Goal: Transaction & Acquisition: Purchase product/service

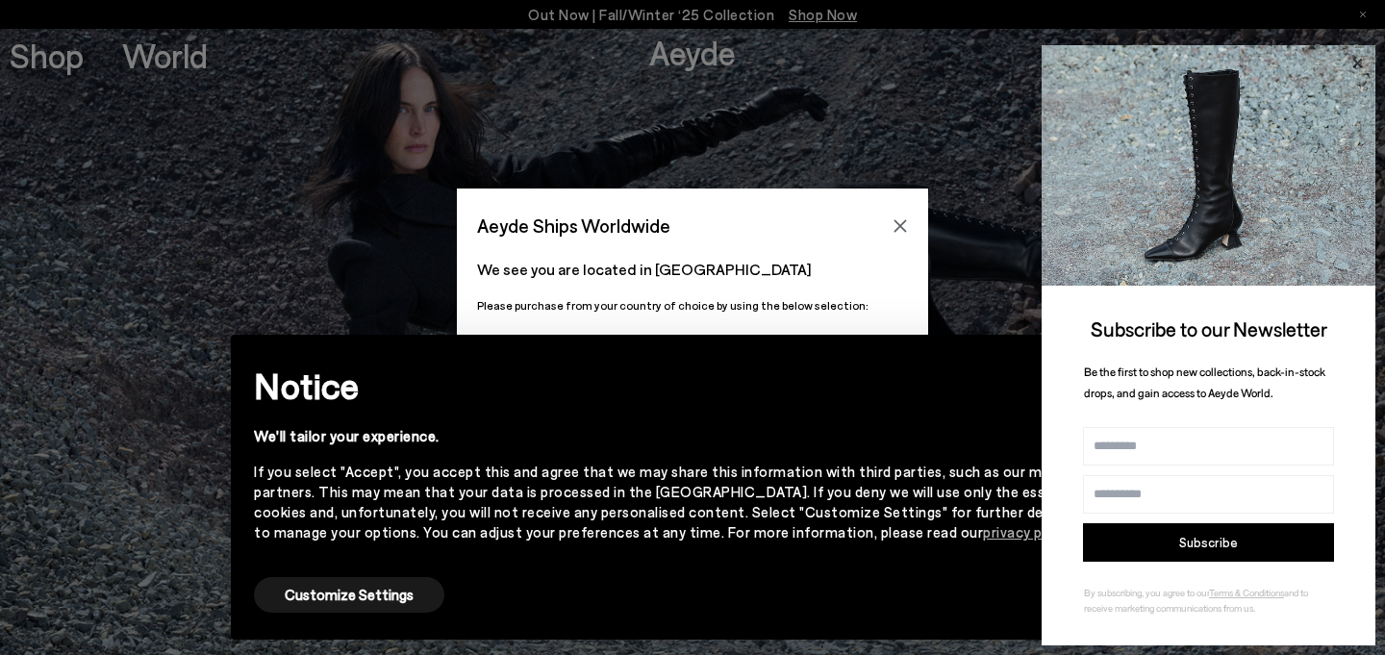
click at [1358, 62] on icon at bounding box center [1358, 63] width 10 height 10
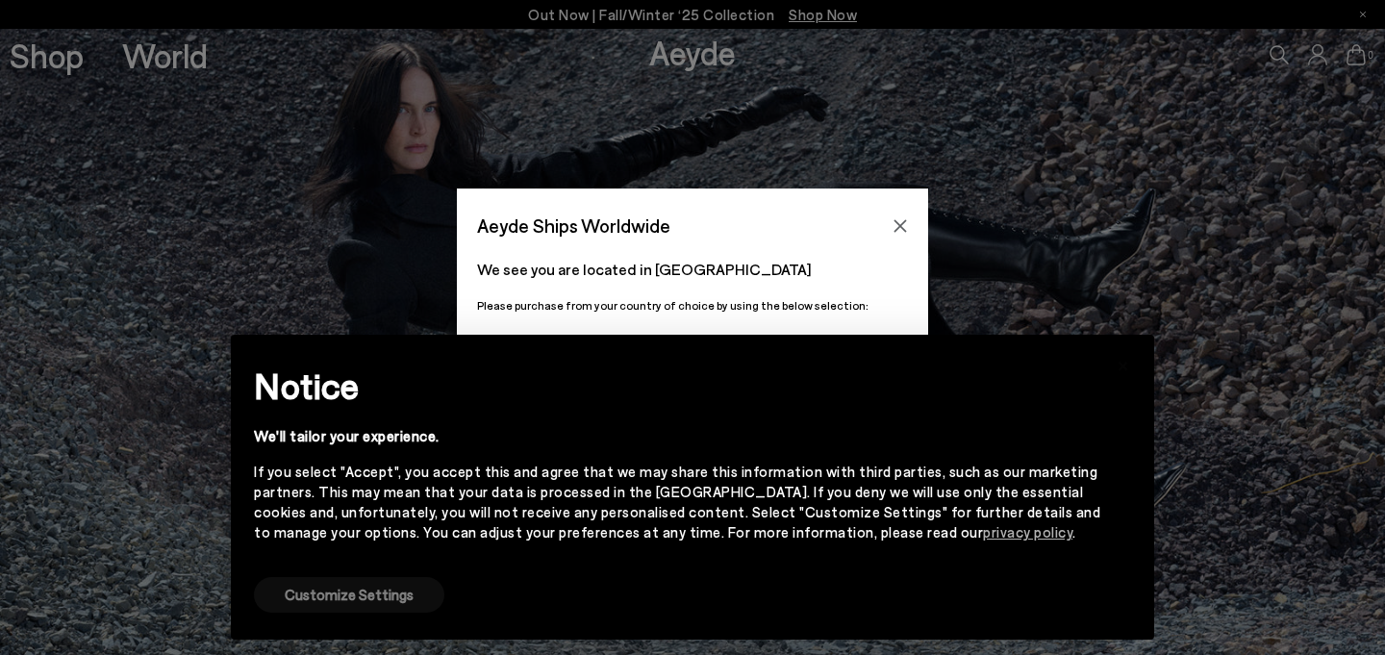
click at [367, 597] on button "Customize Settings" at bounding box center [349, 595] width 190 height 36
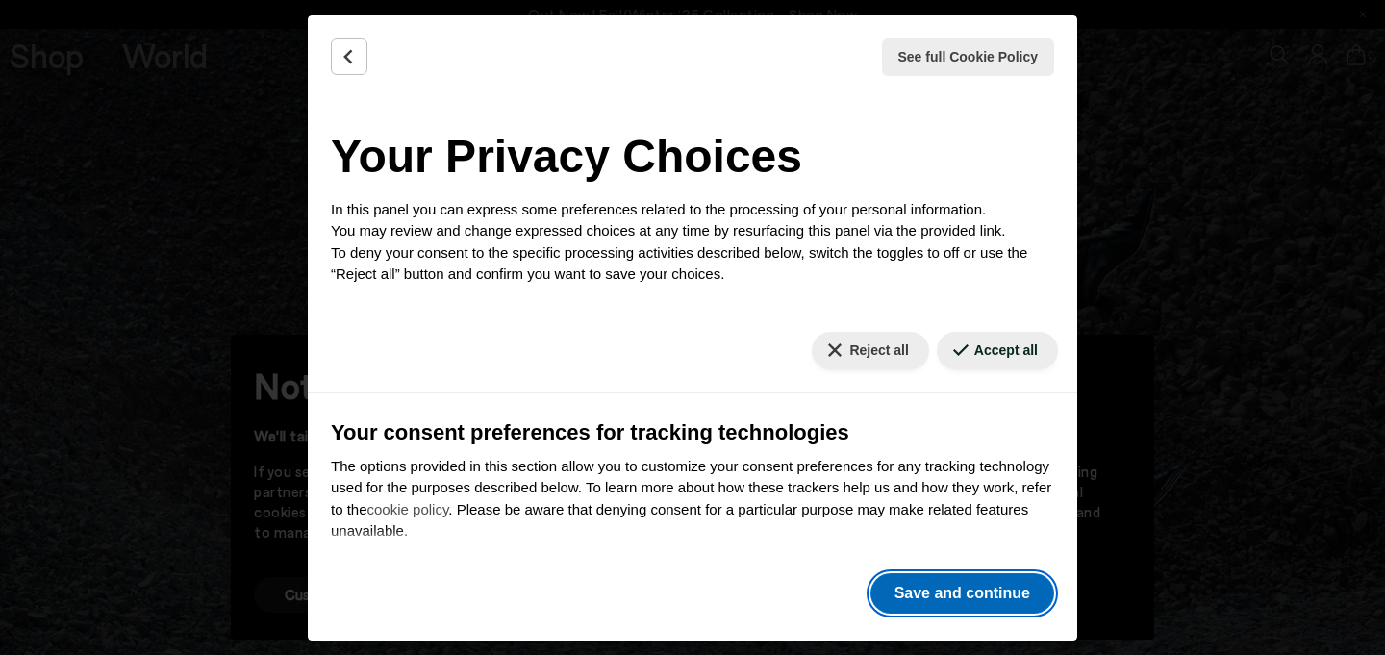
click at [966, 598] on button "Save and continue" at bounding box center [963, 593] width 184 height 40
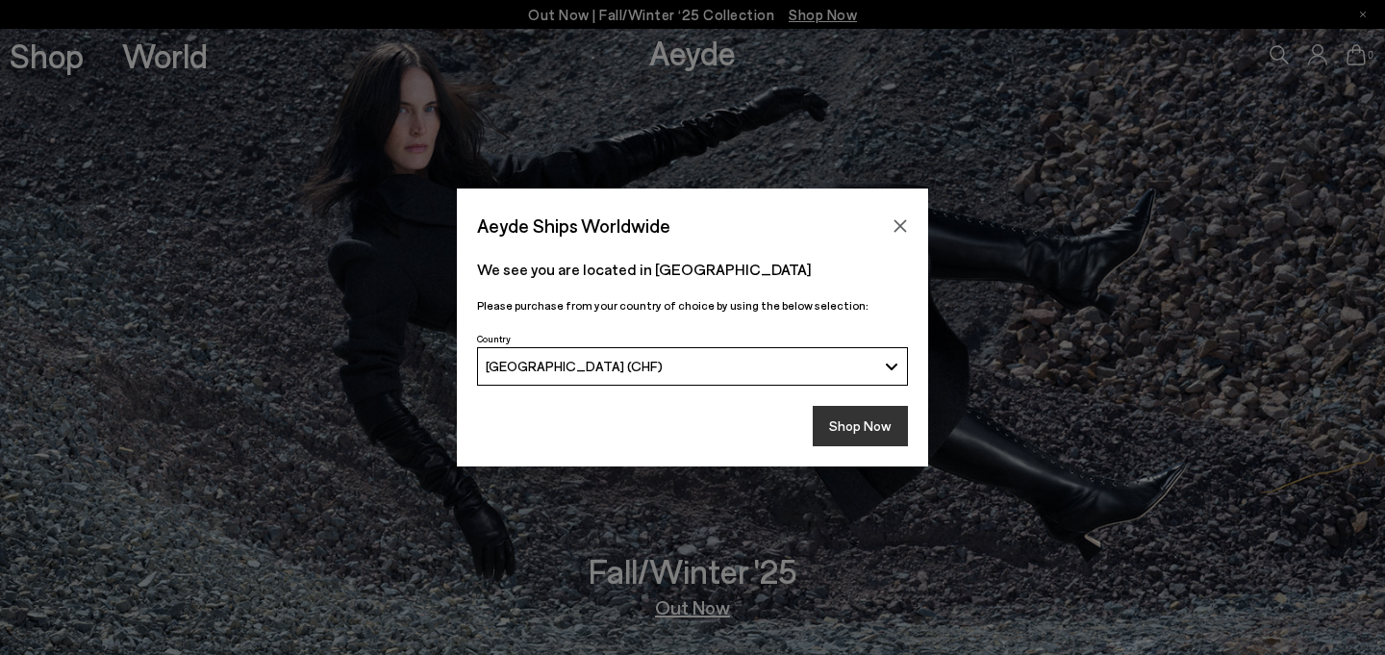
click at [847, 426] on button "Shop Now" at bounding box center [860, 426] width 95 height 40
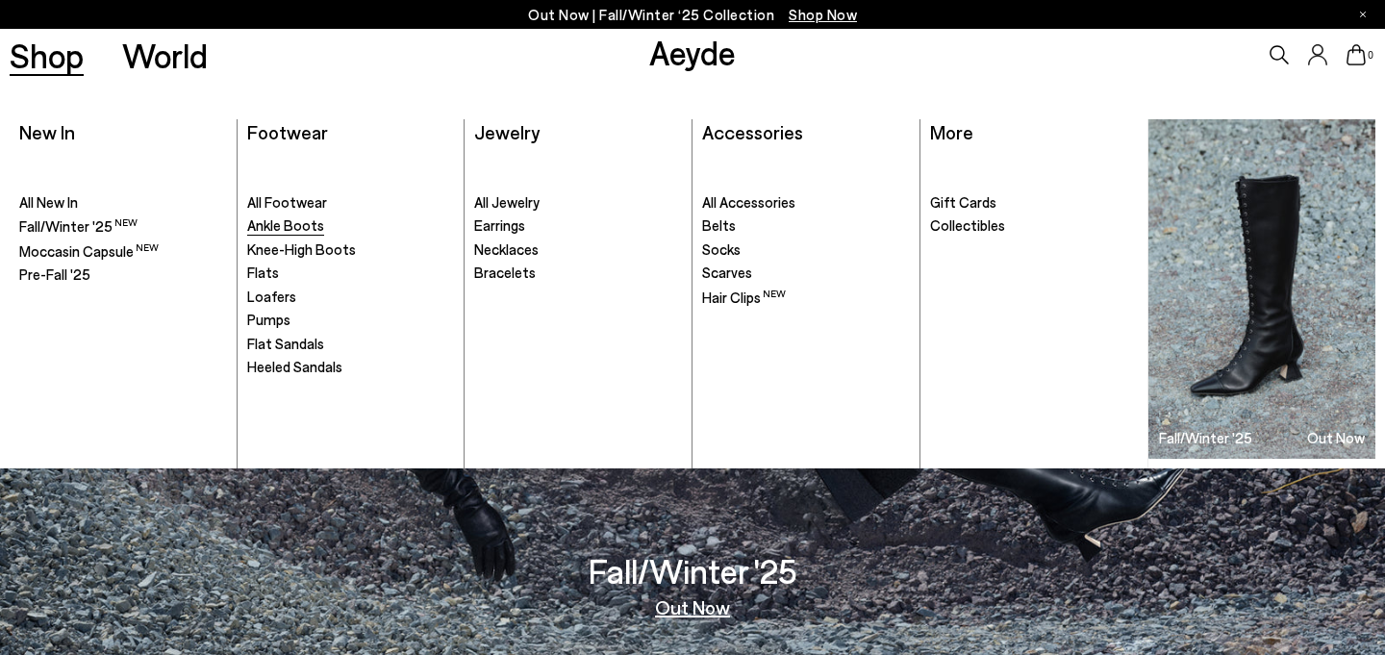
click at [281, 229] on span "Ankle Boots" at bounding box center [285, 224] width 77 height 17
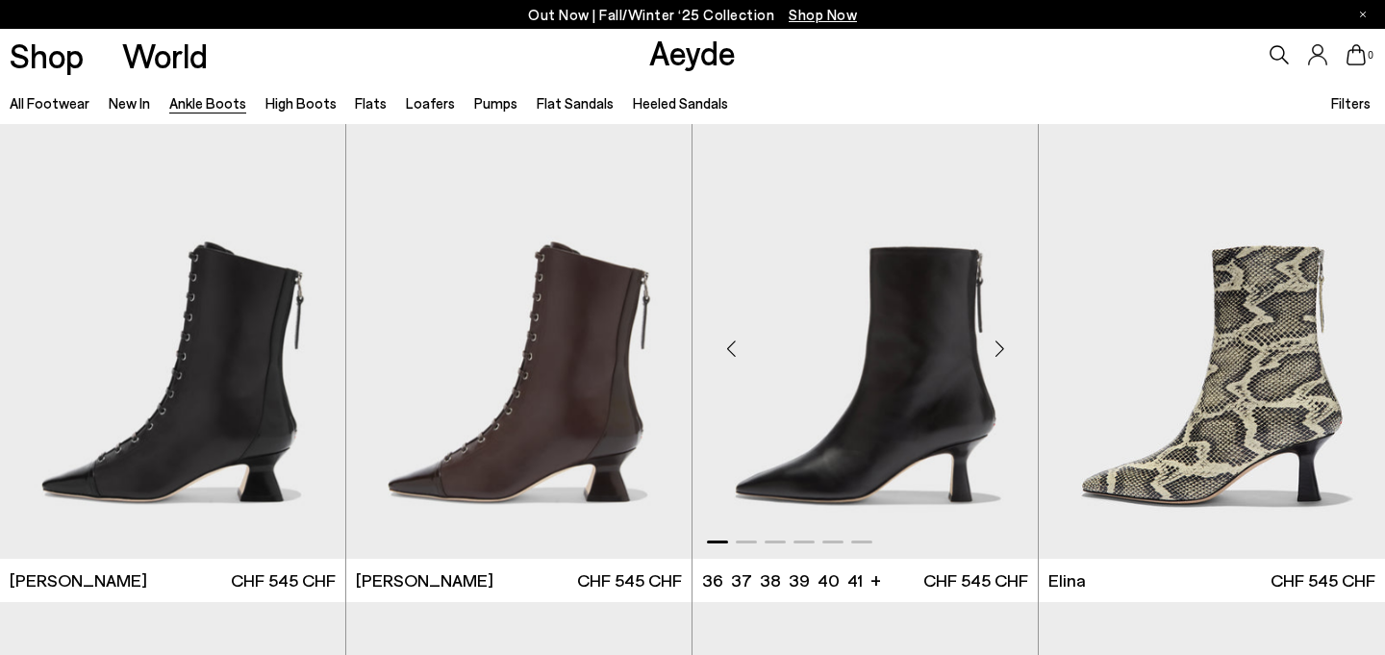
click at [996, 355] on div "Next slide" at bounding box center [1000, 349] width 58 height 58
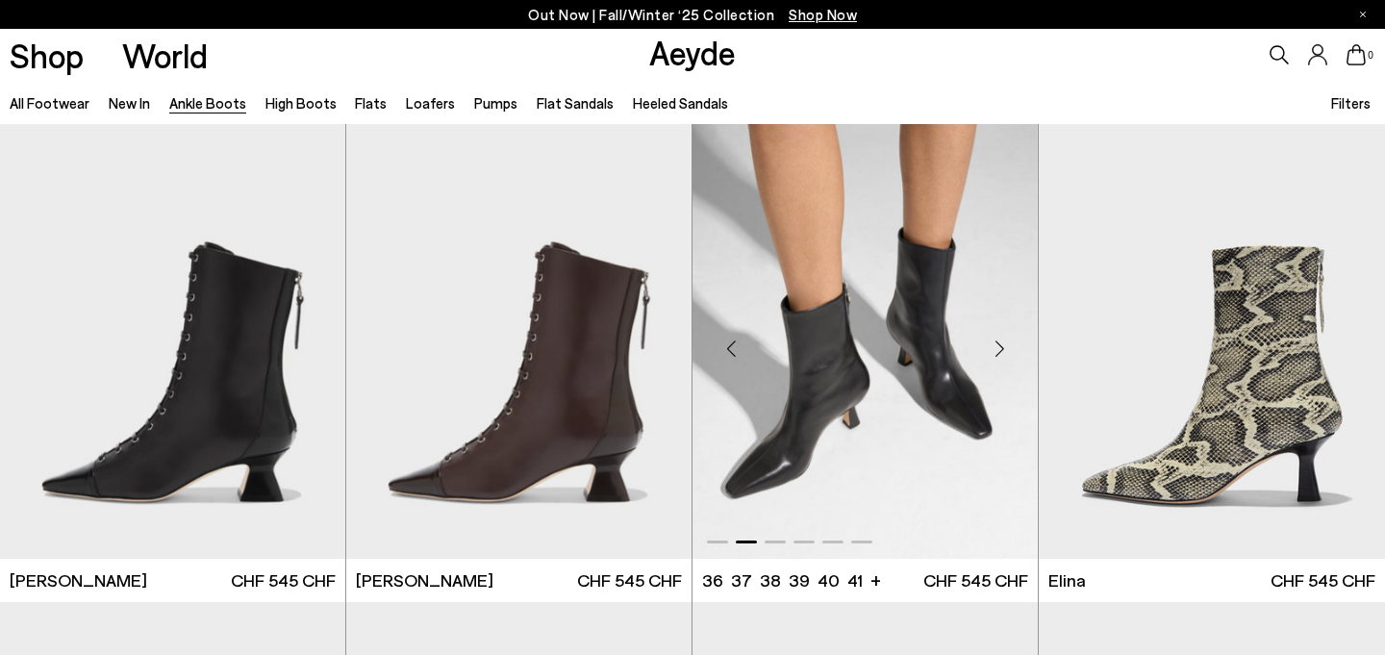
click at [996, 355] on div "Next slide" at bounding box center [1000, 349] width 58 height 58
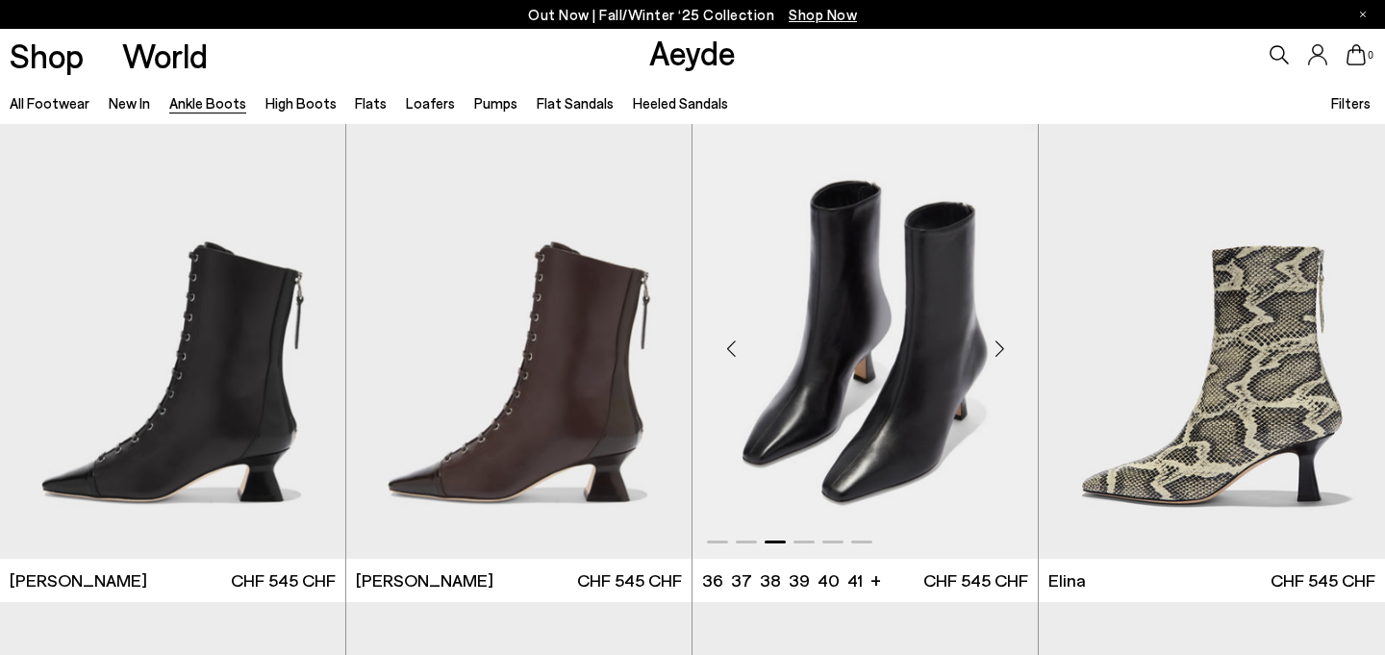
click at [996, 355] on div "Next slide" at bounding box center [1000, 349] width 58 height 58
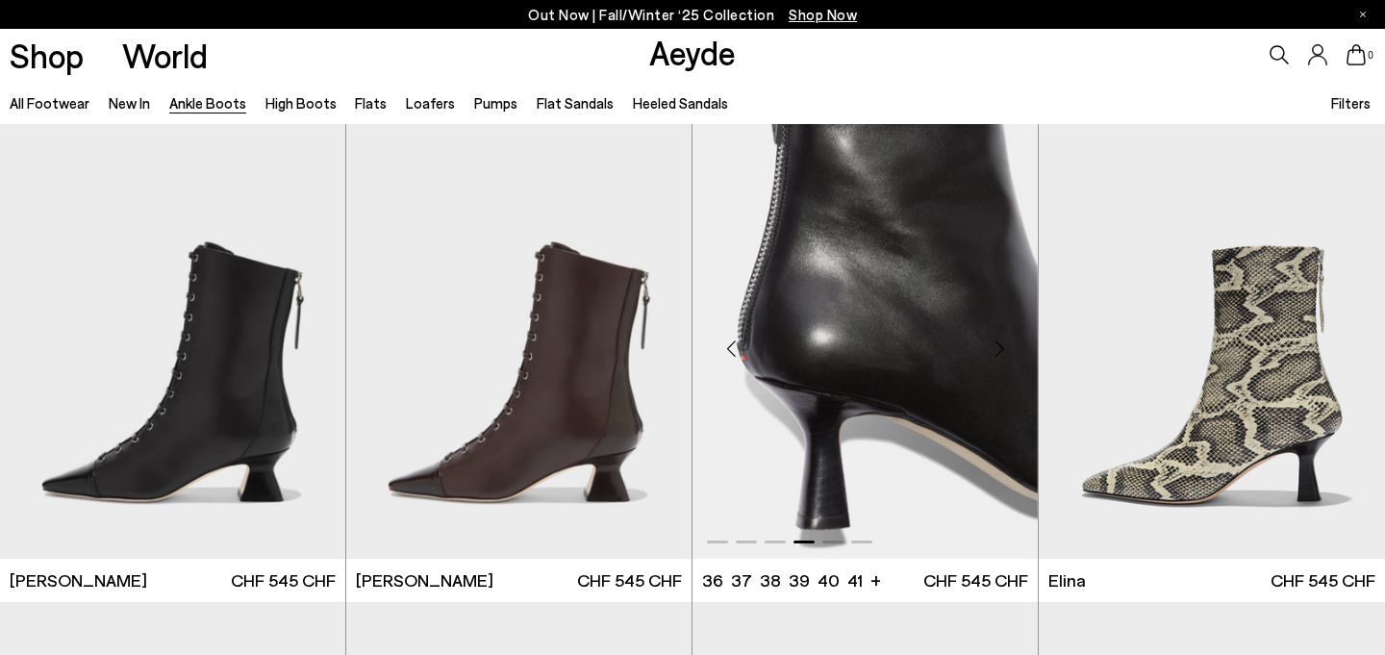
click at [996, 355] on div "Next slide" at bounding box center [1000, 349] width 58 height 58
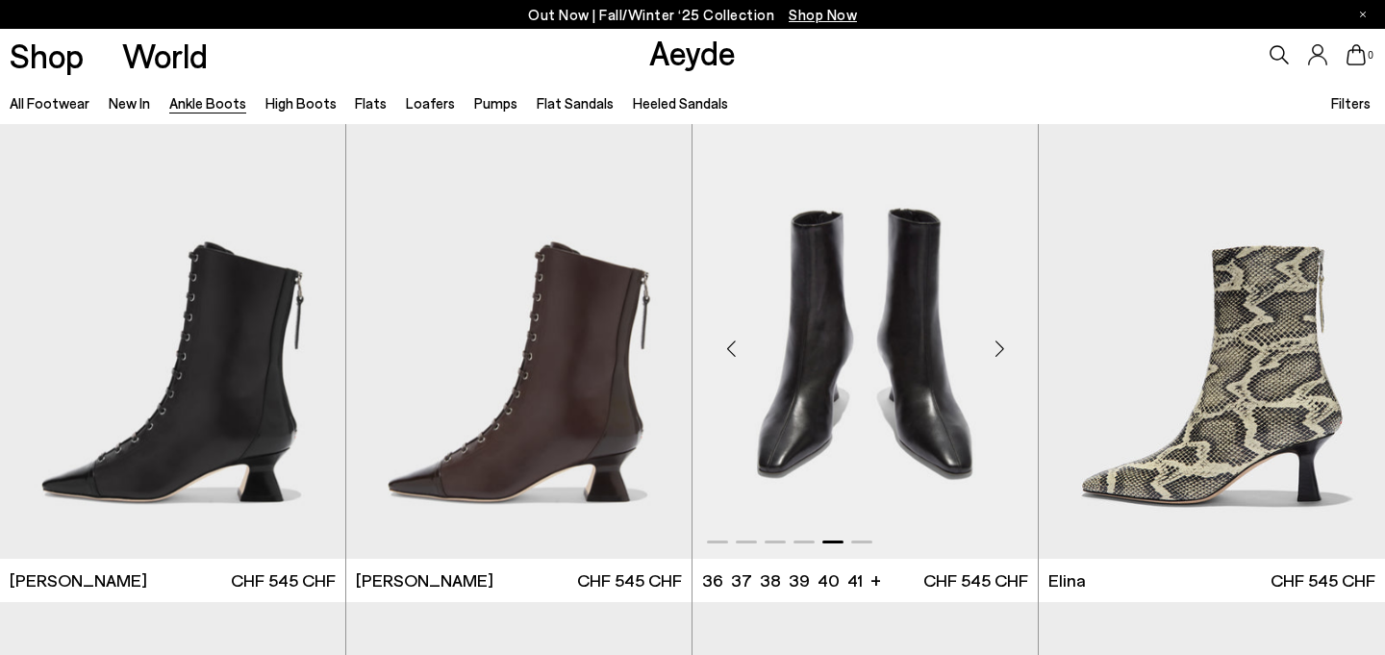
click at [1000, 346] on div "Next slide" at bounding box center [1000, 349] width 58 height 58
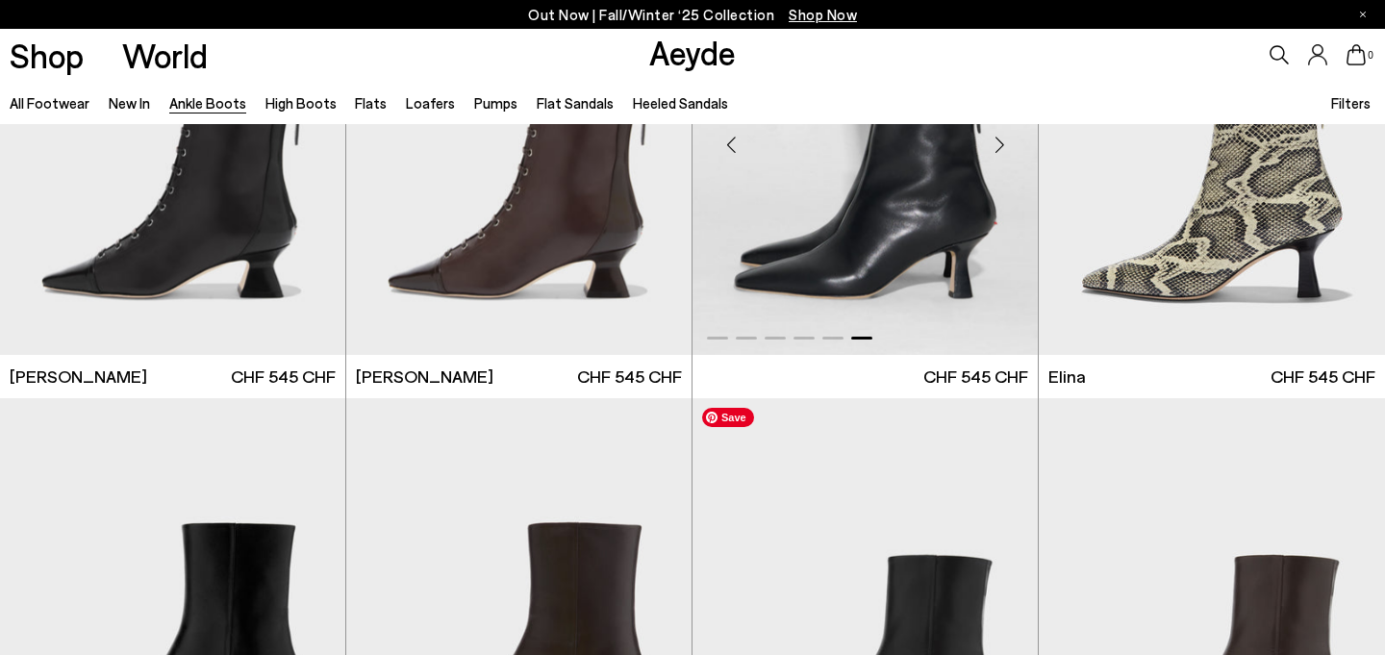
scroll to position [582, 0]
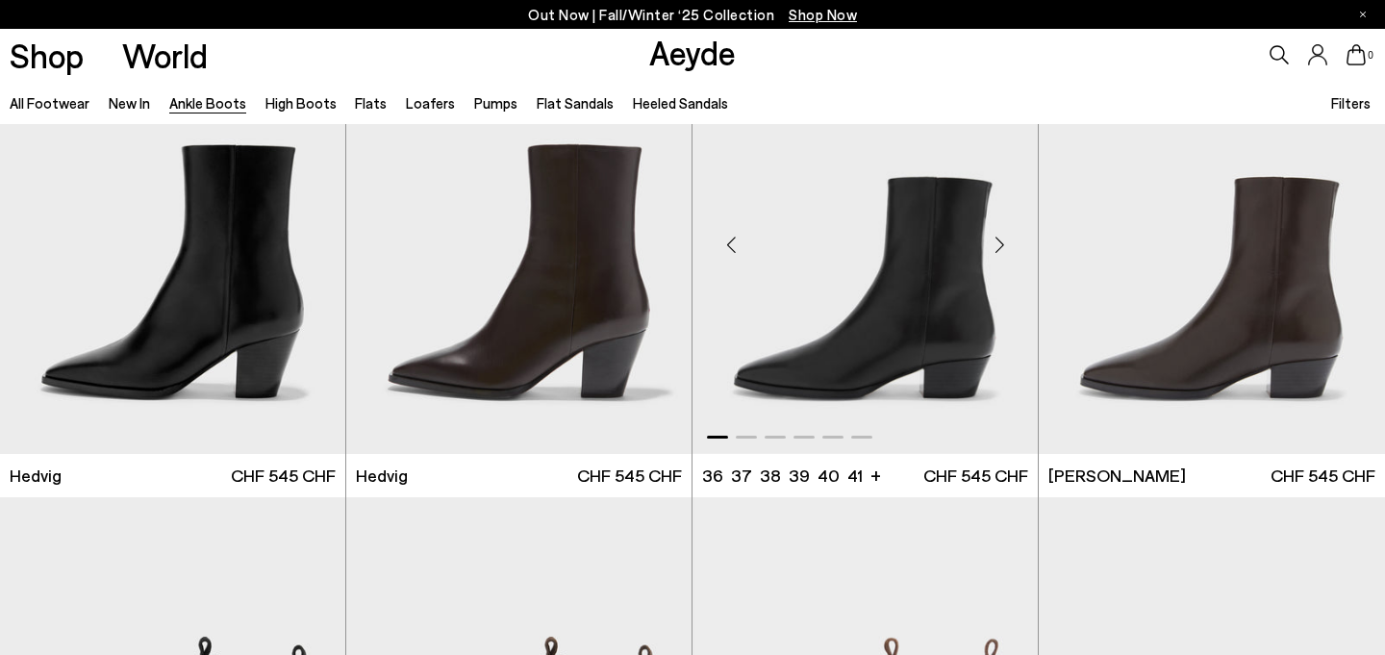
click at [1002, 241] on div "Next slide" at bounding box center [1000, 245] width 58 height 58
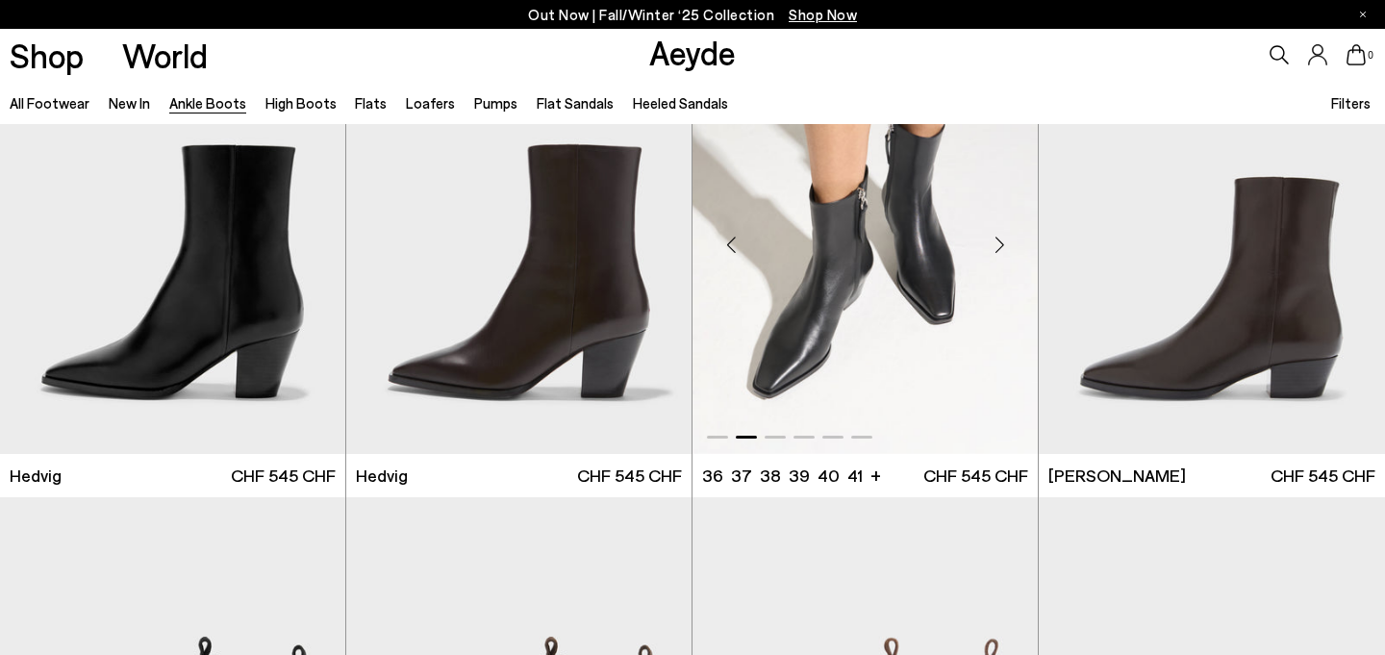
click at [1000, 245] on div "Next slide" at bounding box center [1000, 245] width 58 height 58
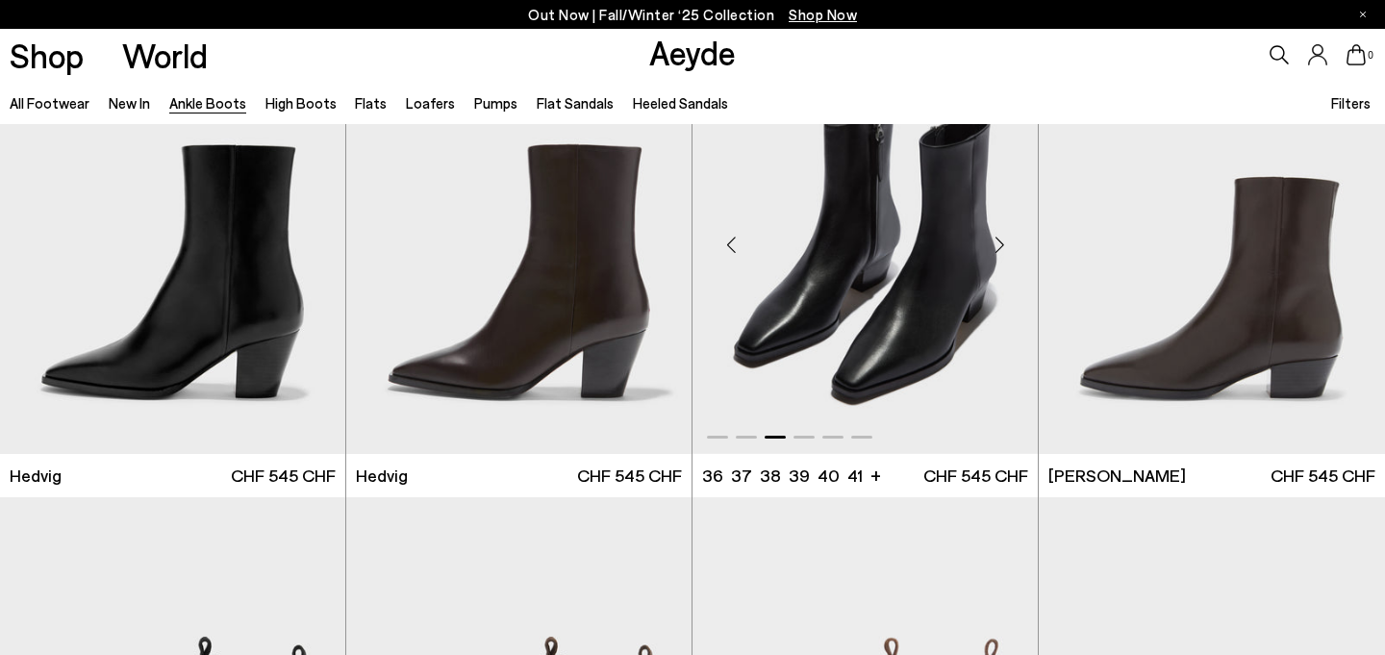
click at [1000, 245] on div "Next slide" at bounding box center [1000, 245] width 58 height 58
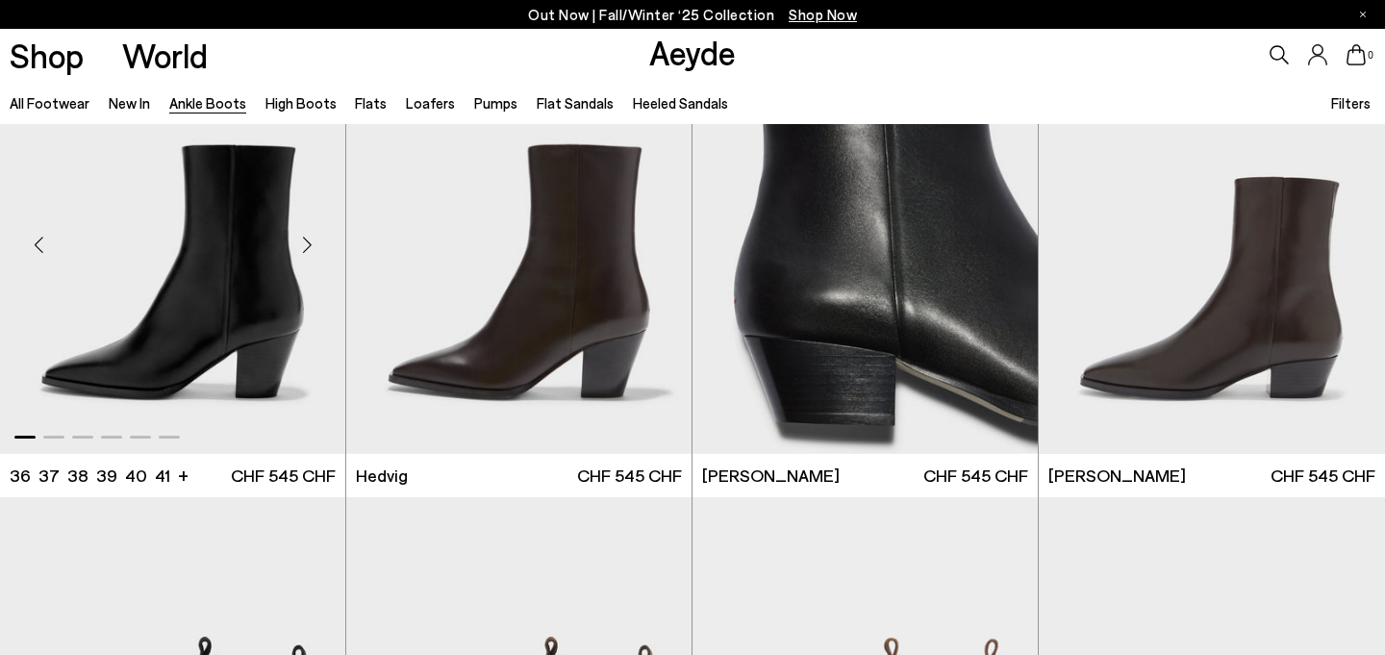
click at [305, 241] on div "Next slide" at bounding box center [307, 245] width 58 height 58
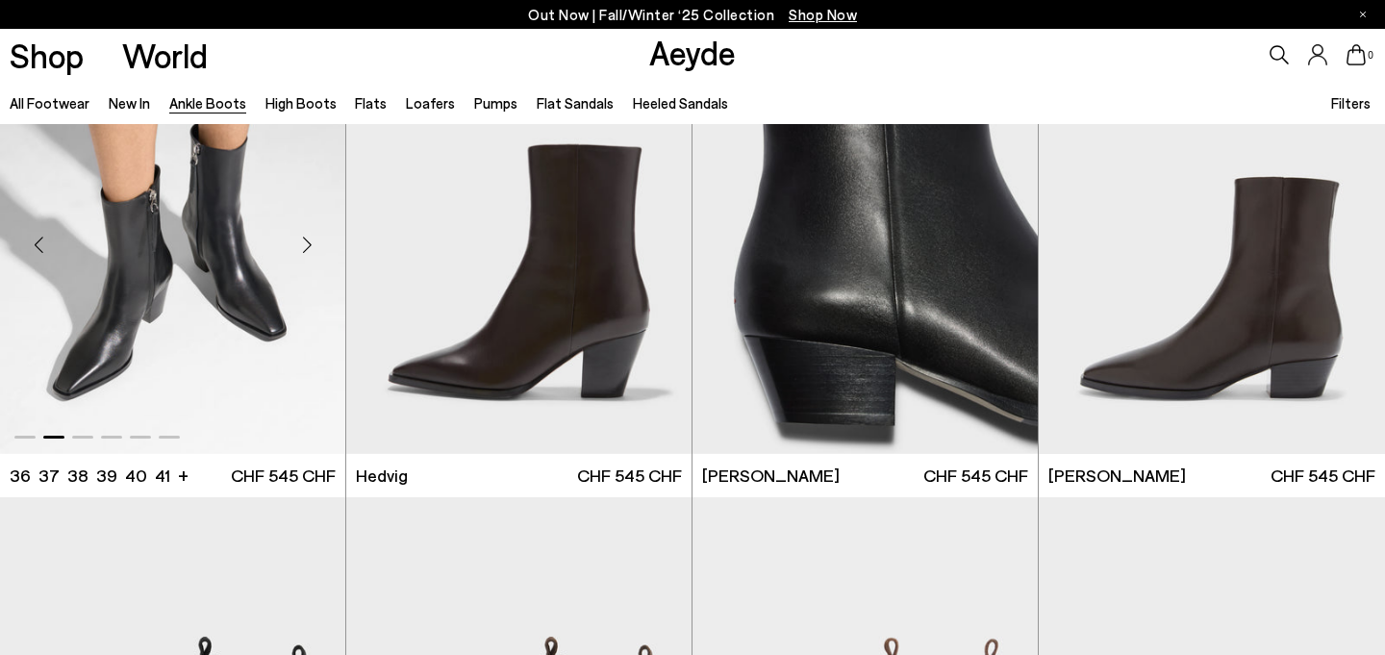
click at [304, 242] on div "Next slide" at bounding box center [307, 245] width 58 height 58
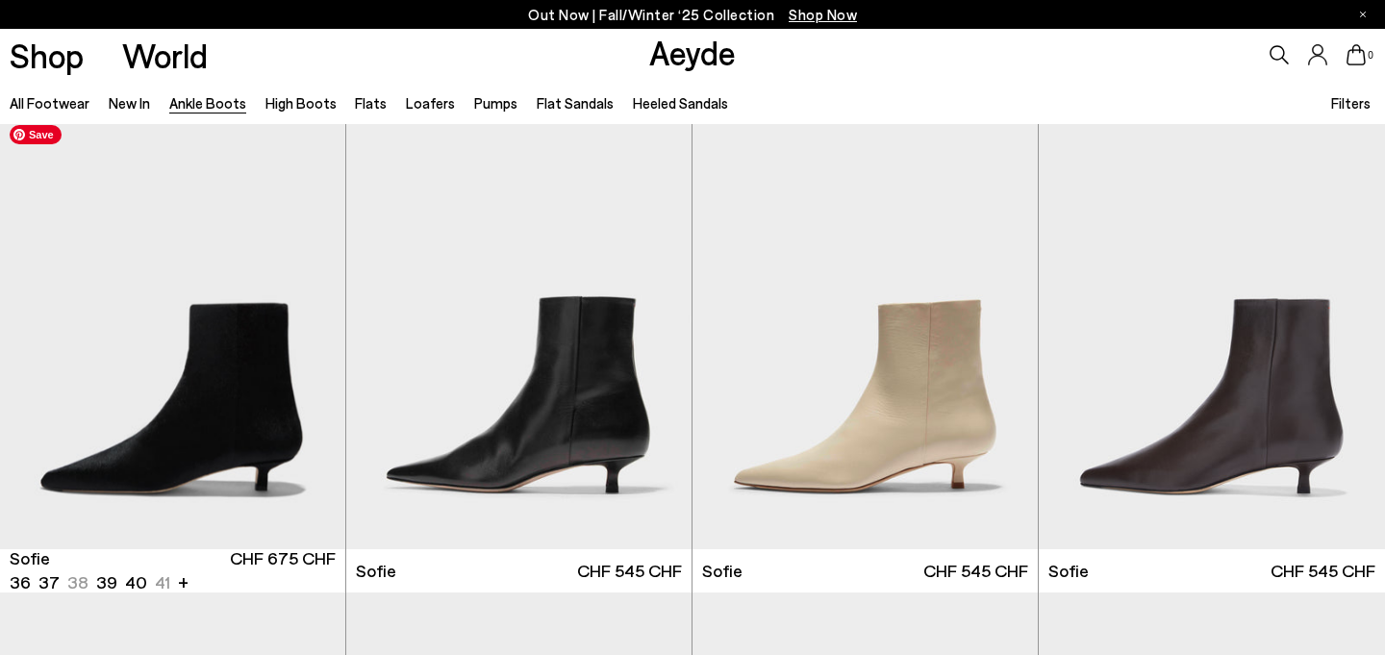
scroll to position [1485, 0]
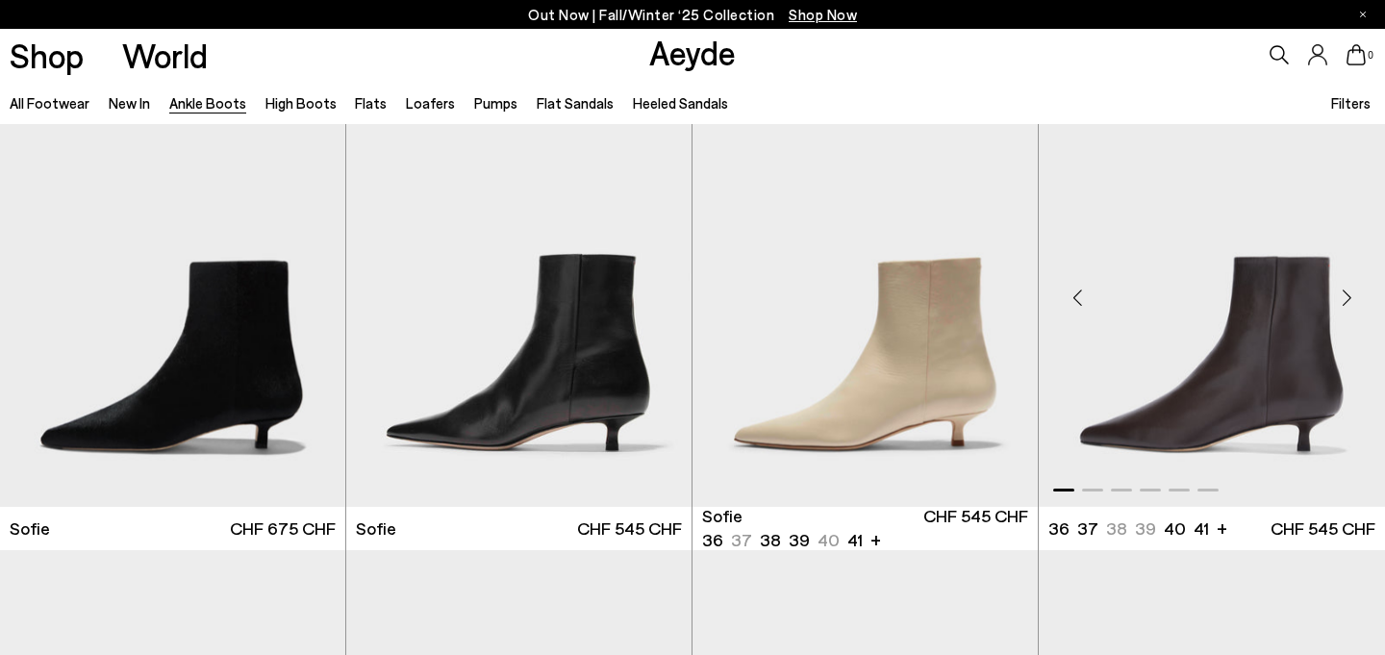
click at [1350, 297] on div "Next slide" at bounding box center [1347, 297] width 58 height 58
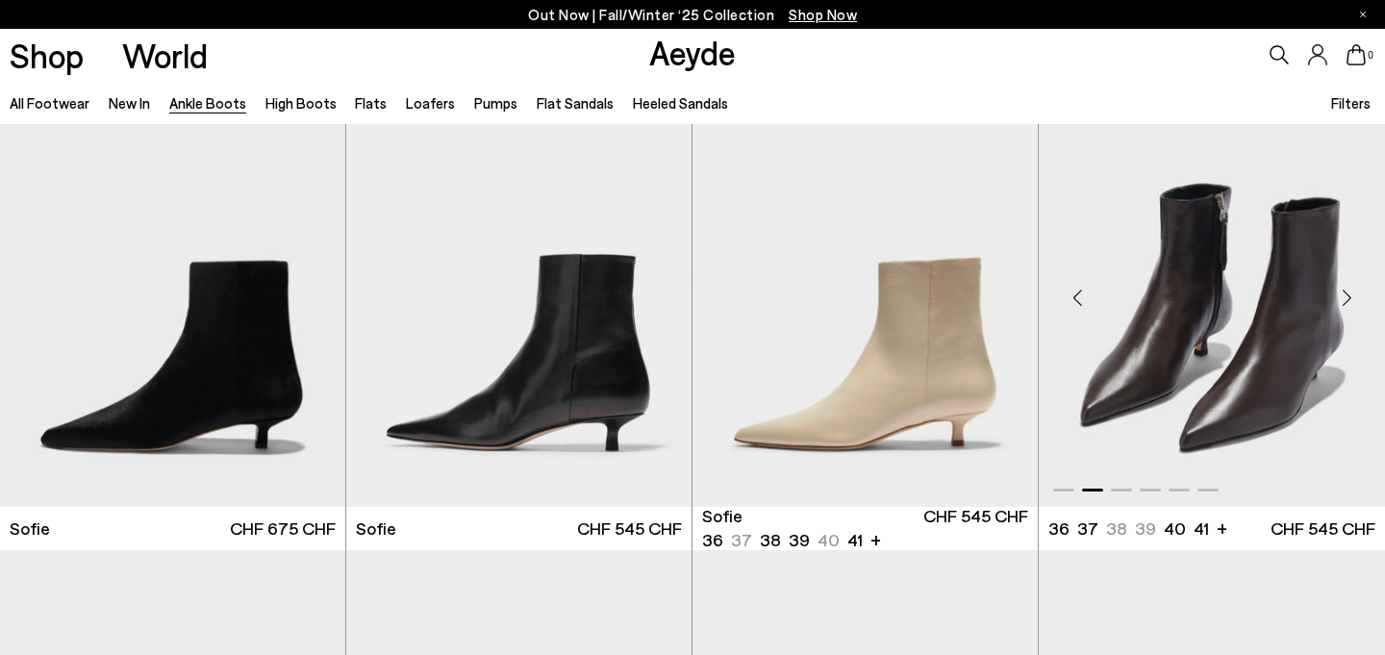
click at [1350, 296] on div "Next slide" at bounding box center [1347, 297] width 58 height 58
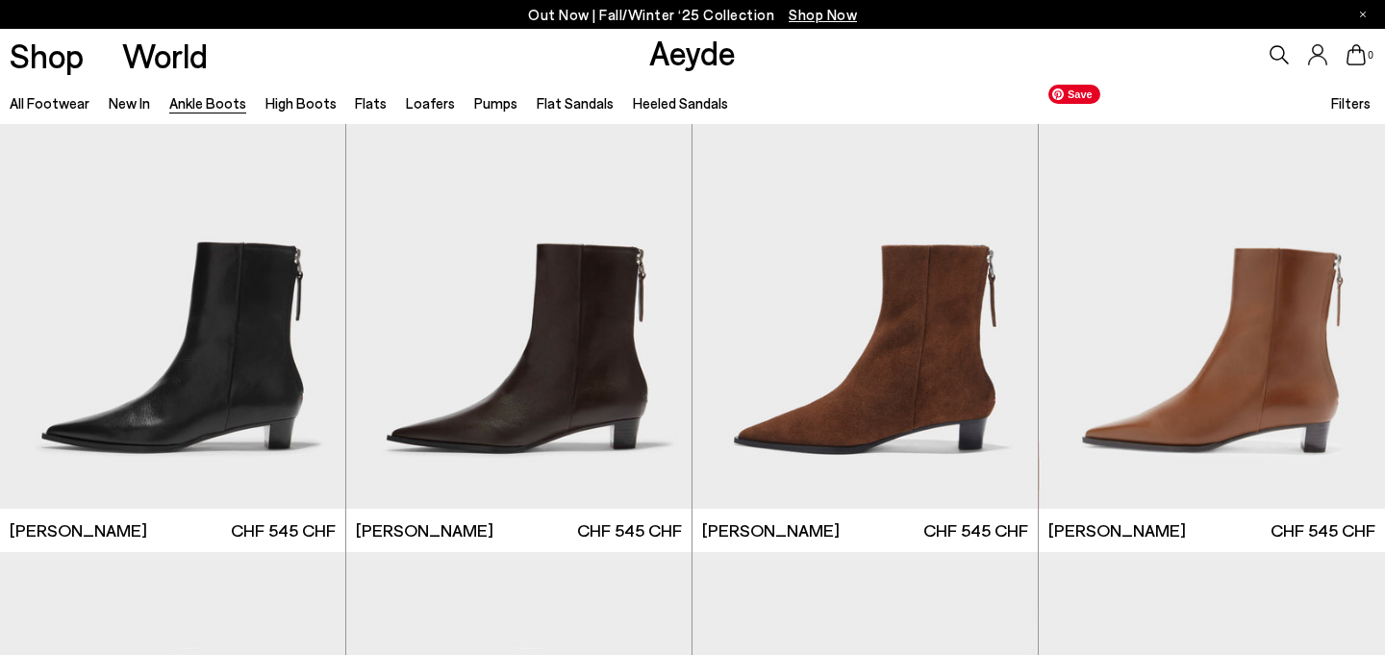
scroll to position [2446, 0]
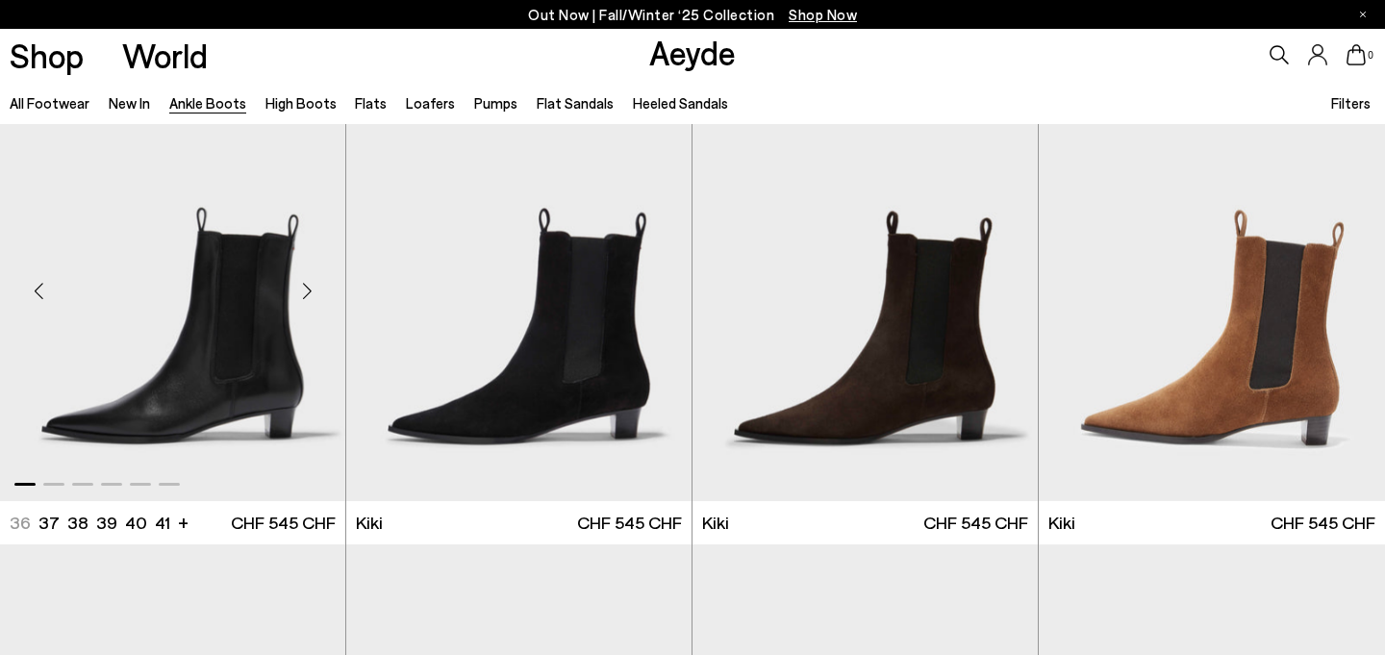
click at [308, 295] on div "Next slide" at bounding box center [307, 292] width 58 height 58
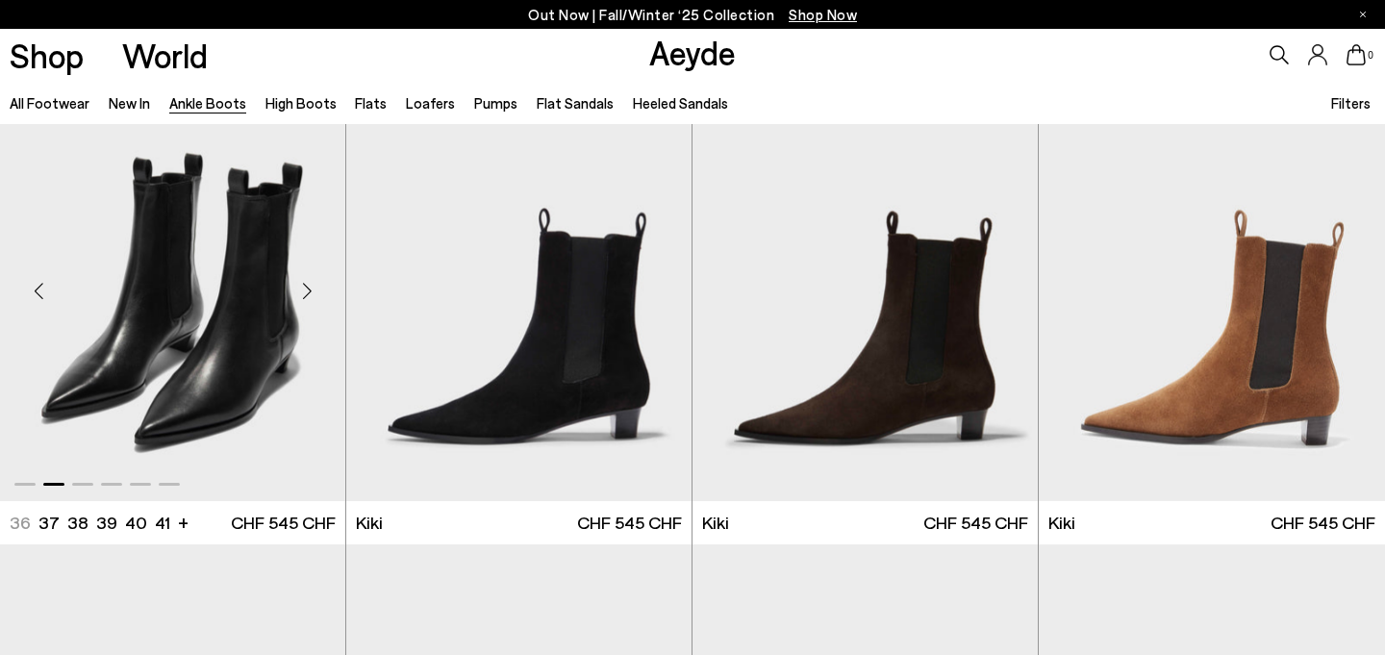
click at [308, 294] on div "Next slide" at bounding box center [307, 292] width 58 height 58
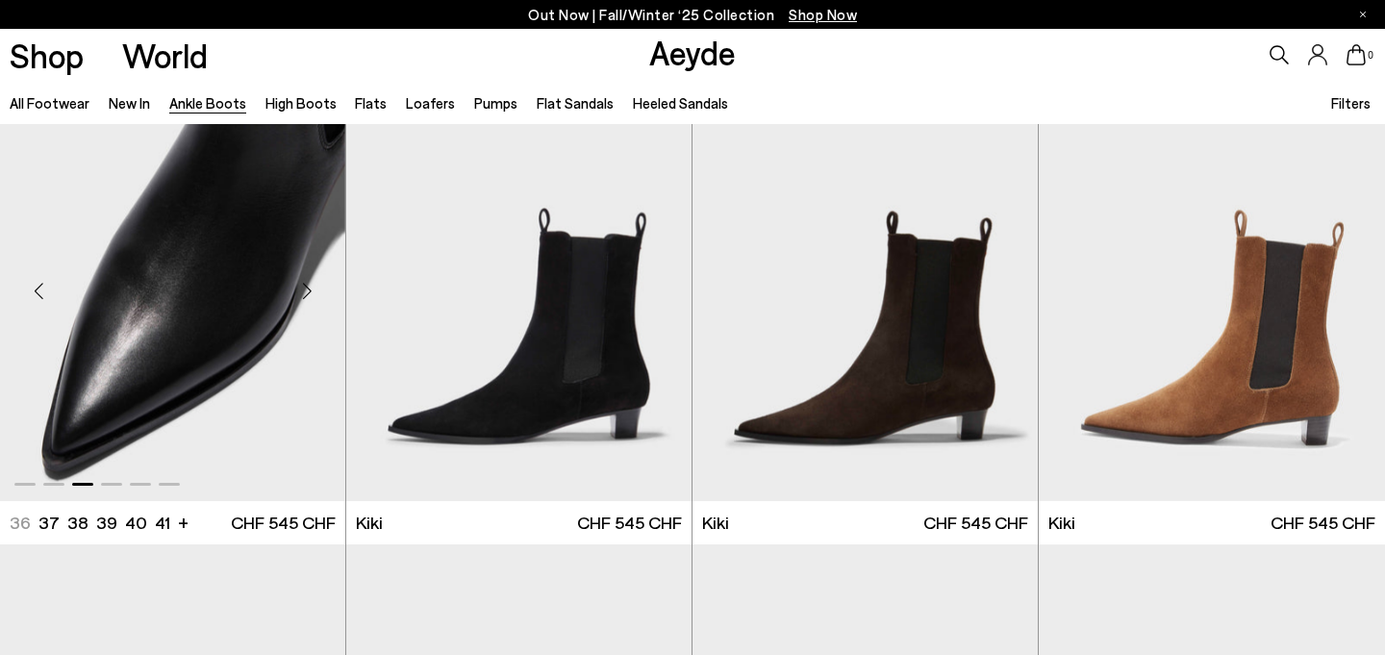
click at [309, 294] on div "Next slide" at bounding box center [307, 292] width 58 height 58
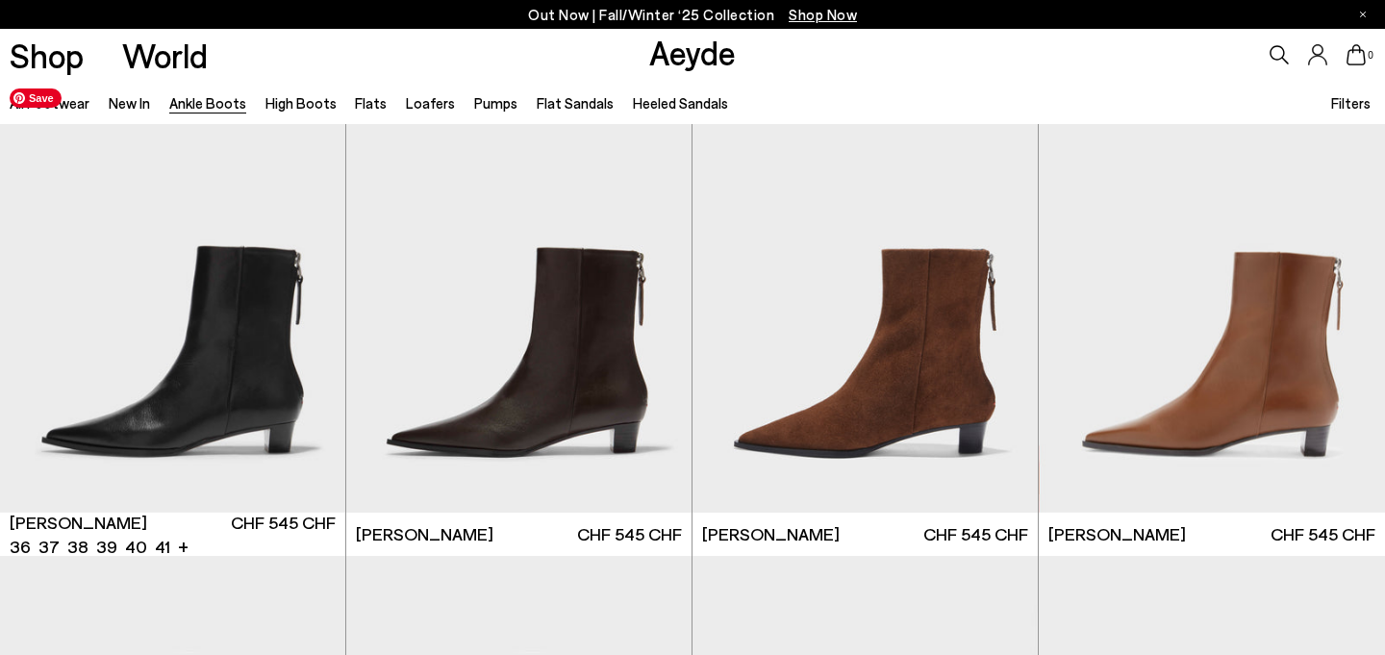
scroll to position [2913, 0]
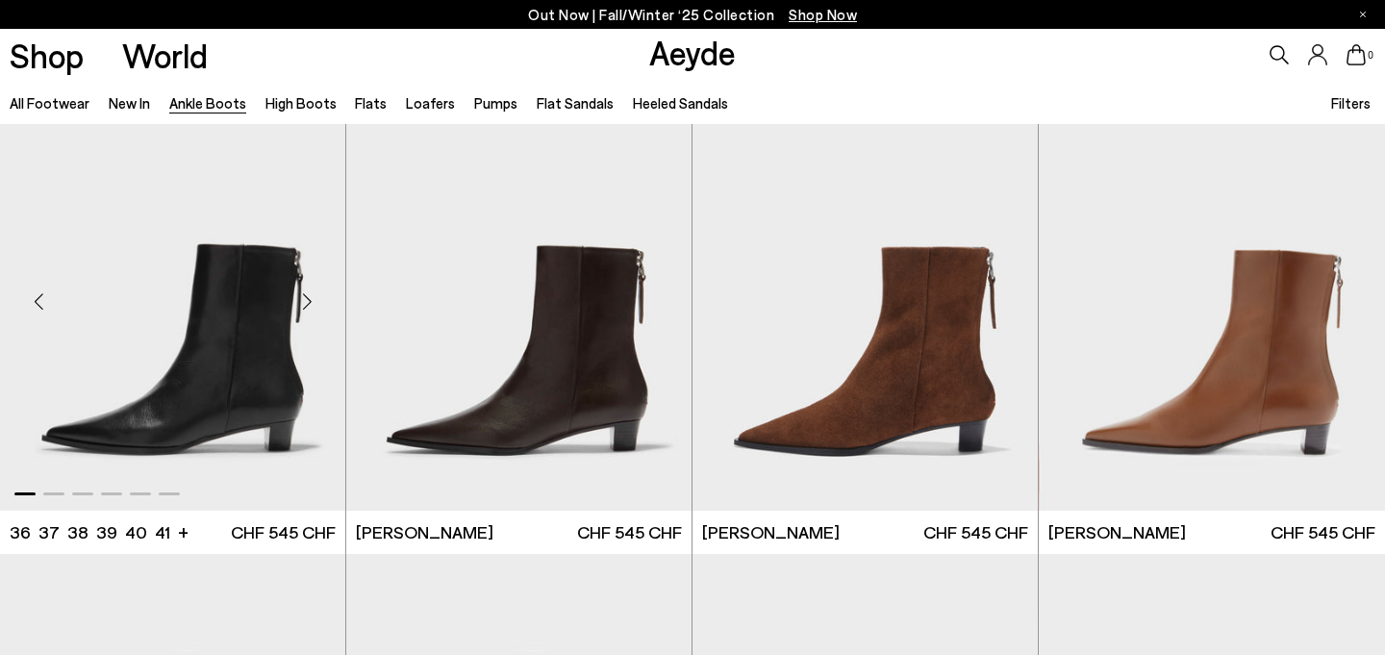
click at [305, 302] on div "Next slide" at bounding box center [307, 301] width 58 height 58
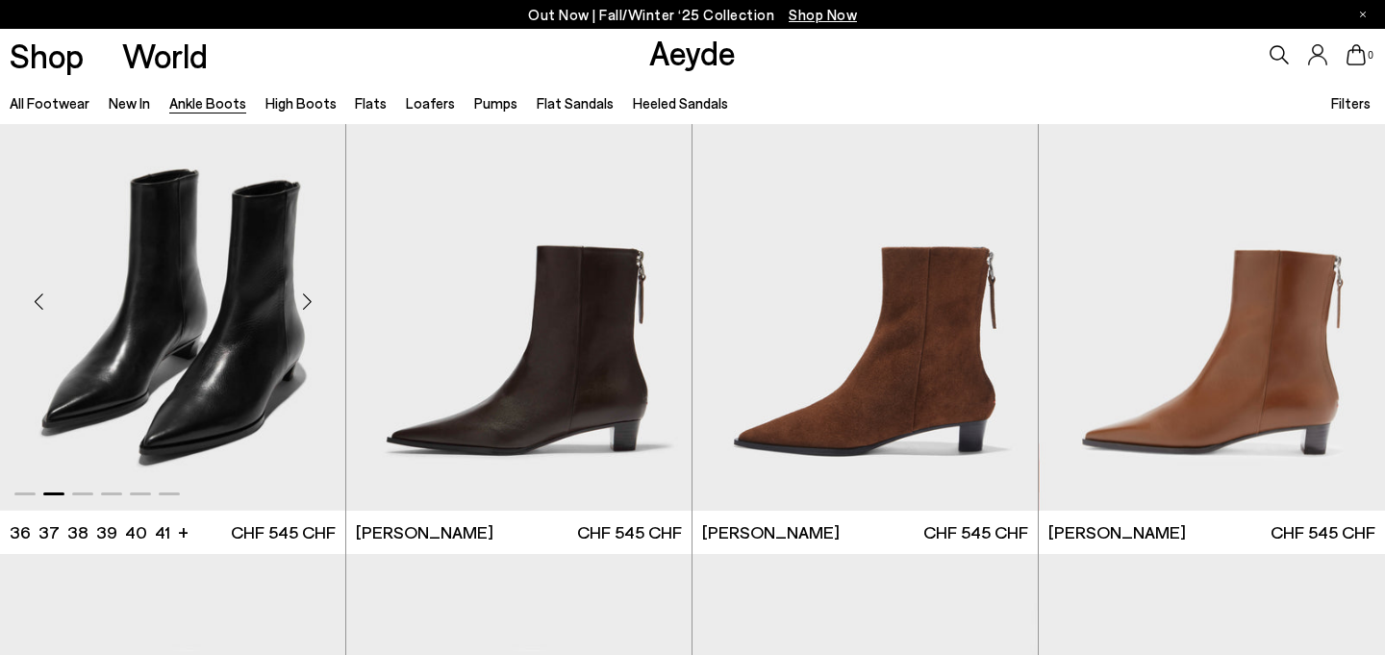
click at [304, 301] on div "Next slide" at bounding box center [307, 301] width 58 height 58
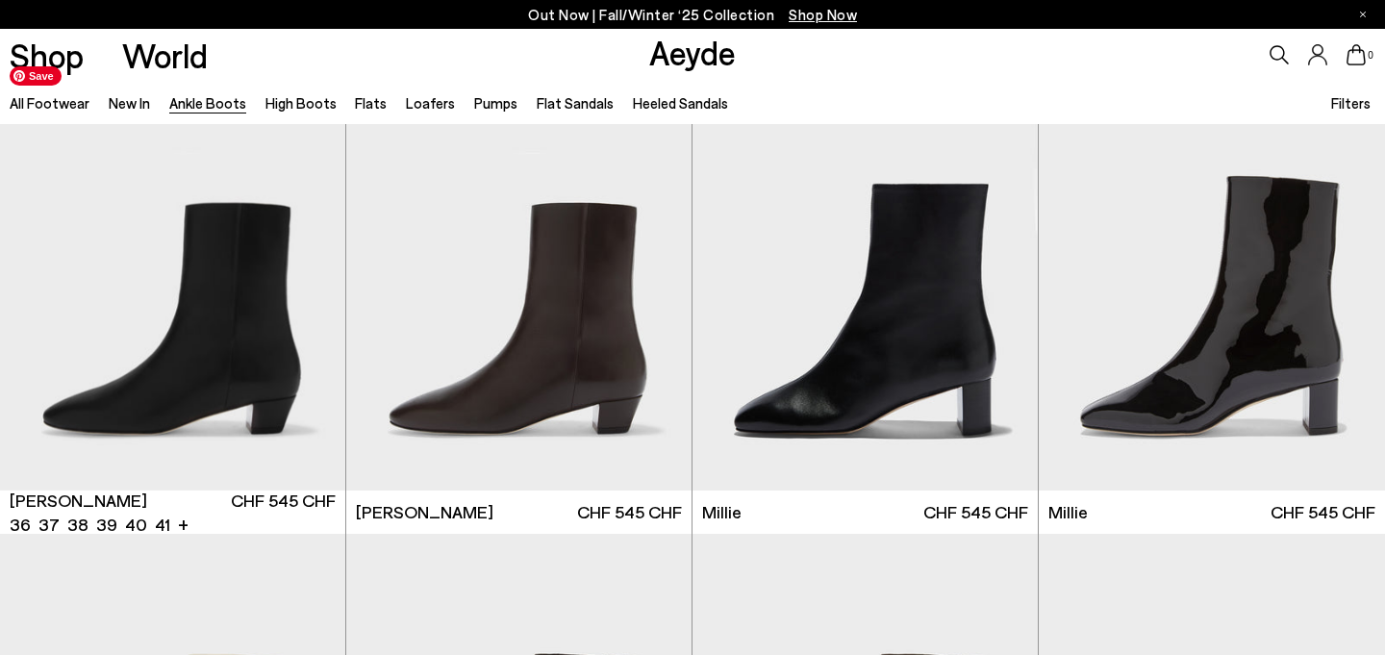
scroll to position [3410, 0]
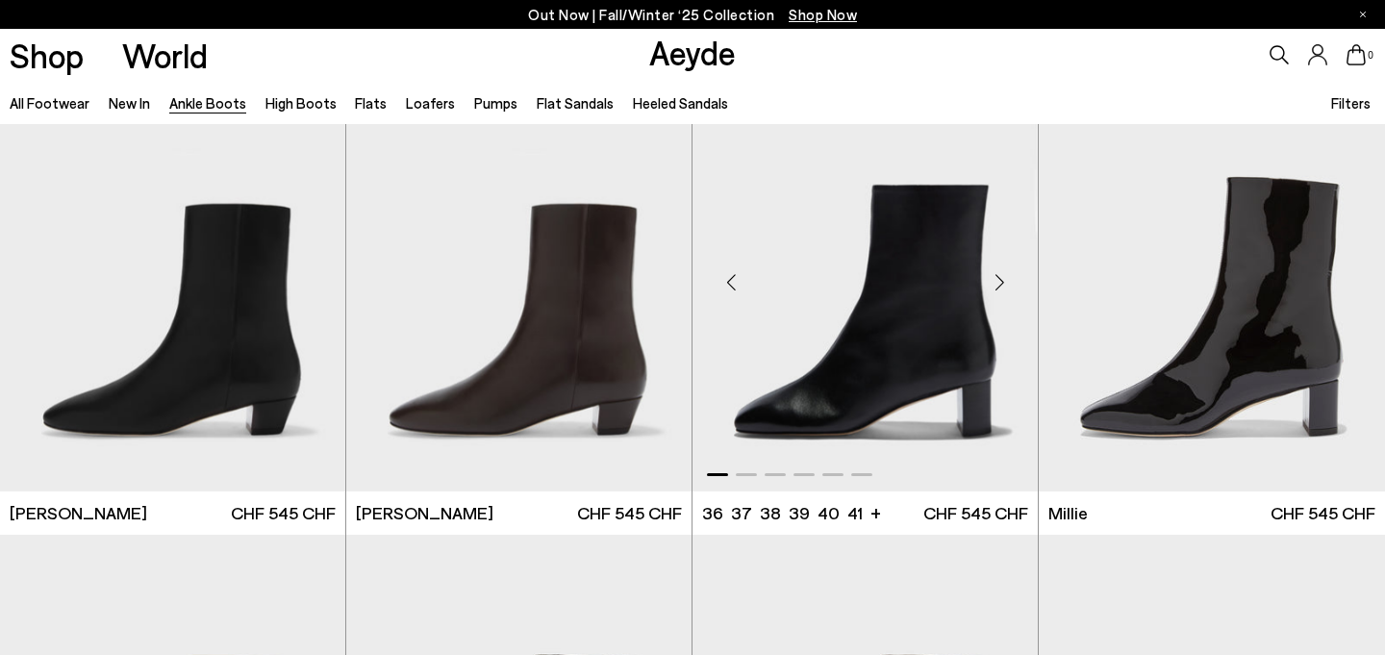
click at [1008, 285] on div "Next slide" at bounding box center [1000, 283] width 58 height 58
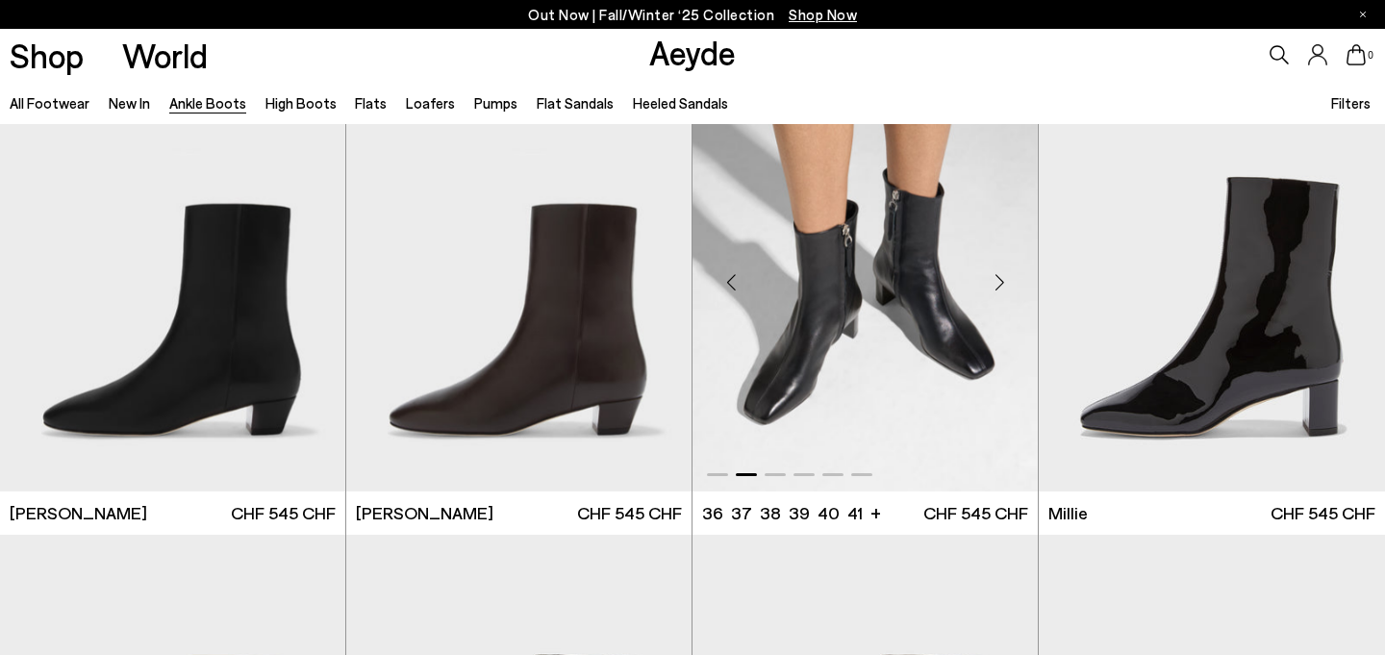
click at [1007, 285] on div "Next slide" at bounding box center [1000, 283] width 58 height 58
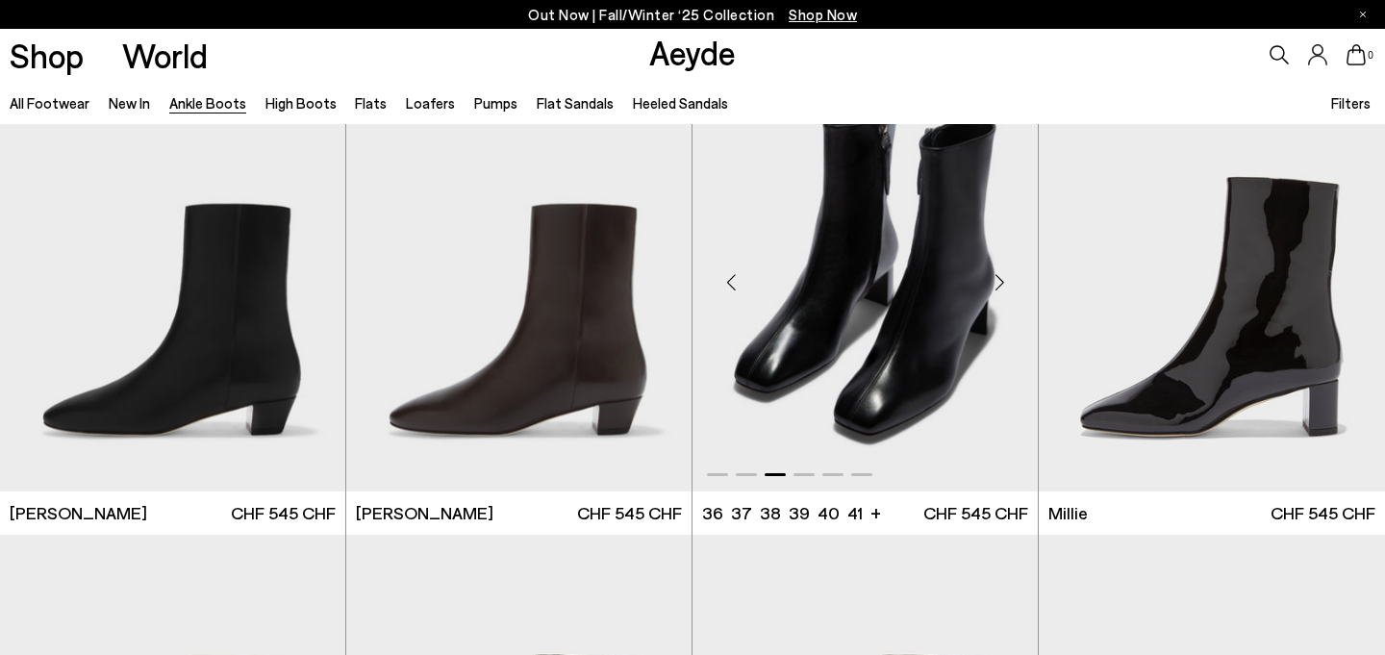
click at [1007, 285] on div "Next slide" at bounding box center [1000, 283] width 58 height 58
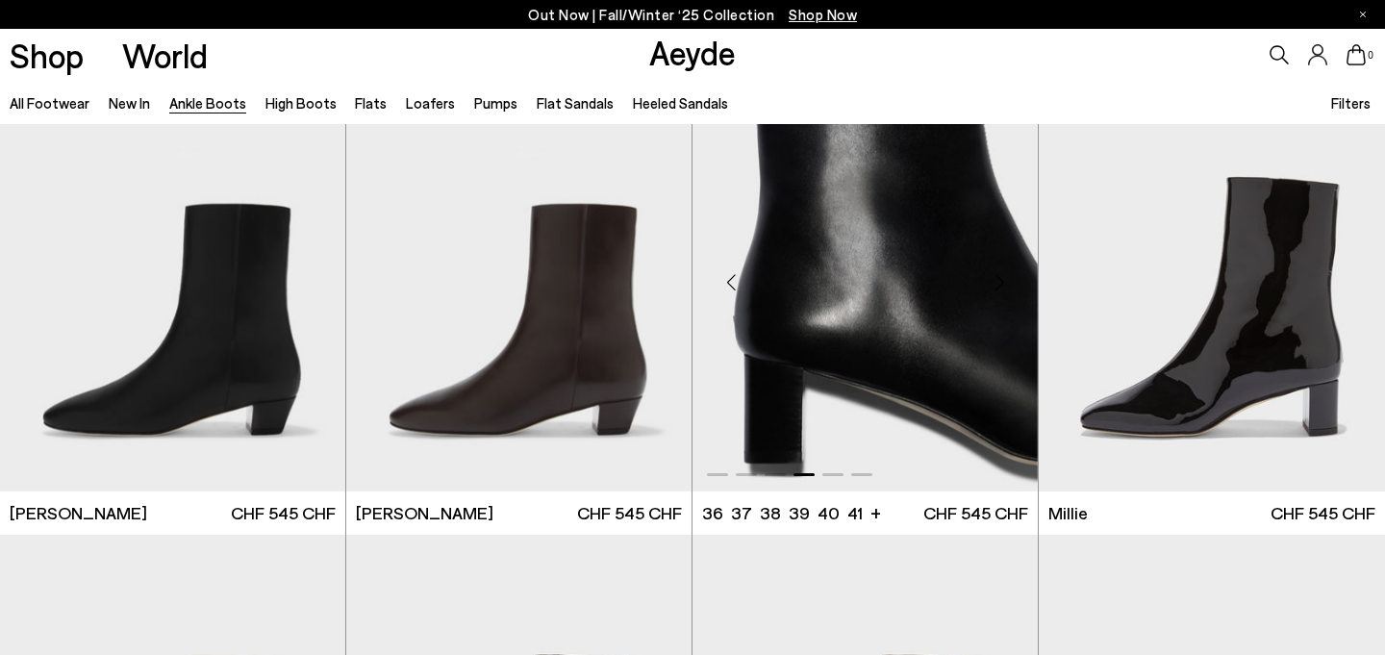
click at [1007, 285] on div "Next slide" at bounding box center [1000, 283] width 58 height 58
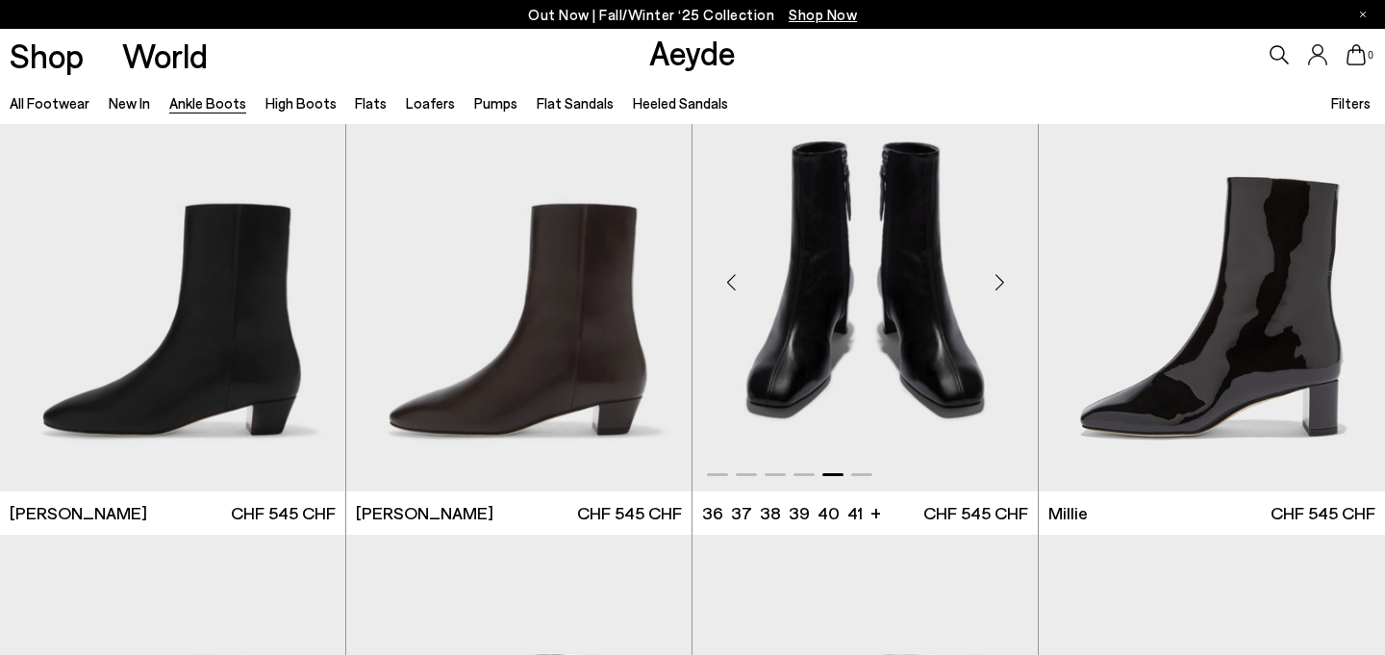
click at [1007, 285] on div "Next slide" at bounding box center [1000, 283] width 58 height 58
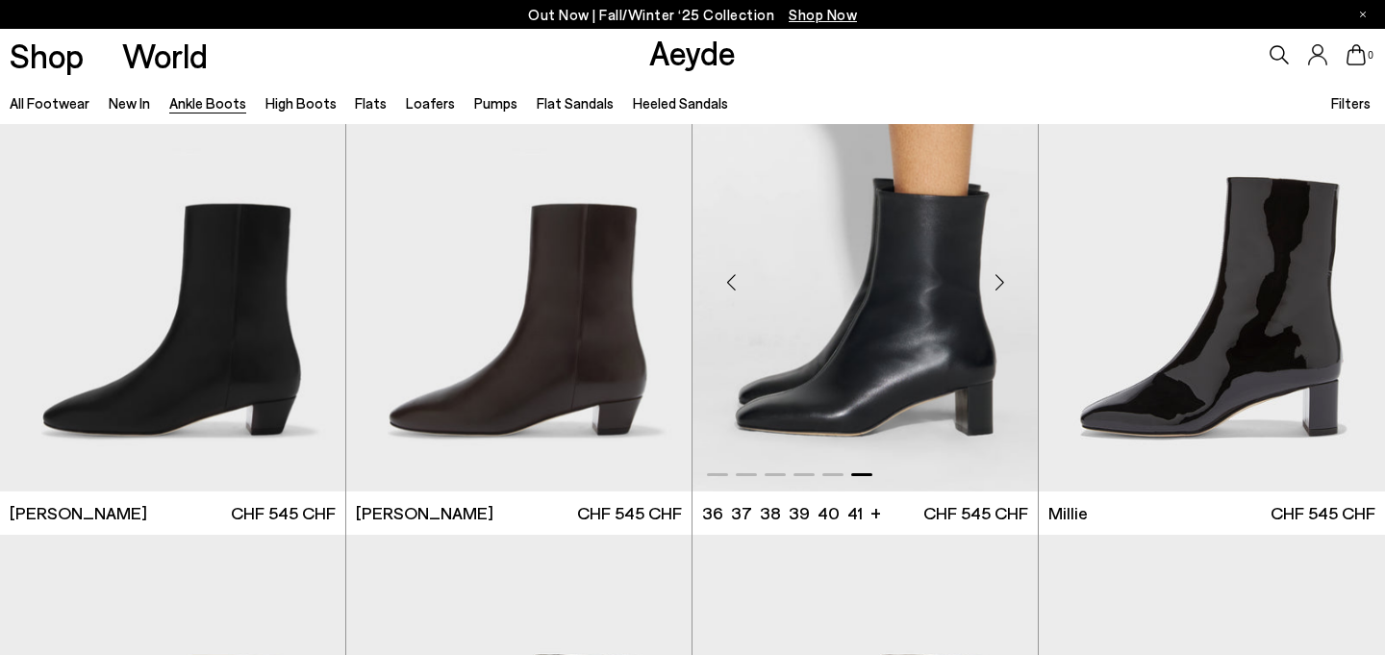
click at [1007, 285] on div "Next slide" at bounding box center [1000, 283] width 58 height 58
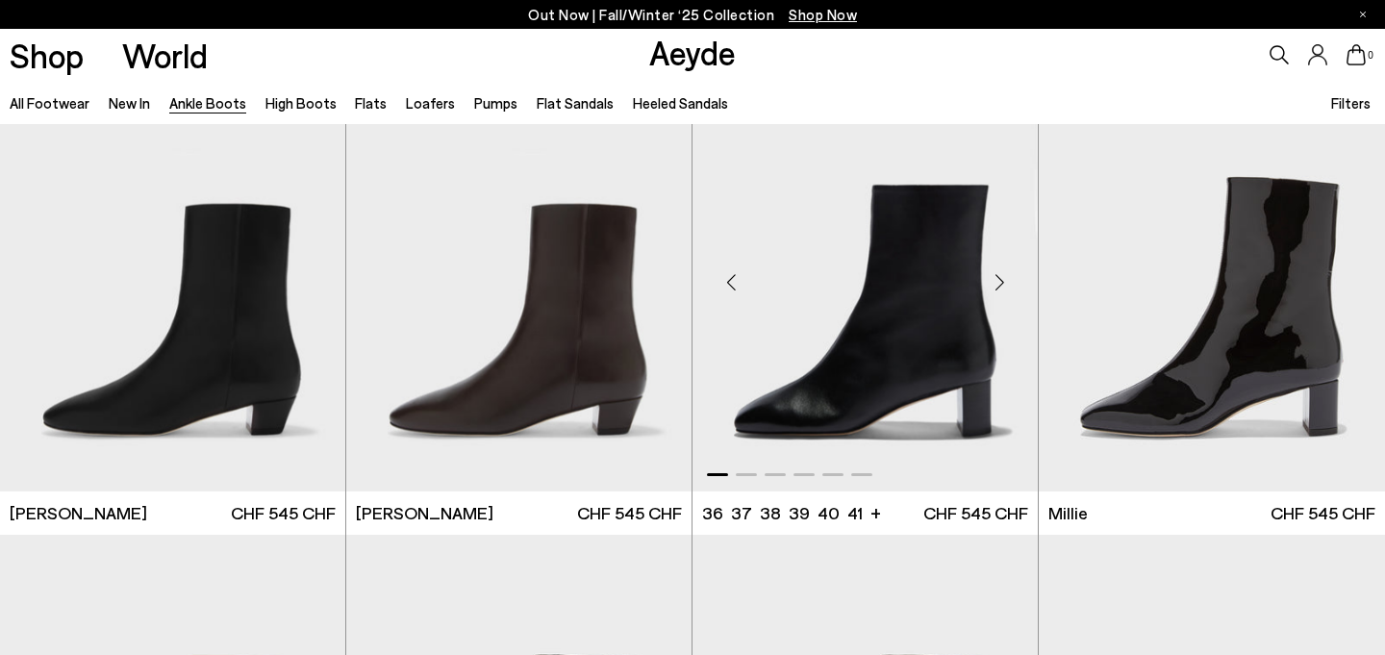
click at [1007, 285] on div "Next slide" at bounding box center [1000, 283] width 58 height 58
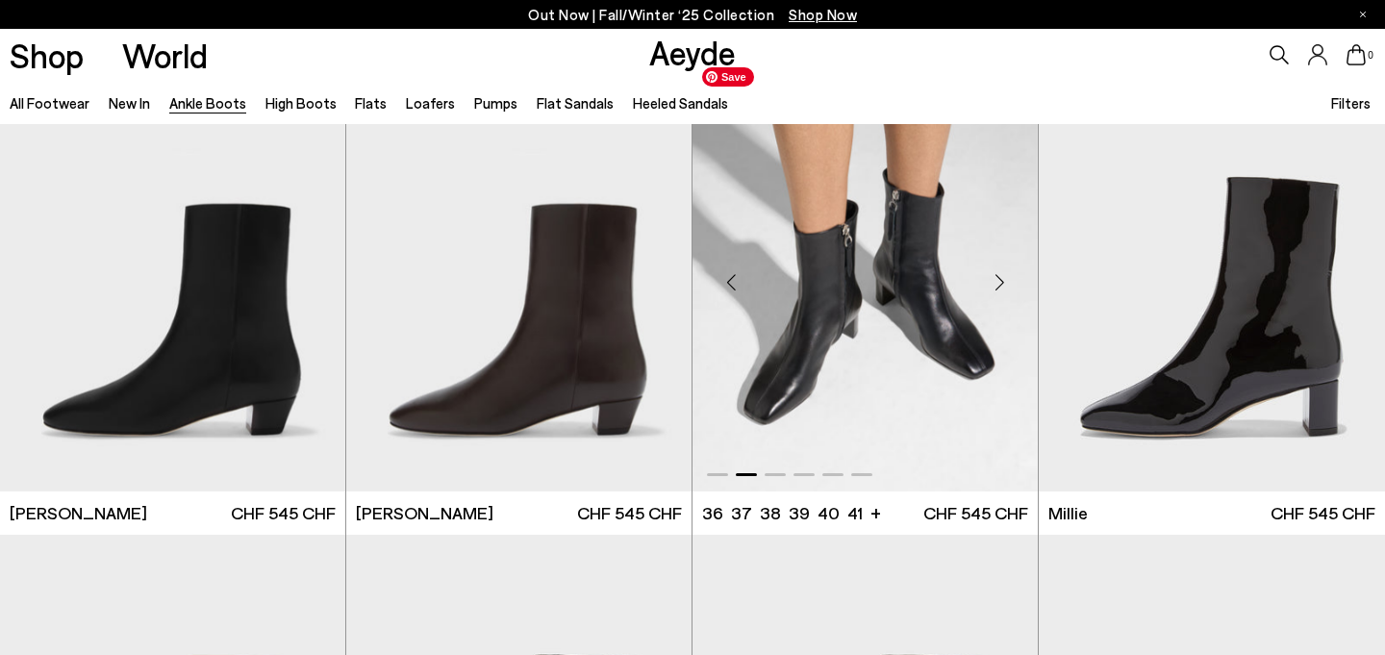
click at [874, 317] on img "2 / 6" at bounding box center [865, 275] width 345 height 434
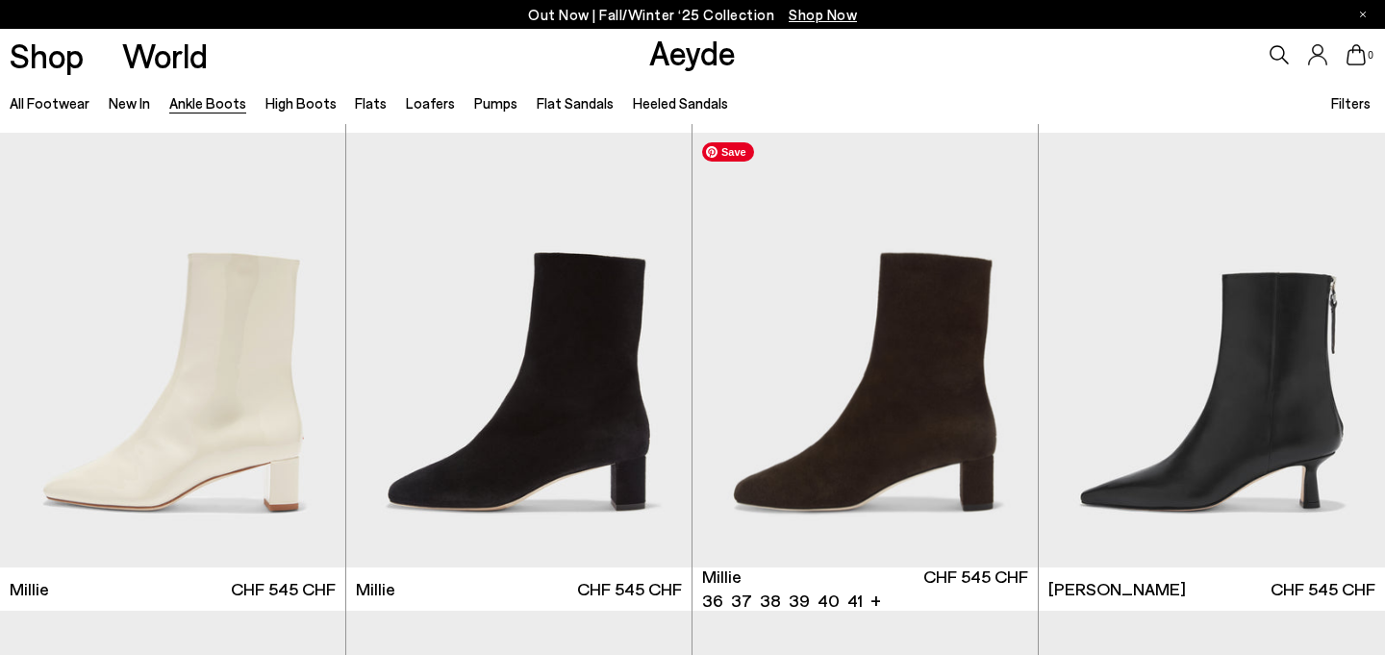
scroll to position [3900, 0]
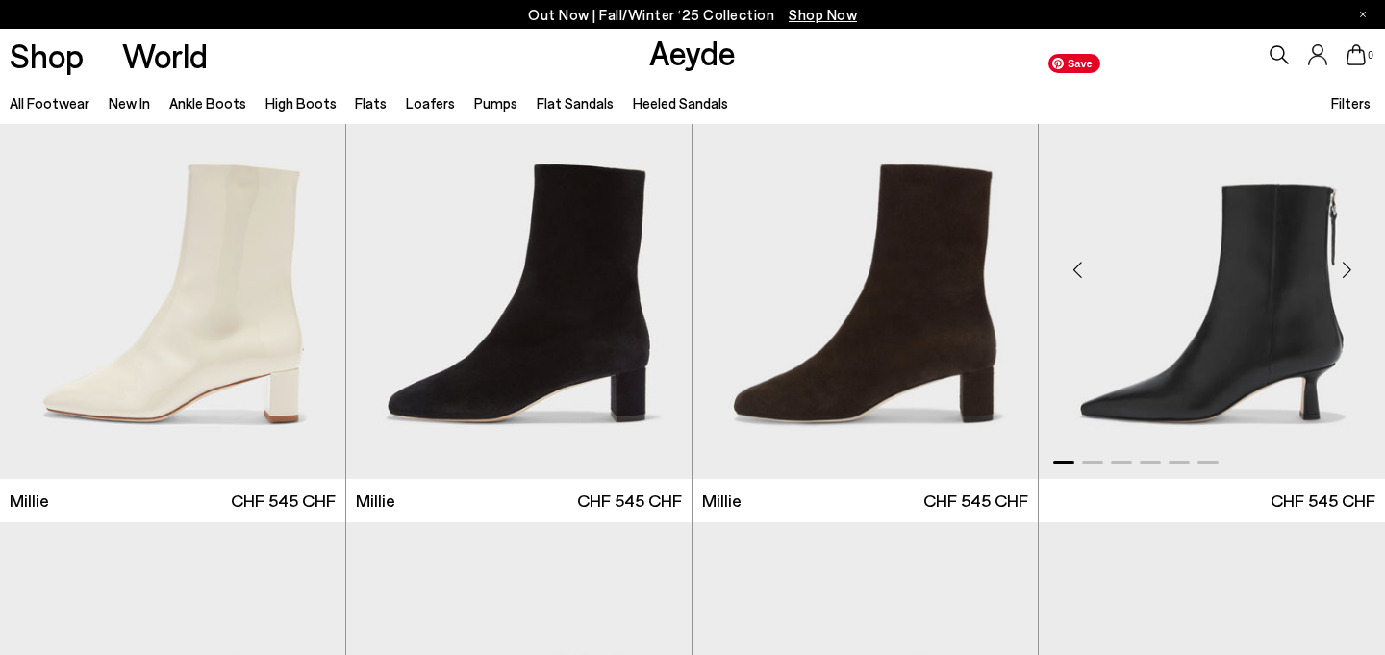
click at [1345, 269] on div "Next slide" at bounding box center [1347, 270] width 58 height 58
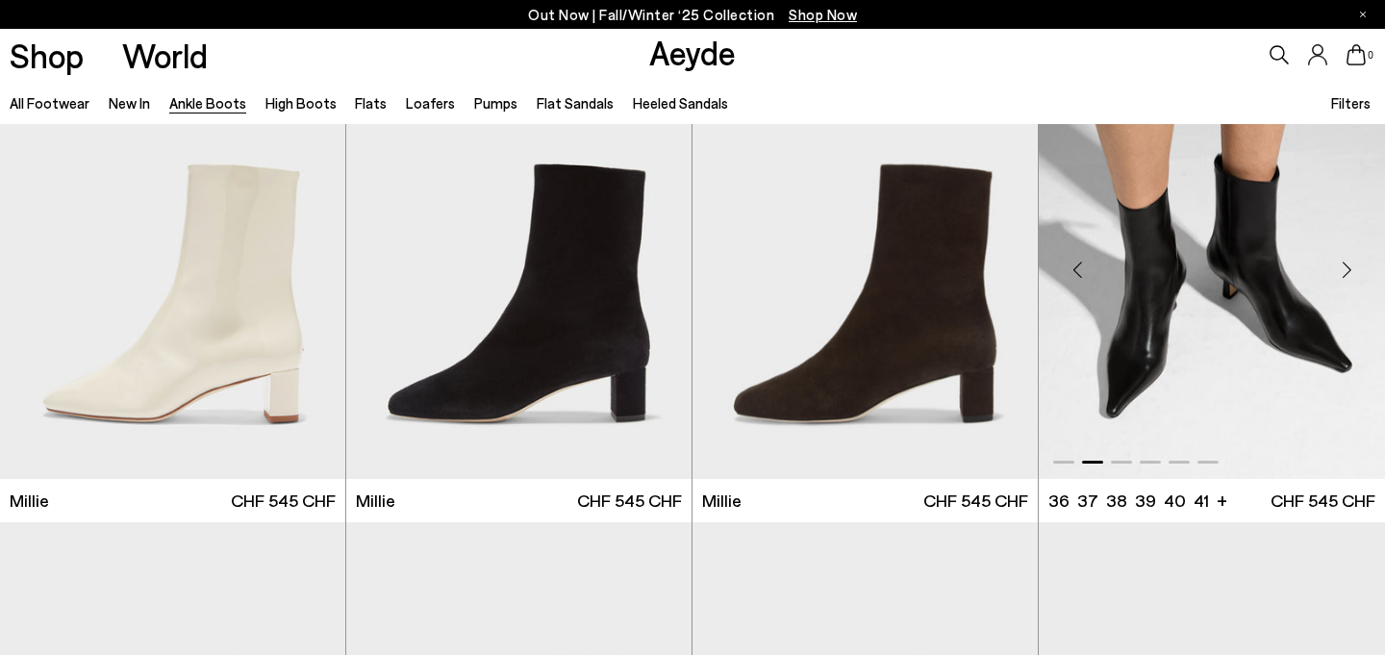
click at [1345, 269] on div "Next slide" at bounding box center [1347, 270] width 58 height 58
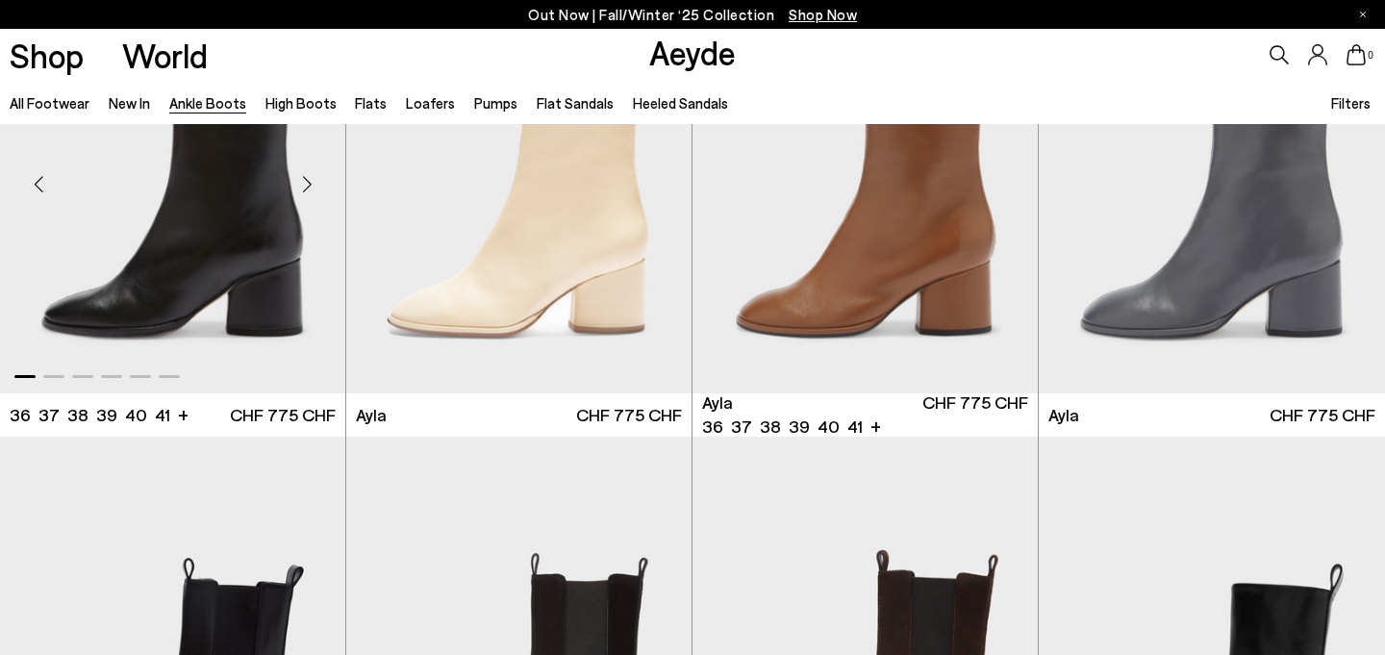
scroll to position [5309, 0]
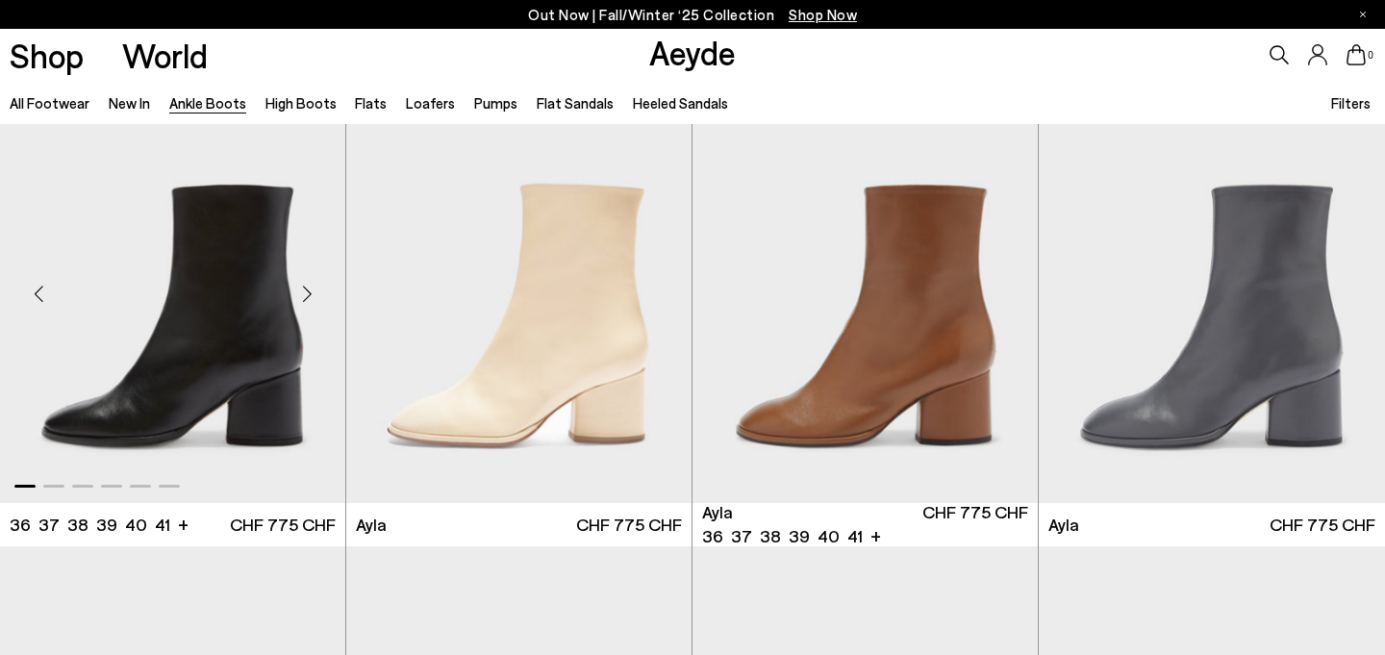
click at [312, 291] on div "Next slide" at bounding box center [307, 294] width 58 height 58
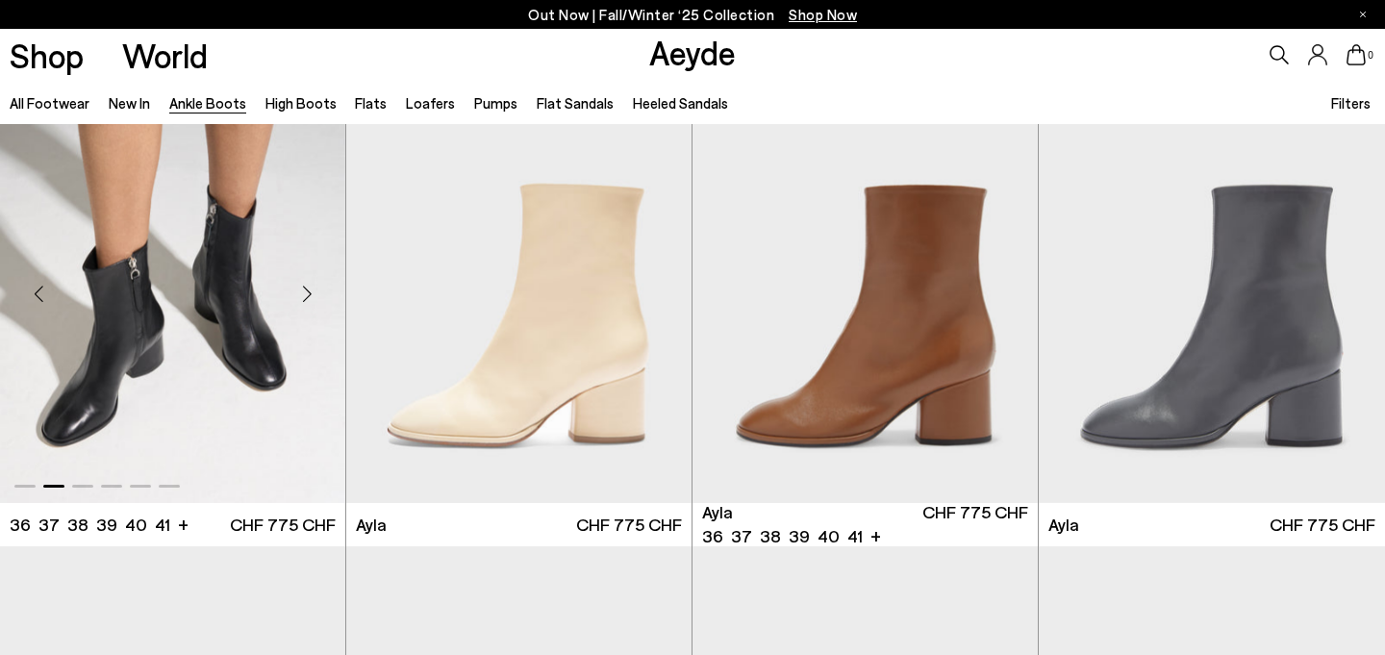
click at [312, 291] on div "Next slide" at bounding box center [307, 294] width 58 height 58
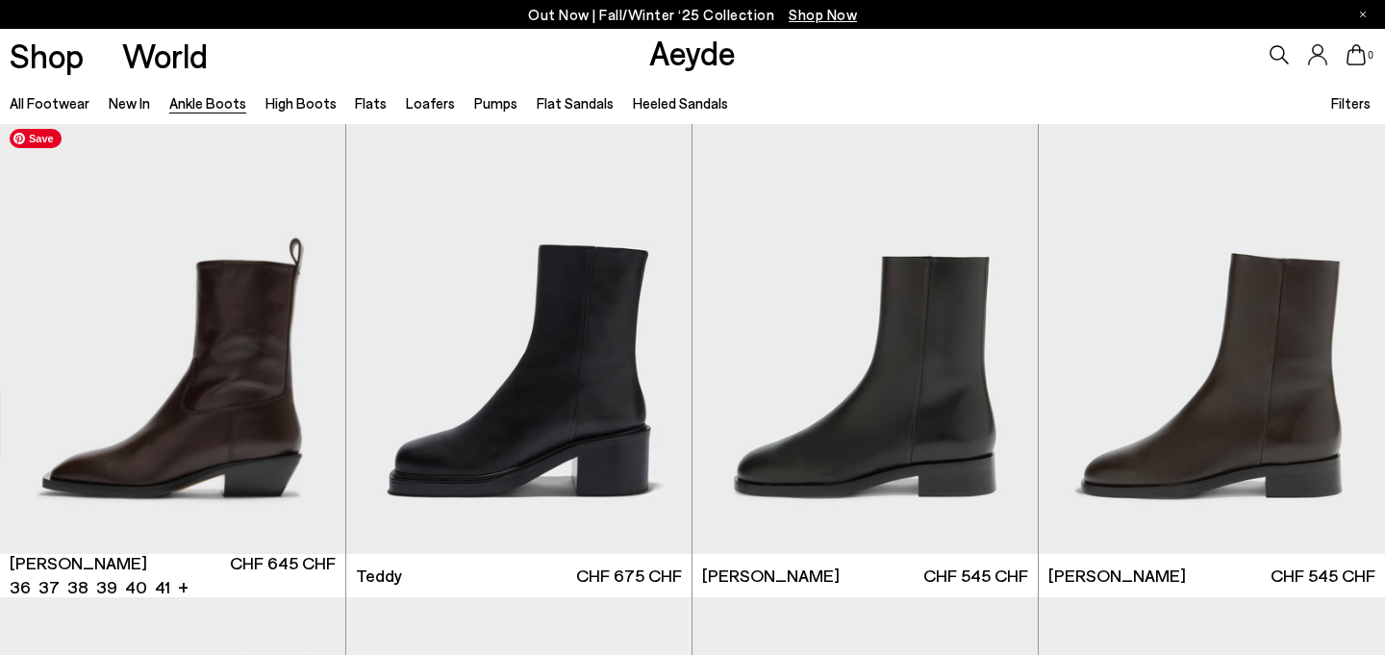
scroll to position [6210, 0]
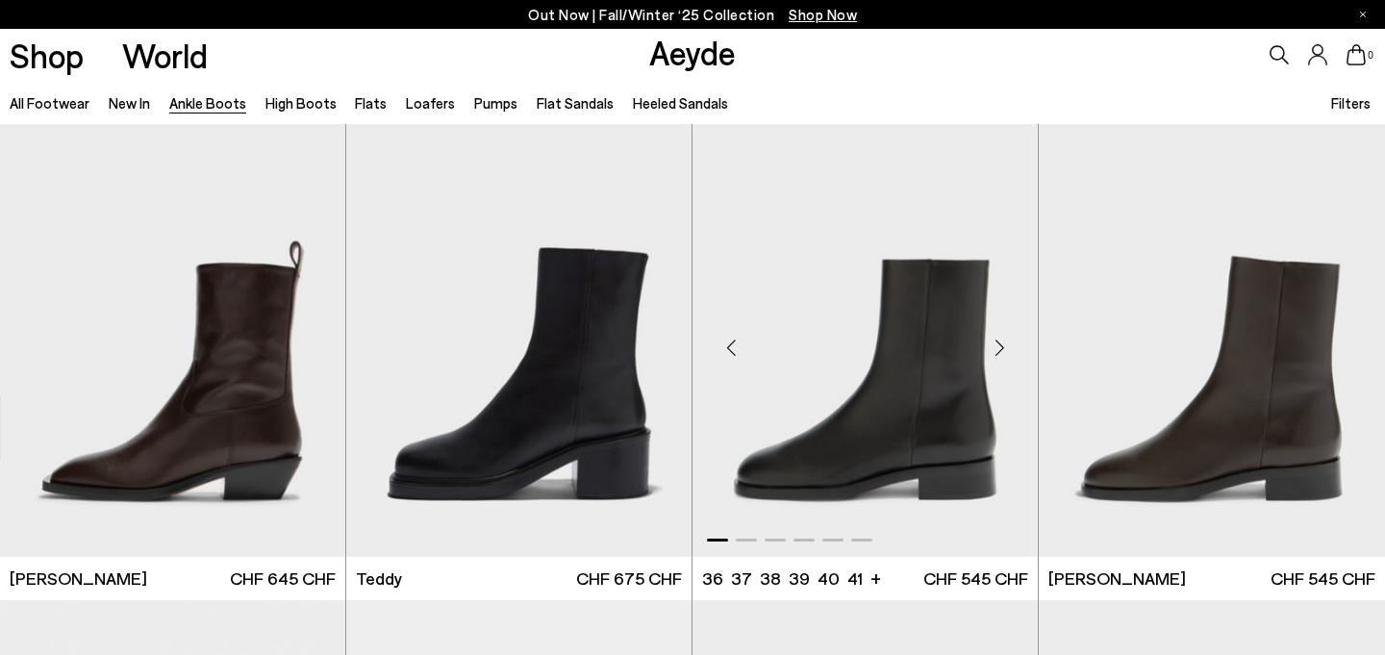
click at [999, 349] on div "Next slide" at bounding box center [1000, 347] width 58 height 58
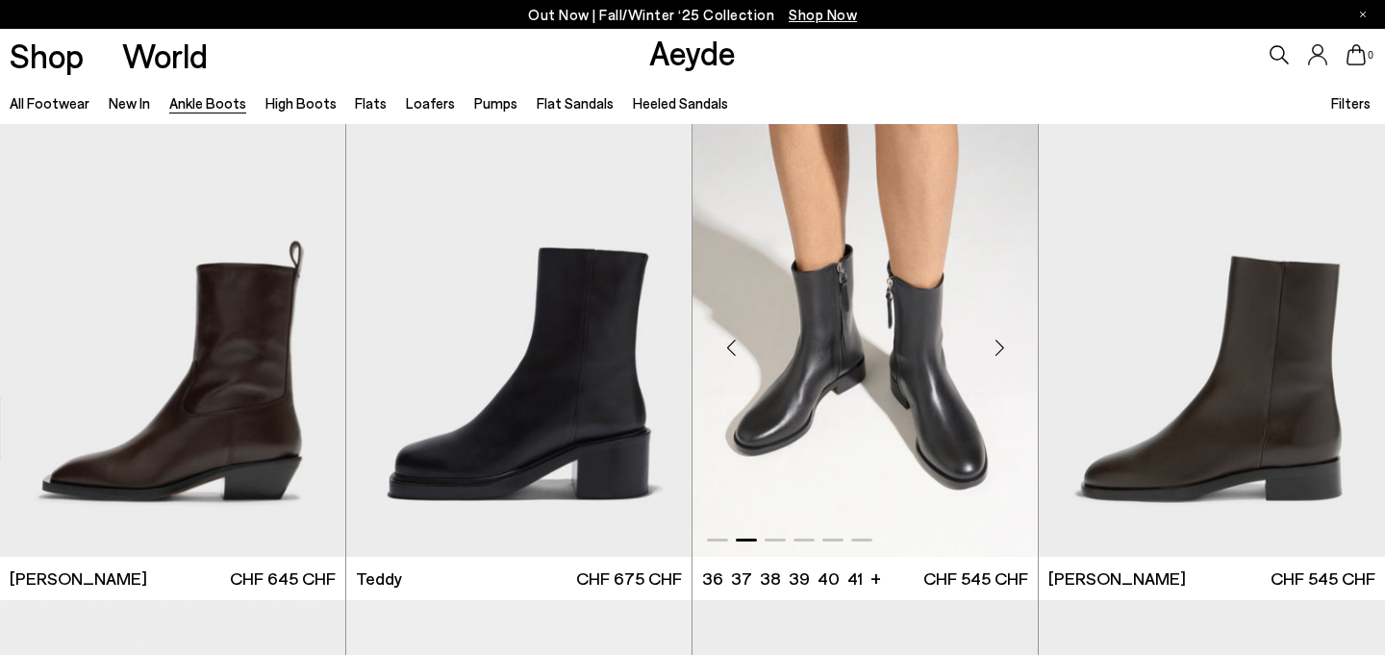
click at [999, 349] on div "Next slide" at bounding box center [1000, 347] width 58 height 58
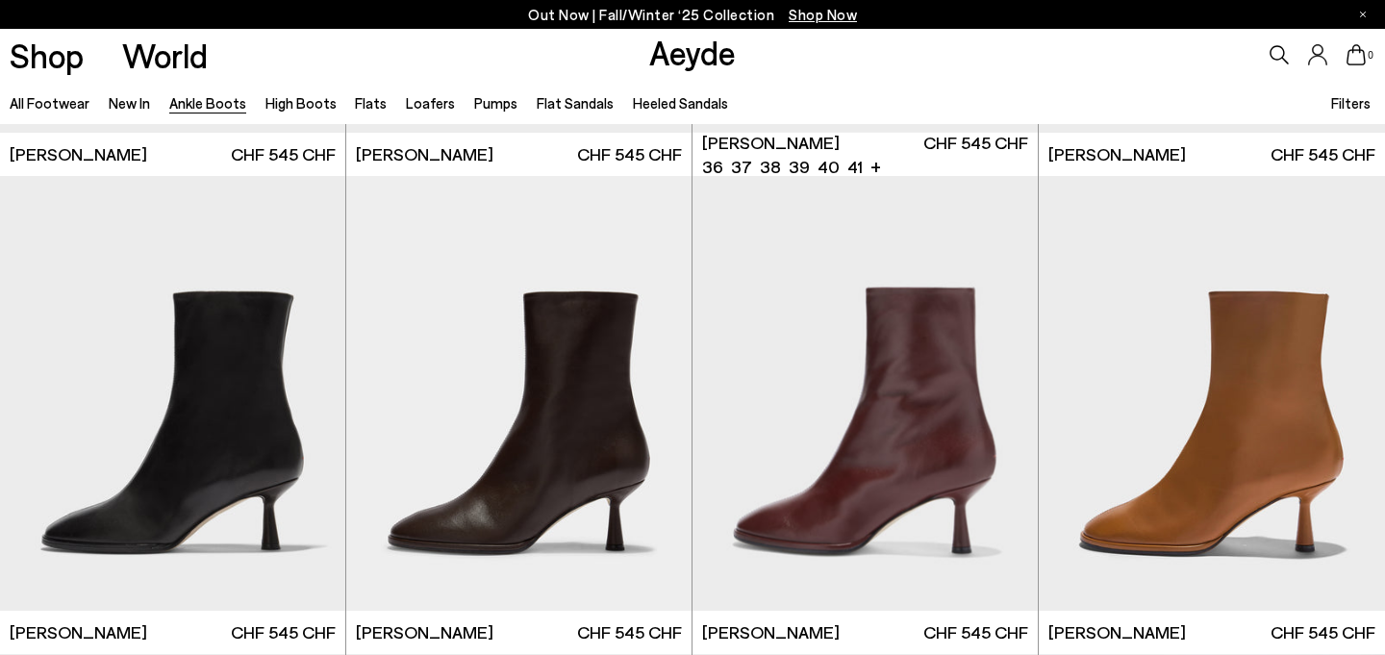
scroll to position [8178, 0]
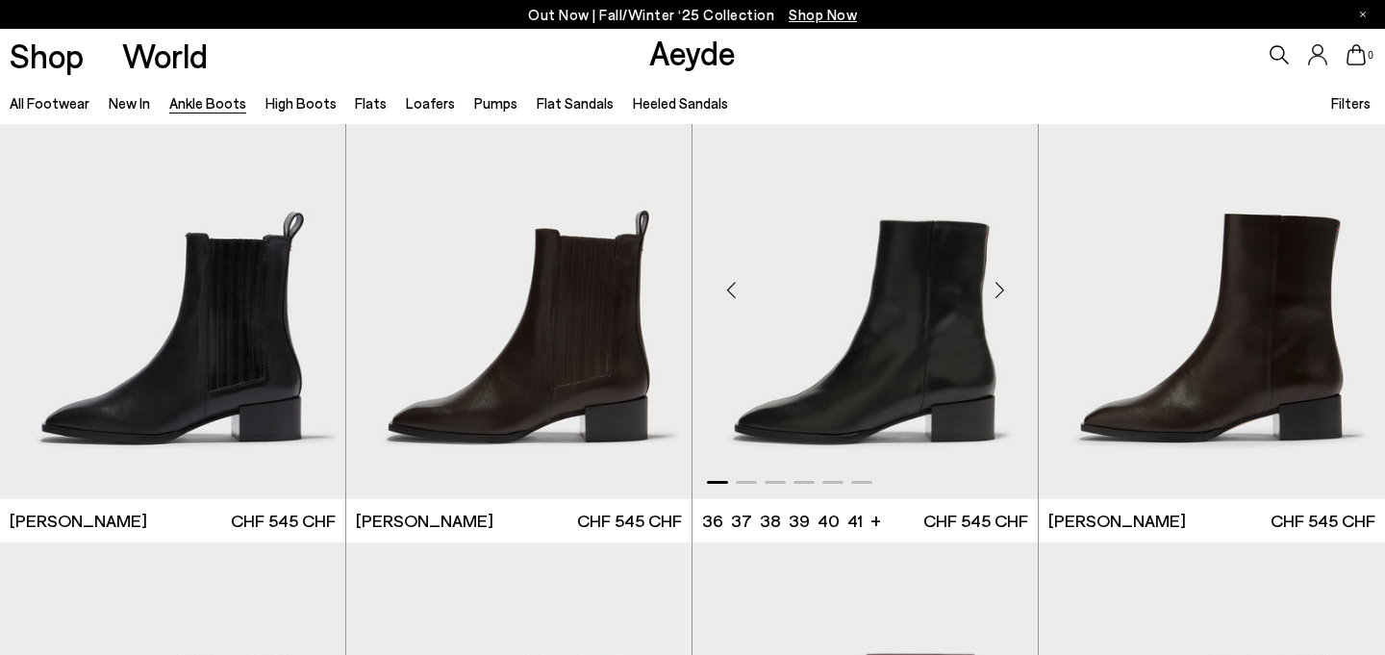
click at [1000, 288] on div "Next slide" at bounding box center [1000, 291] width 58 height 58
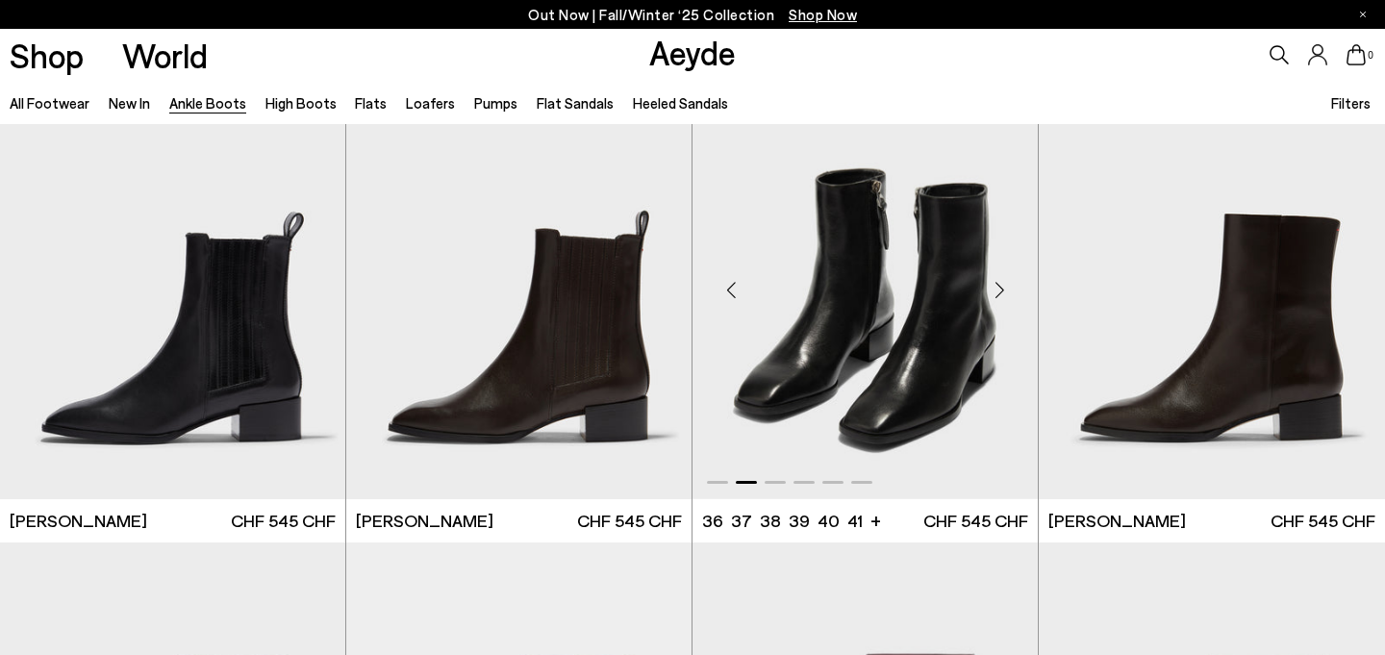
click at [1000, 288] on div "Next slide" at bounding box center [1000, 291] width 58 height 58
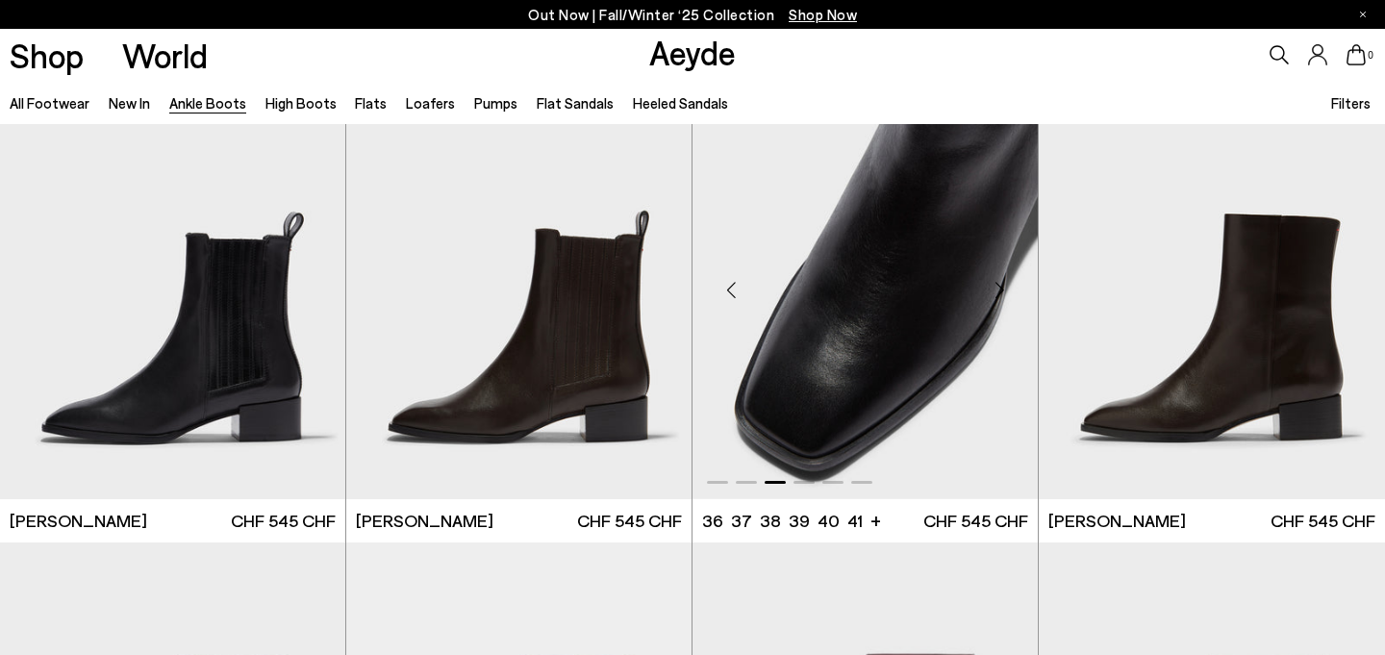
click at [1000, 288] on div "Next slide" at bounding box center [1000, 291] width 58 height 58
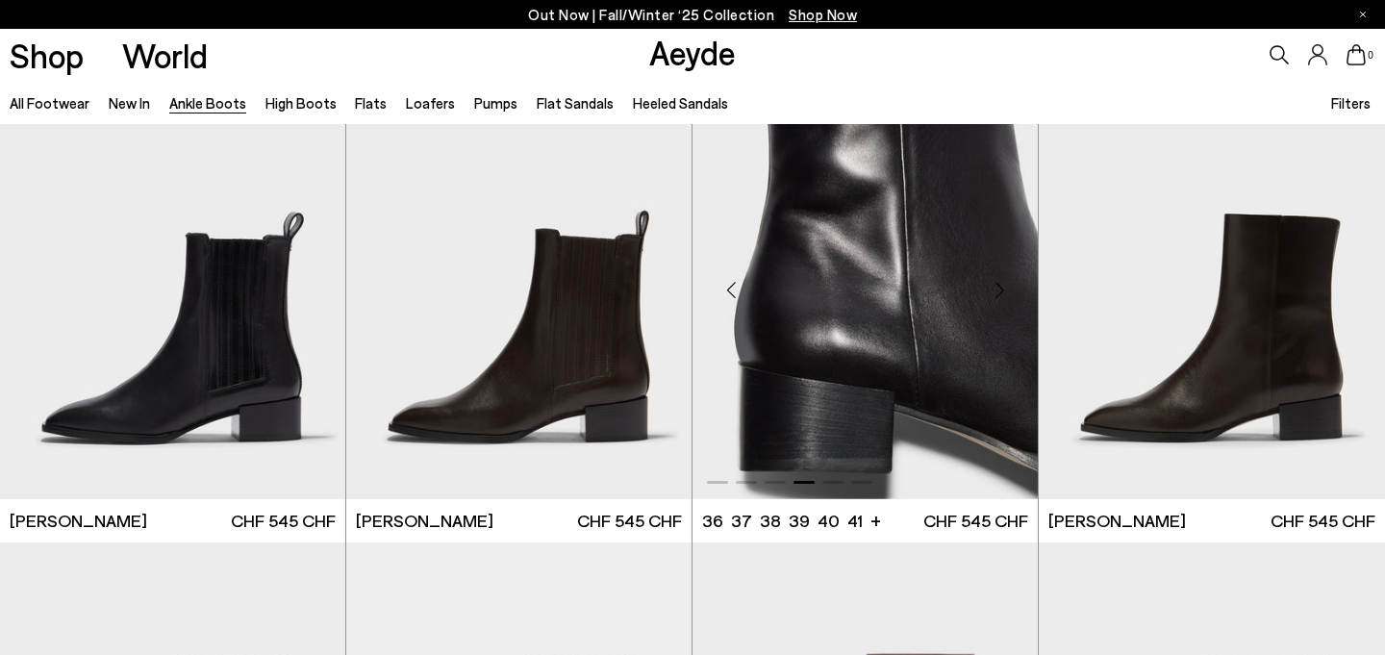
click at [1000, 288] on div "Next slide" at bounding box center [1000, 291] width 58 height 58
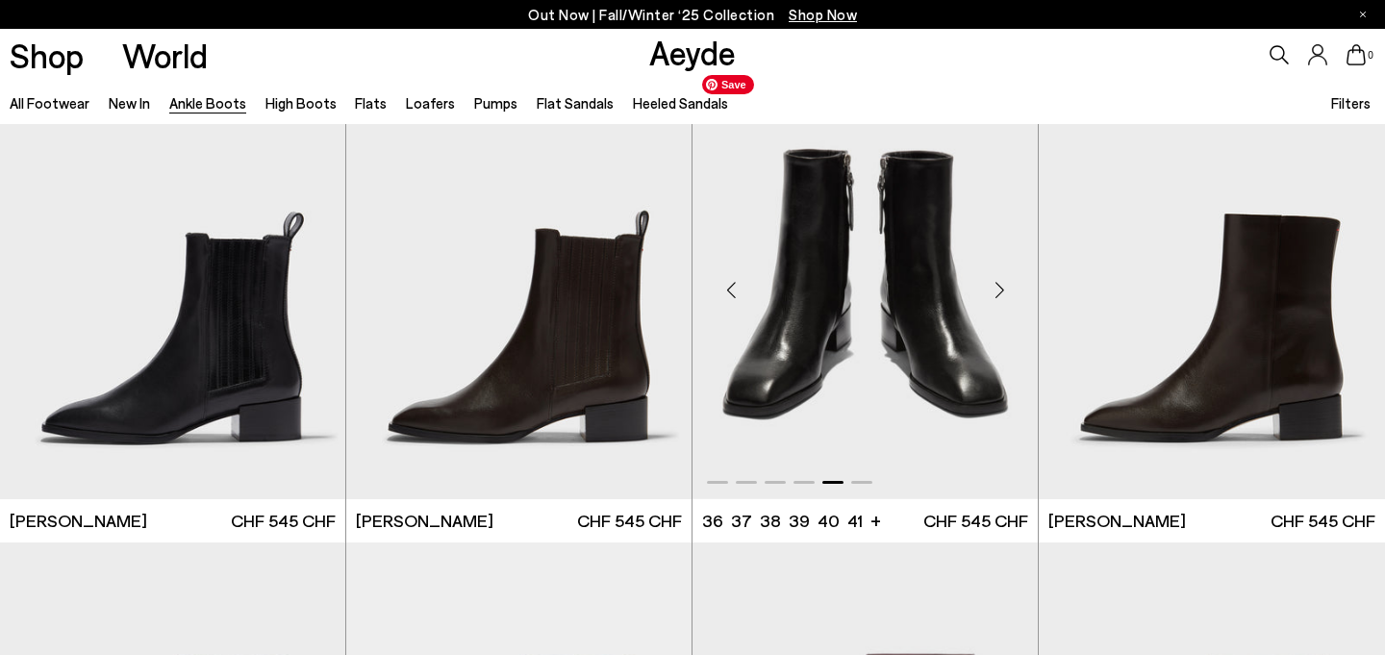
click at [893, 257] on img "5 / 6" at bounding box center [865, 282] width 345 height 434
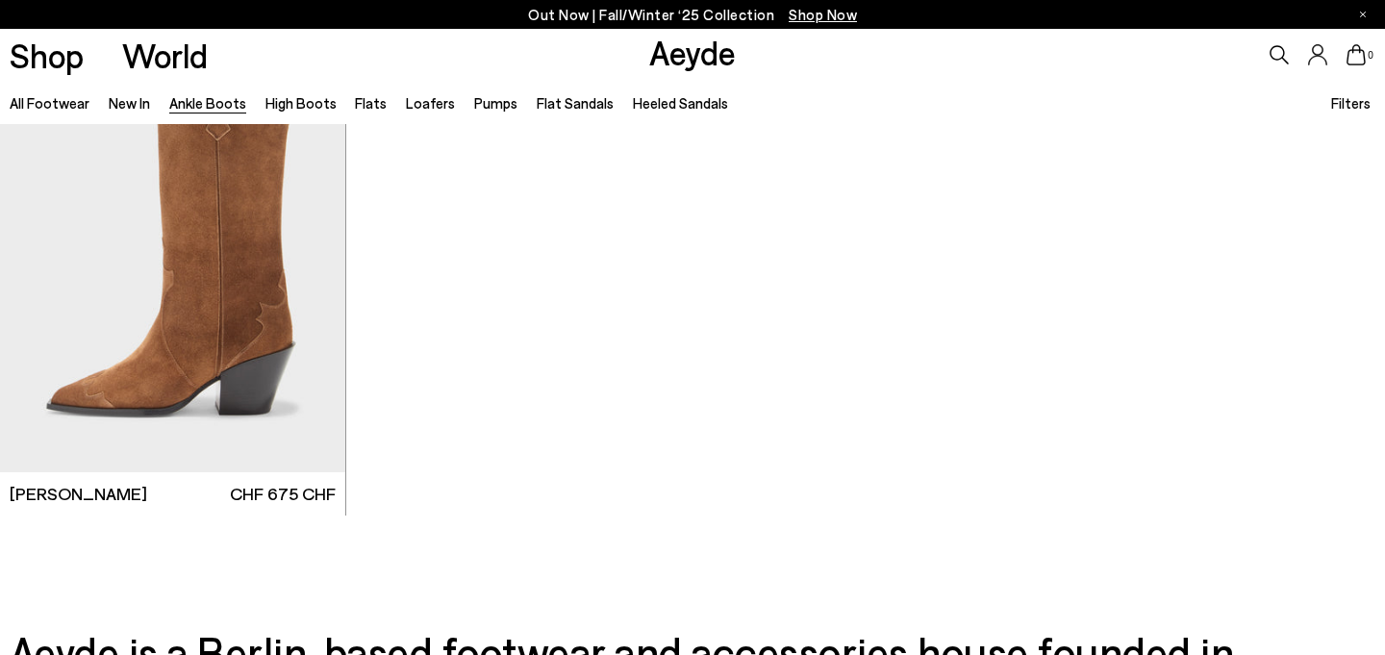
scroll to position [10116, 0]
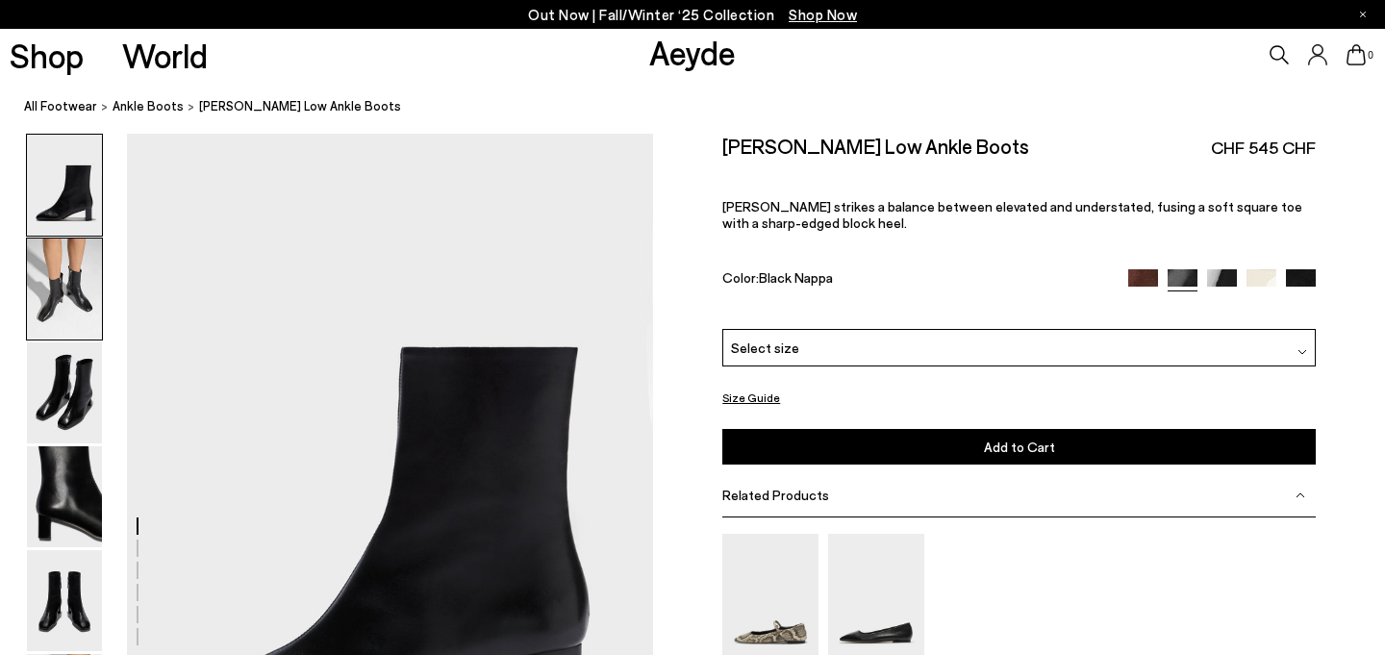
click at [63, 273] on img at bounding box center [64, 289] width 75 height 101
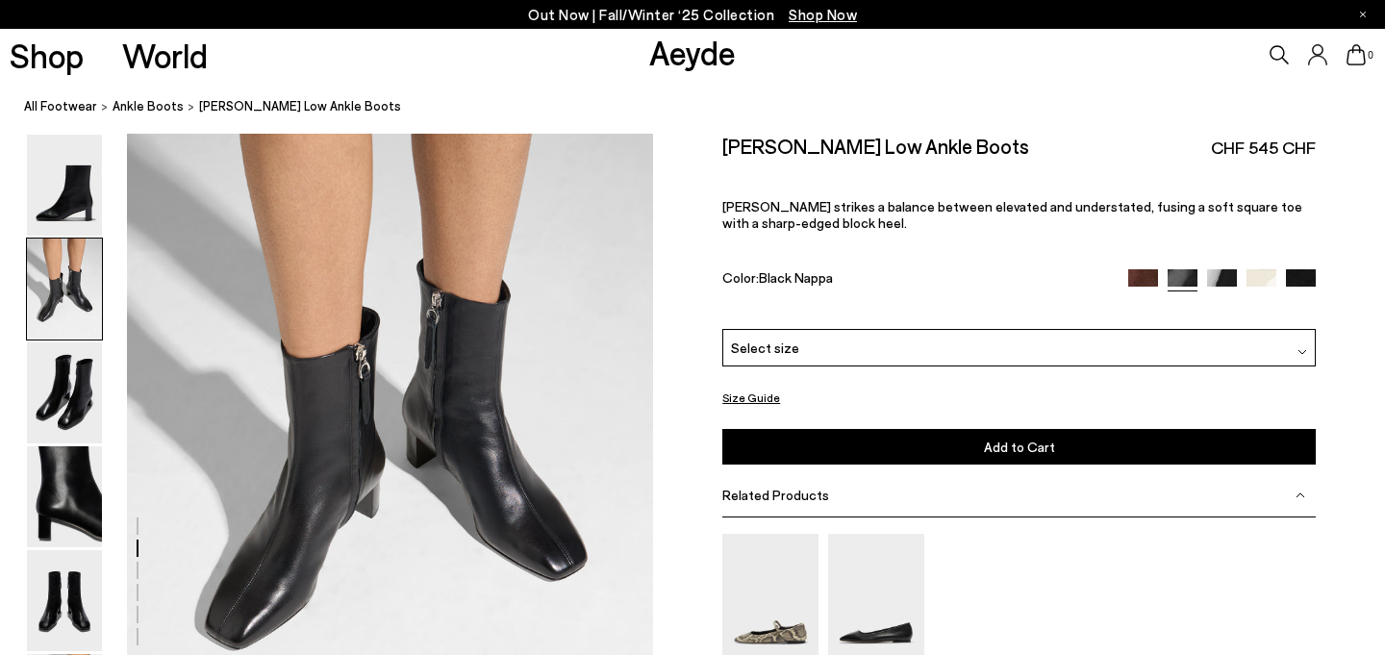
scroll to position [769, 0]
click at [75, 358] on img at bounding box center [64, 393] width 75 height 101
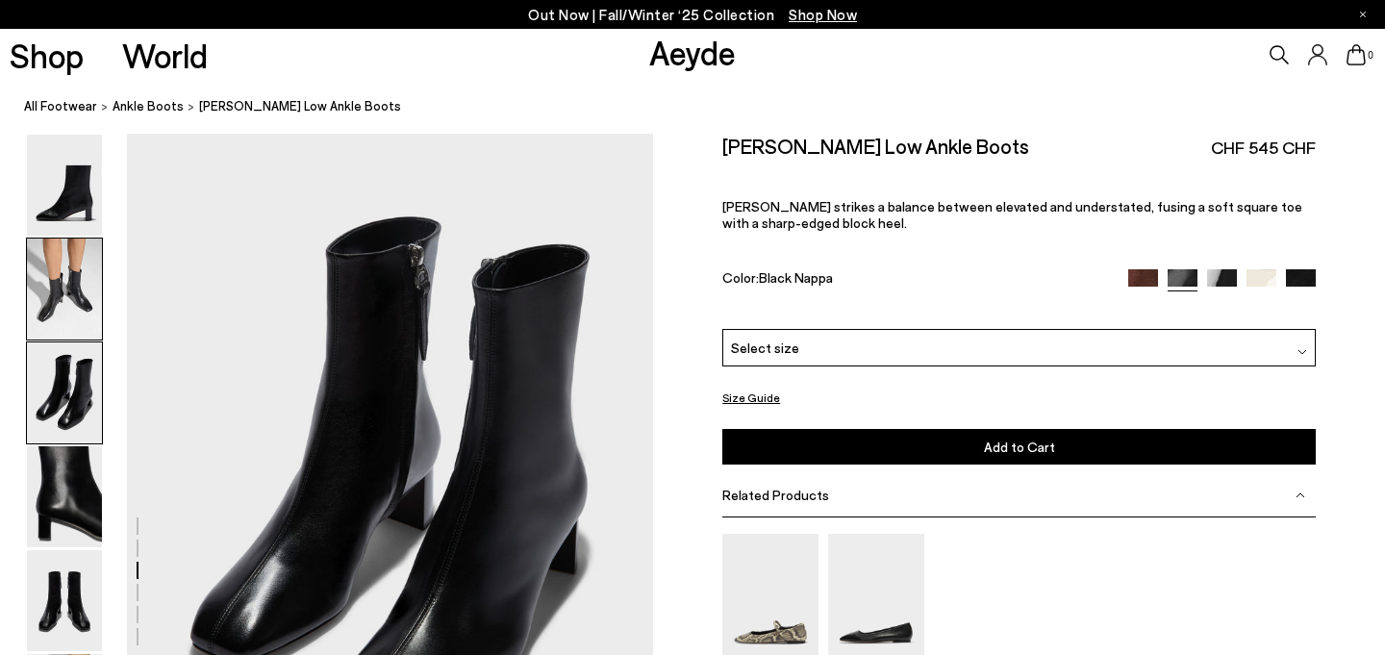
click at [75, 295] on img at bounding box center [64, 289] width 75 height 101
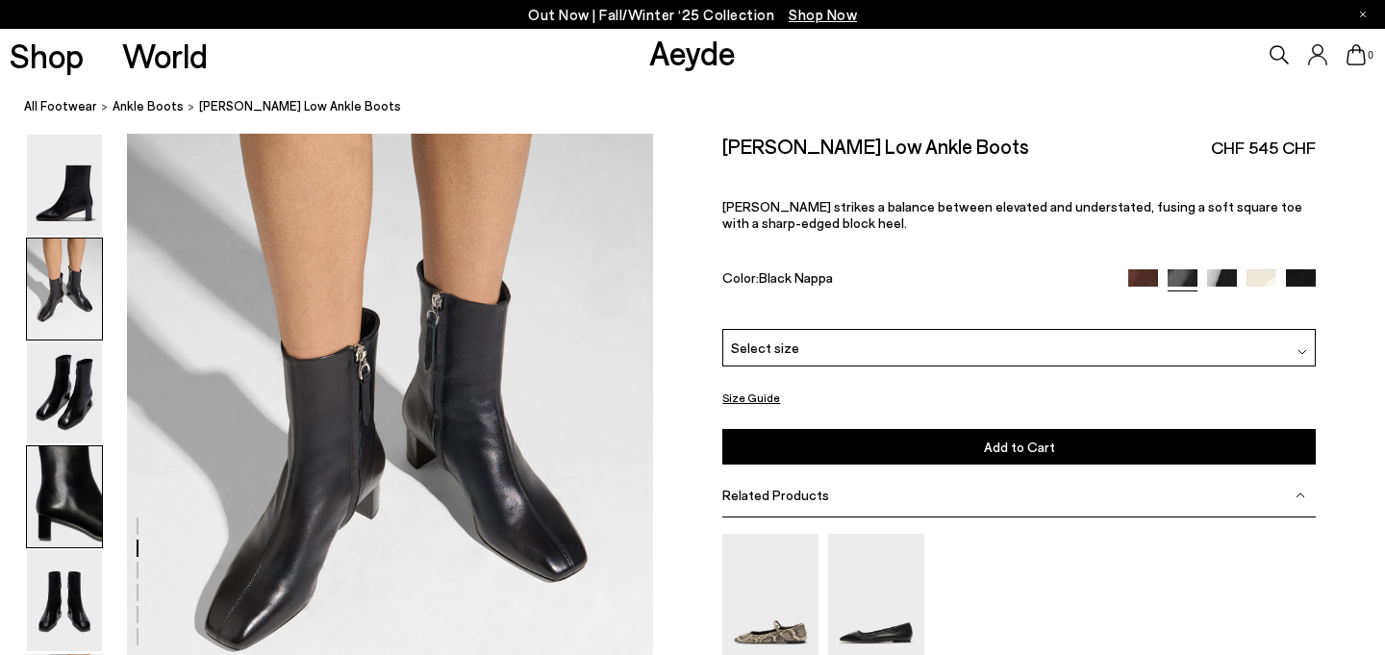
click at [73, 462] on img at bounding box center [64, 496] width 75 height 101
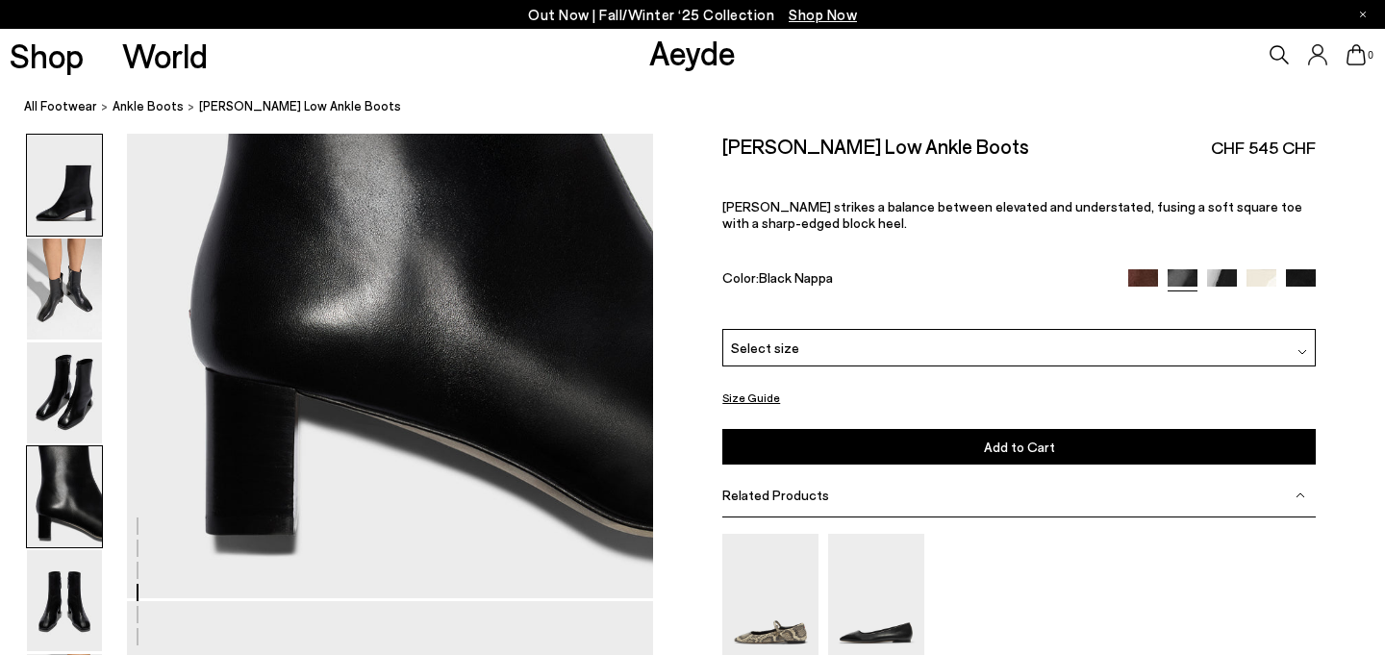
click at [49, 216] on img at bounding box center [64, 185] width 75 height 101
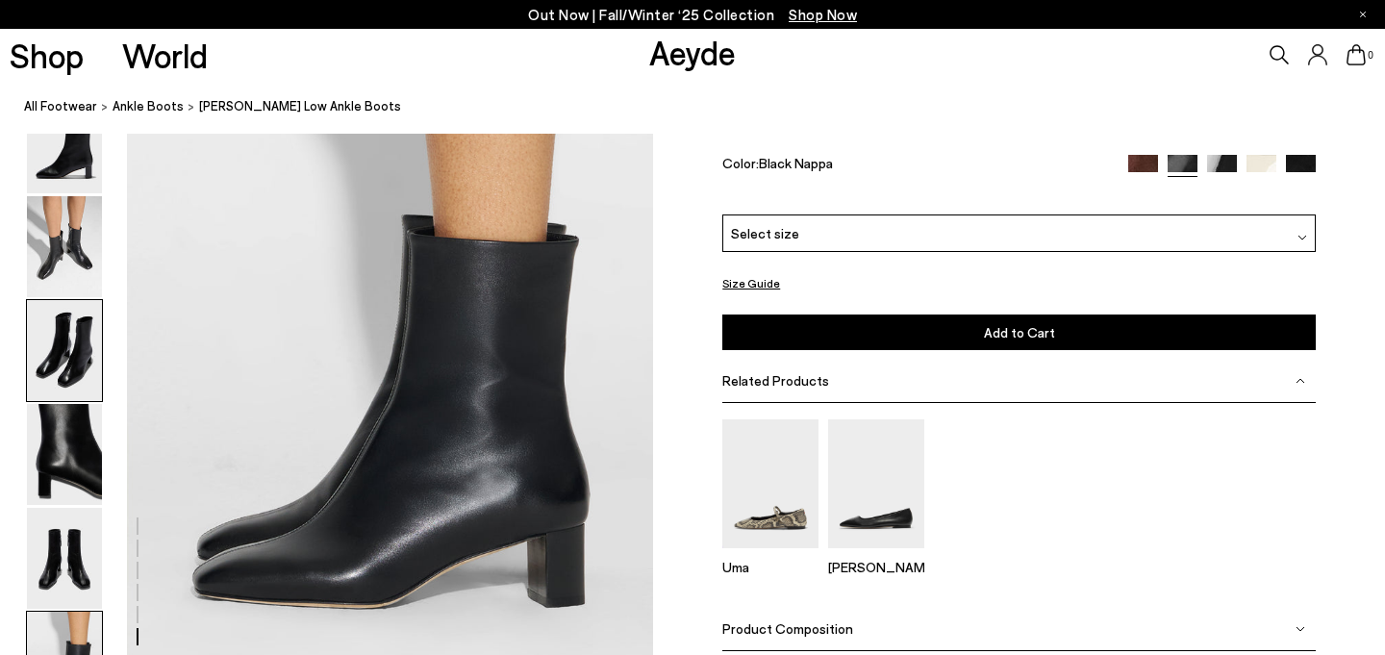
scroll to position [3739, 0]
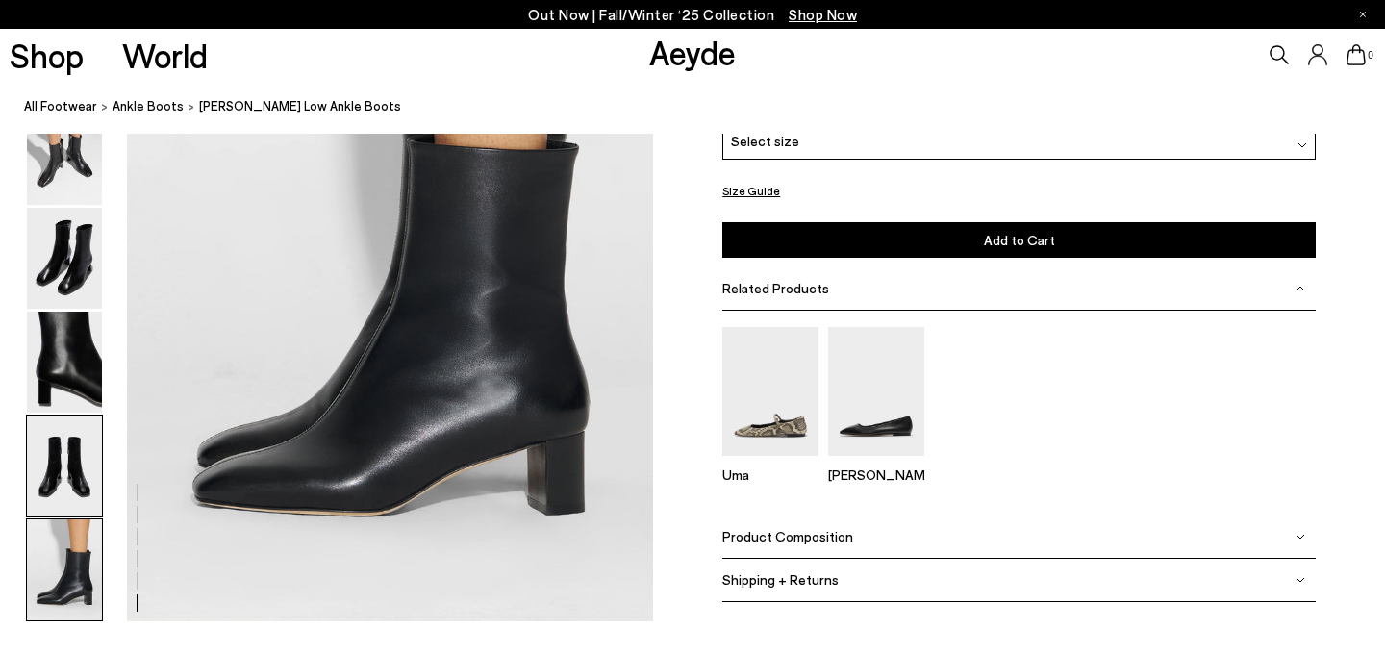
click at [56, 450] on img at bounding box center [64, 466] width 75 height 101
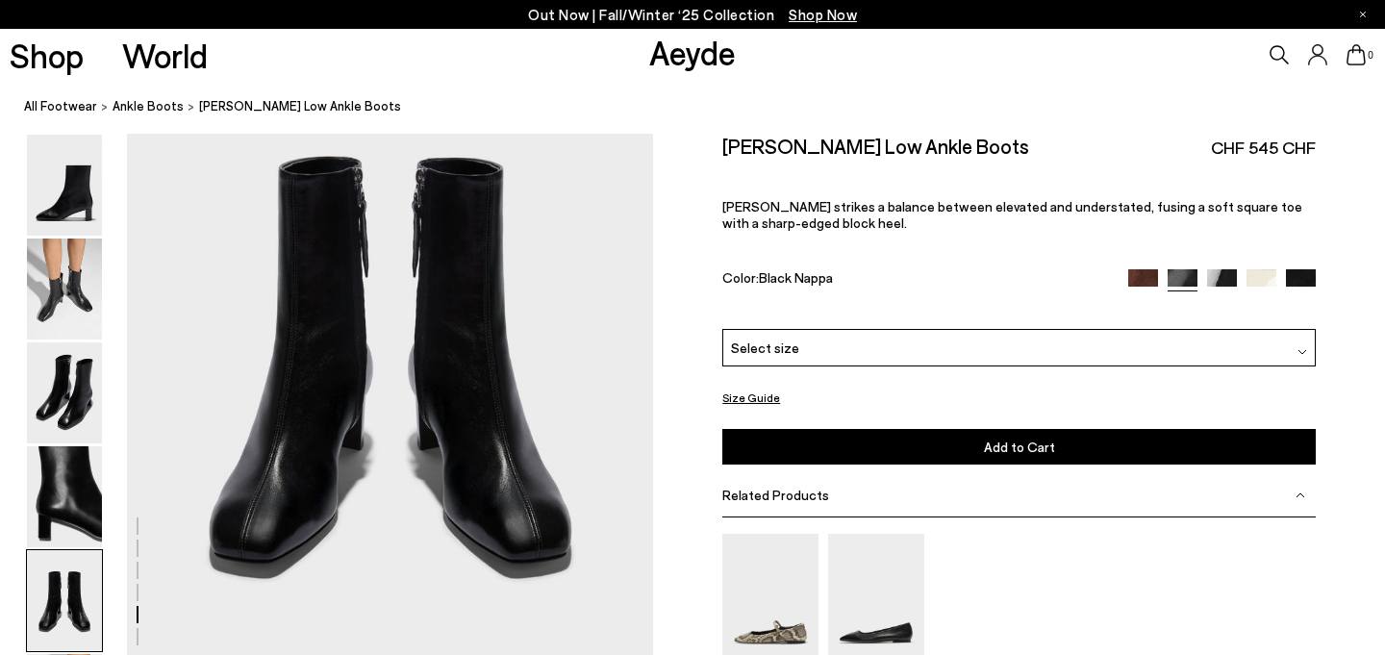
scroll to position [2924, 0]
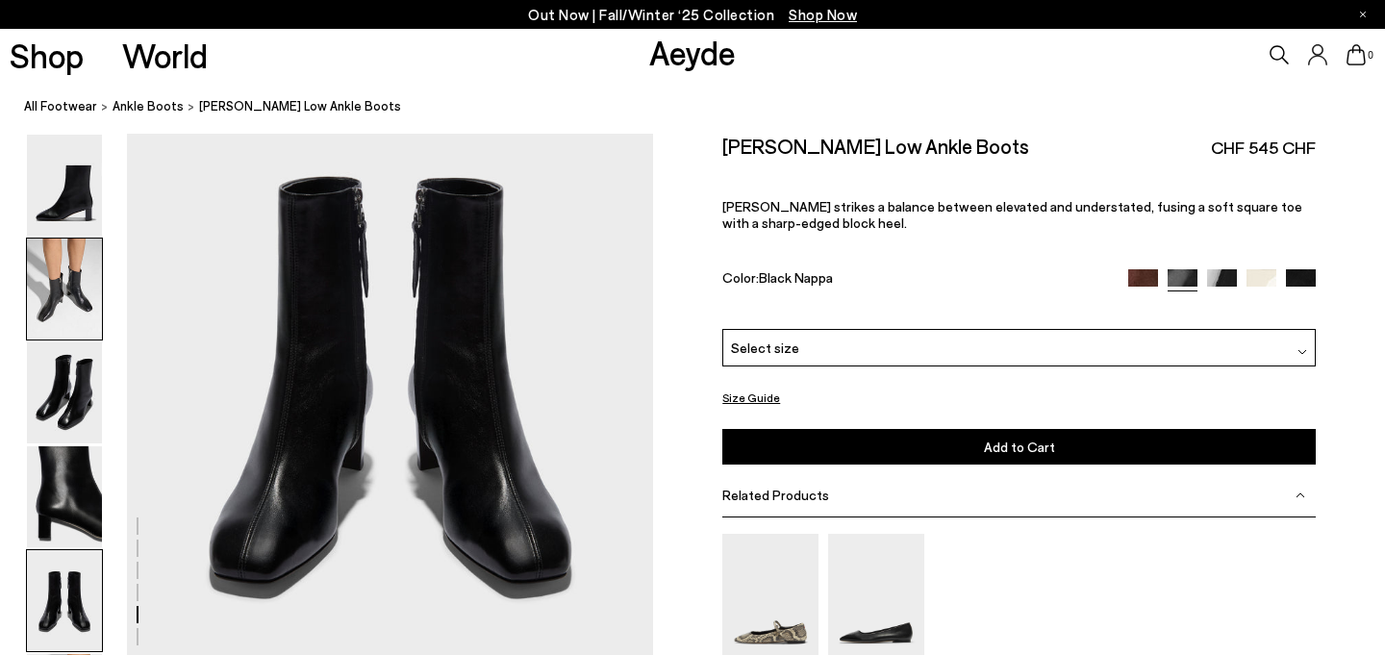
click at [47, 279] on img at bounding box center [64, 289] width 75 height 101
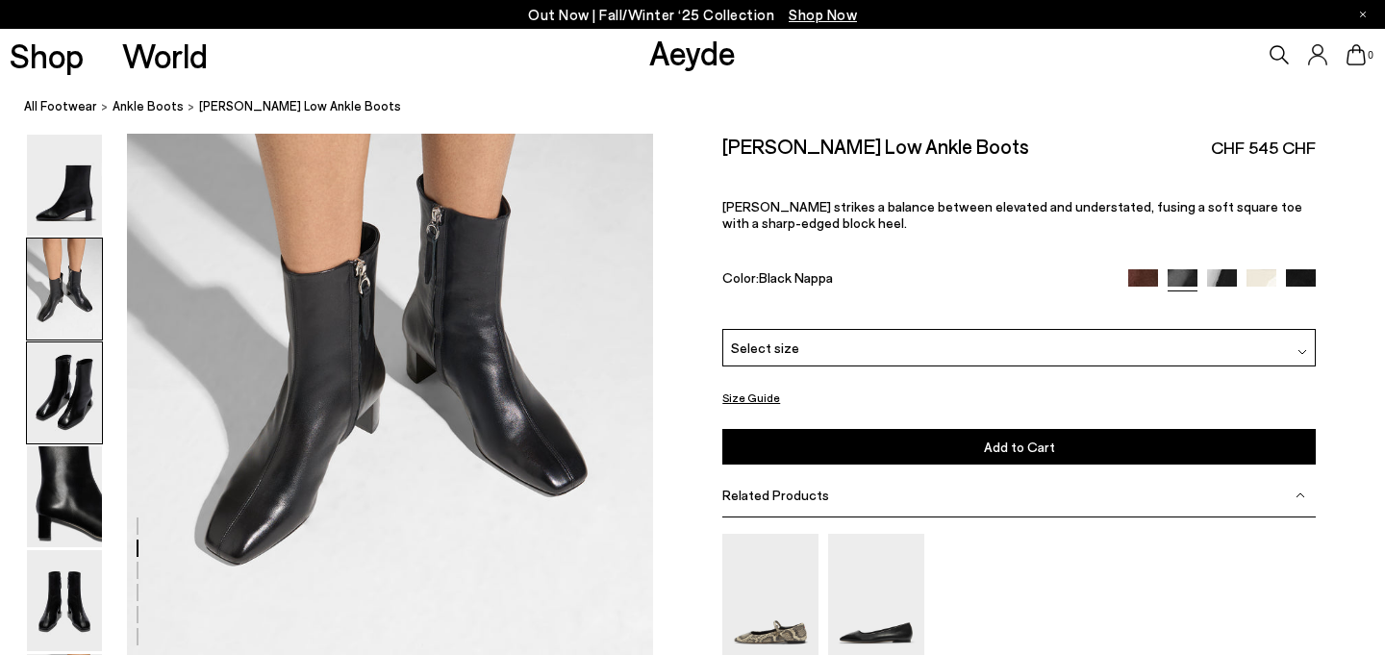
scroll to position [854, 0]
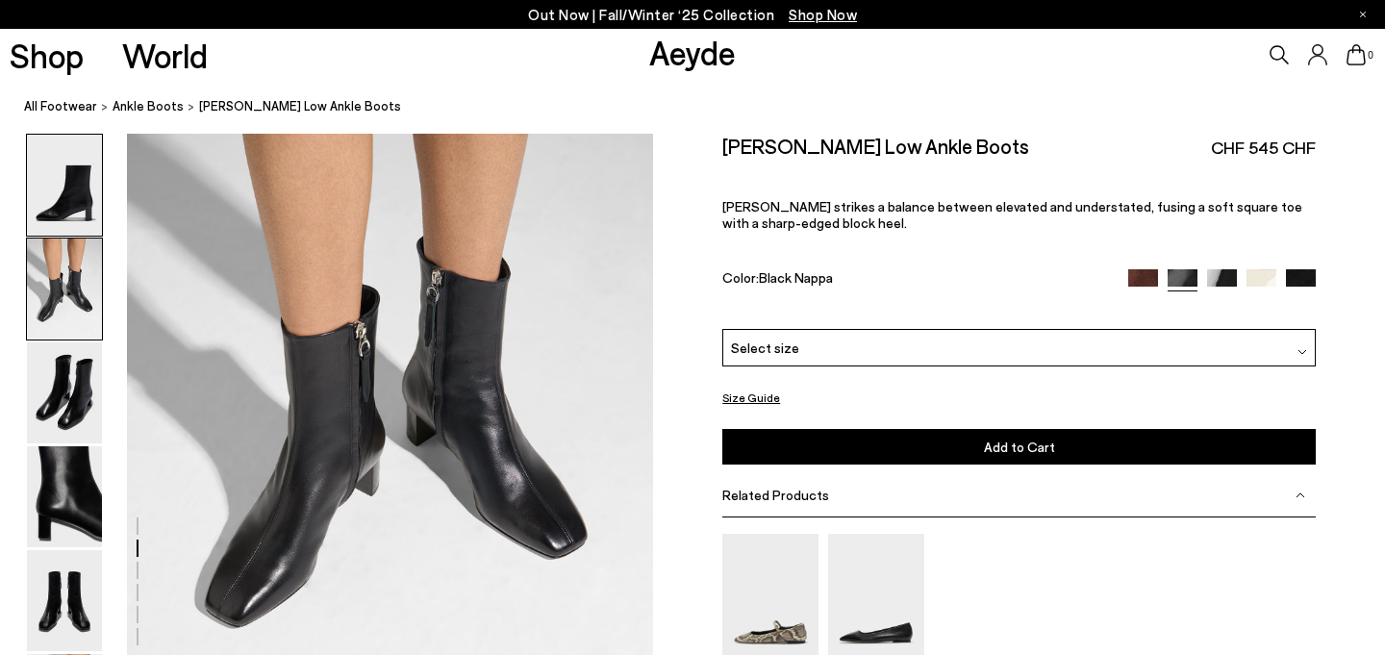
click at [58, 189] on img at bounding box center [64, 185] width 75 height 101
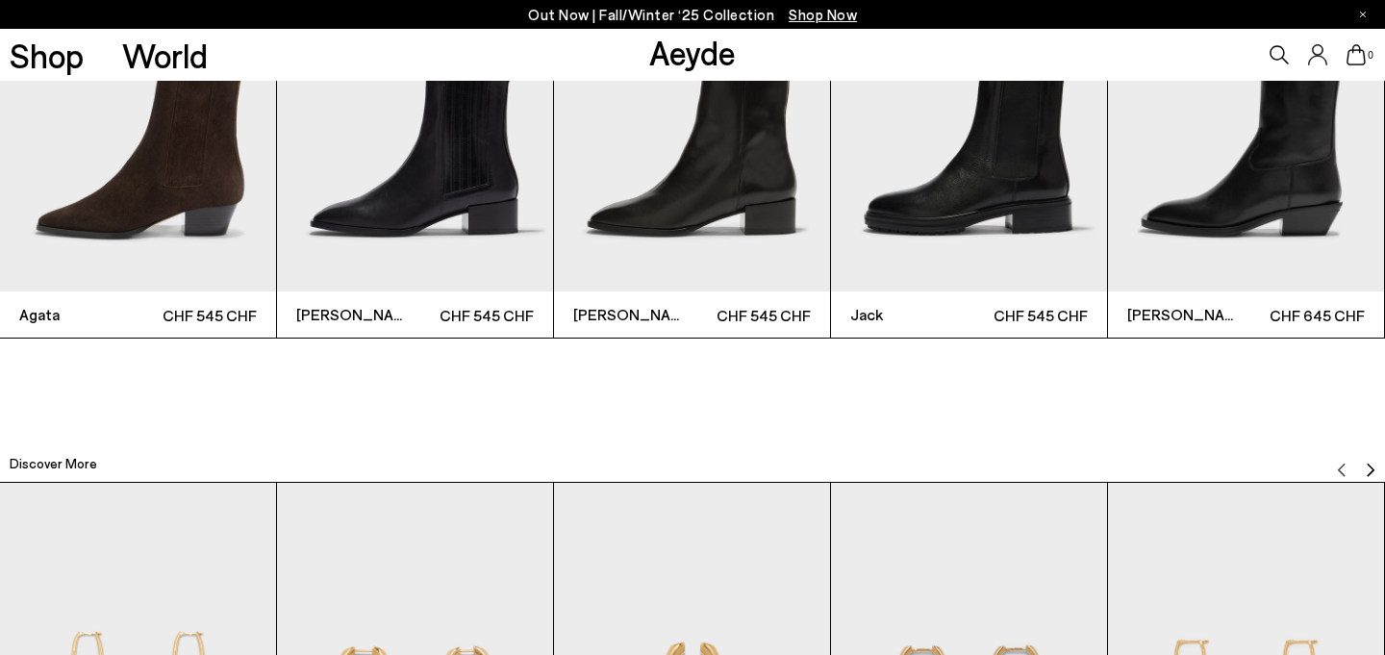
scroll to position [4429, 0]
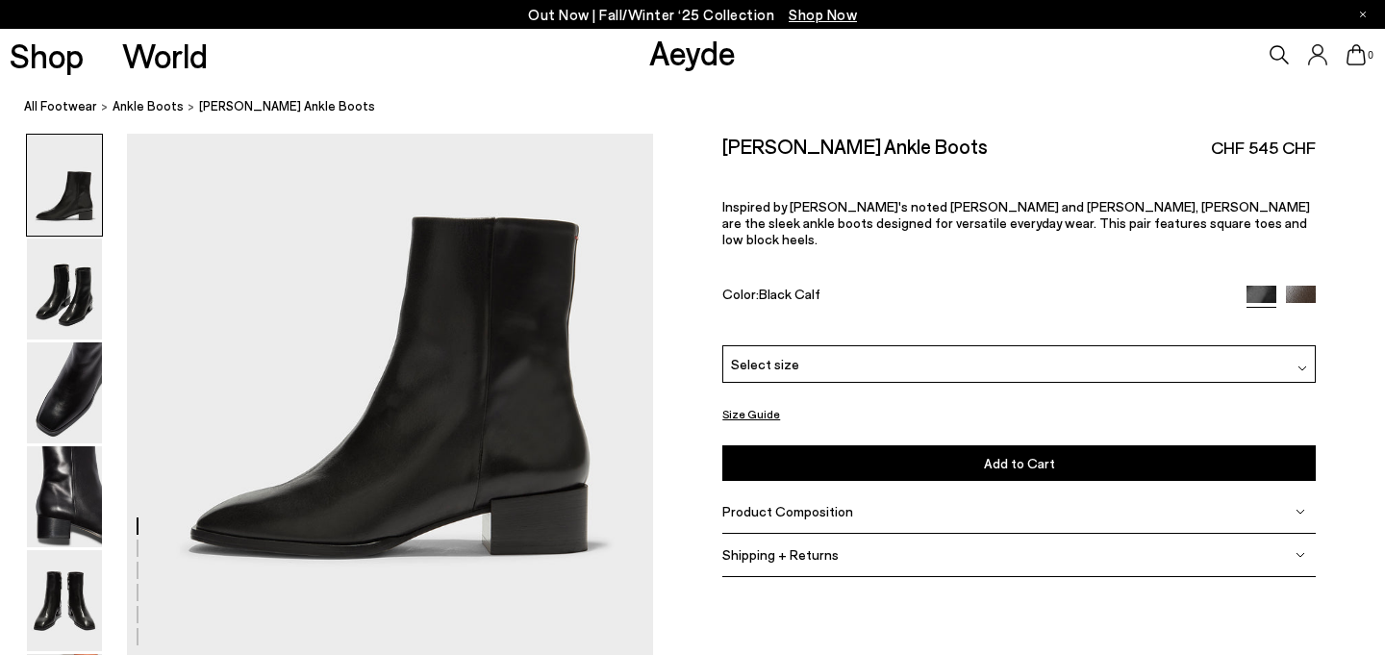
scroll to position [182, 0]
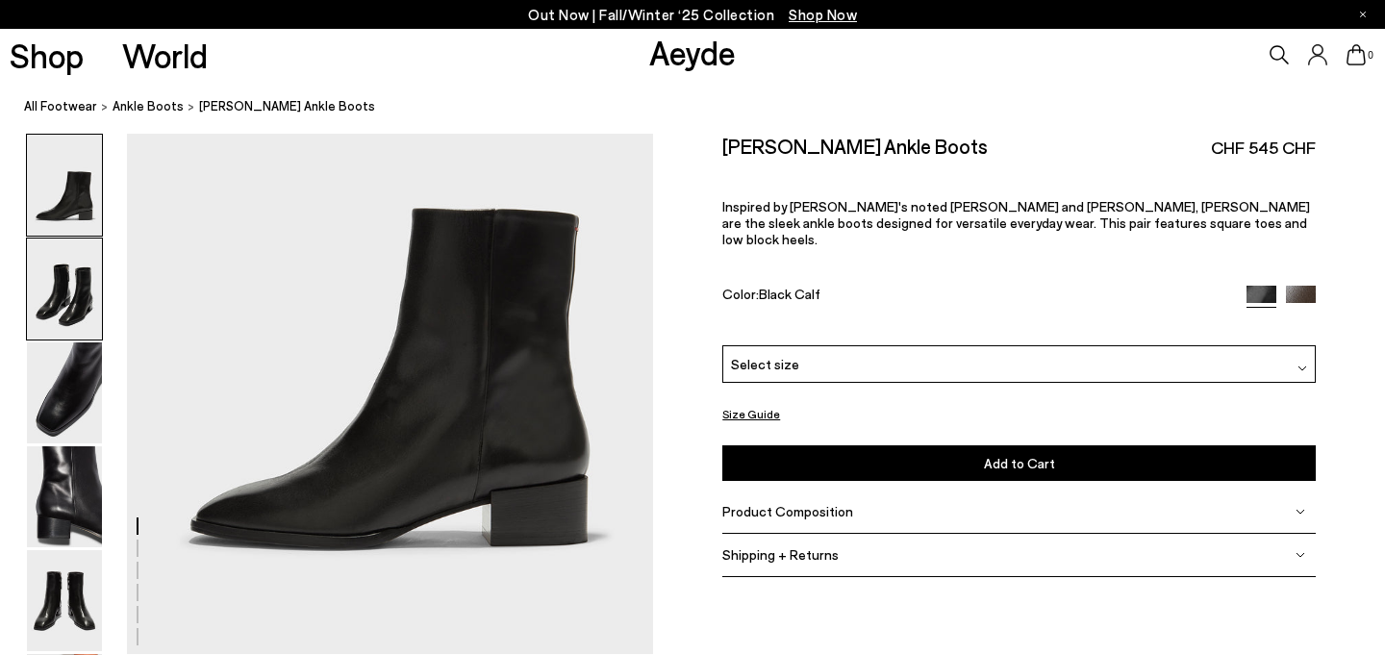
click at [79, 305] on img at bounding box center [64, 289] width 75 height 101
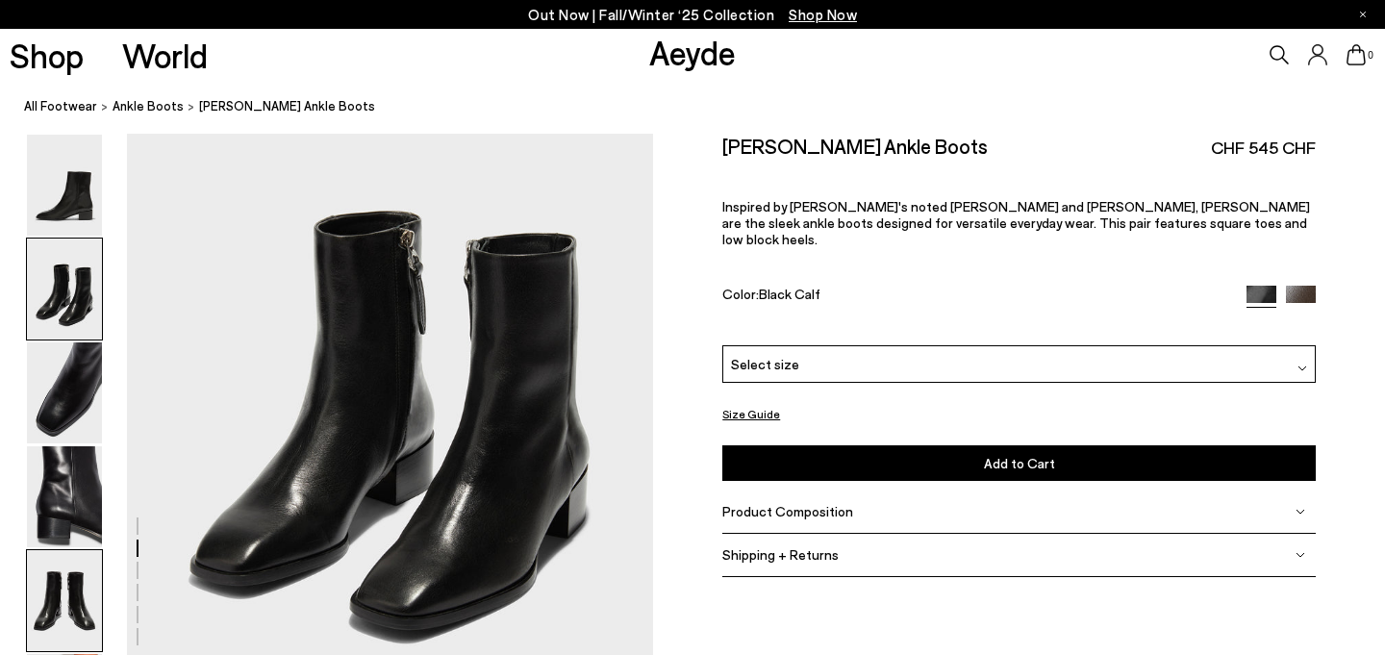
click at [69, 596] on img at bounding box center [64, 600] width 75 height 101
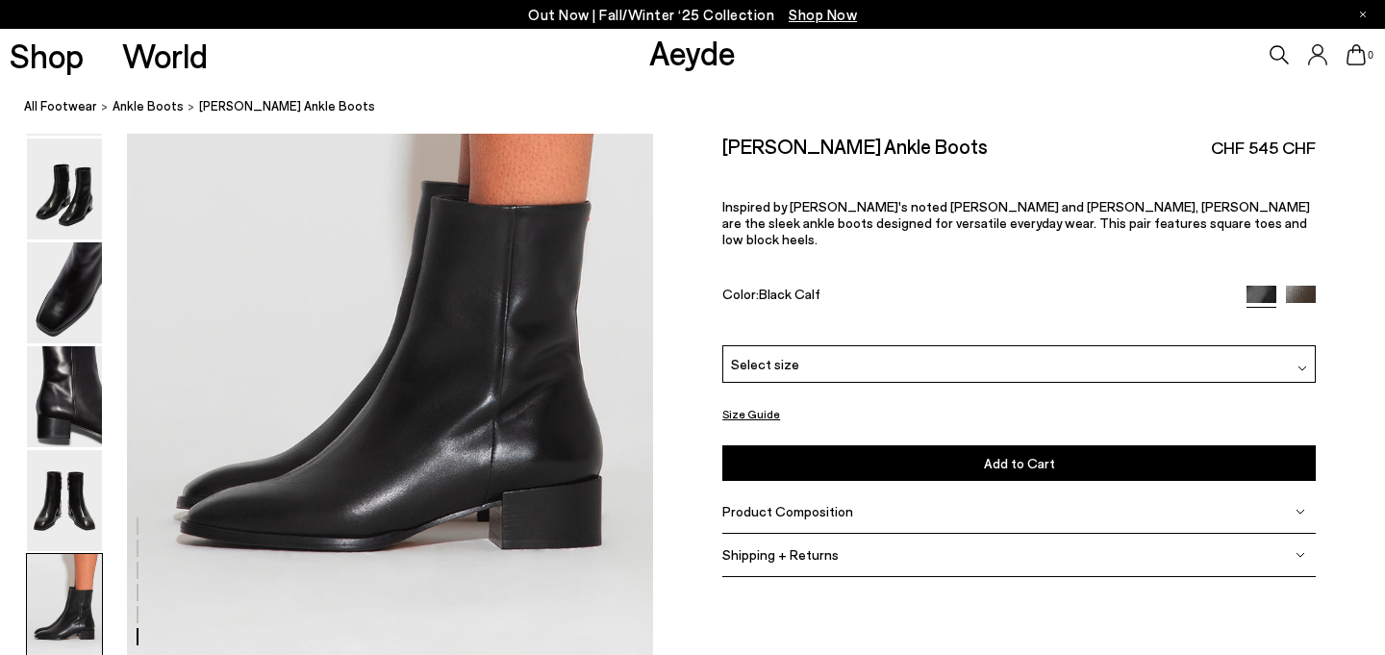
scroll to position [3707, 0]
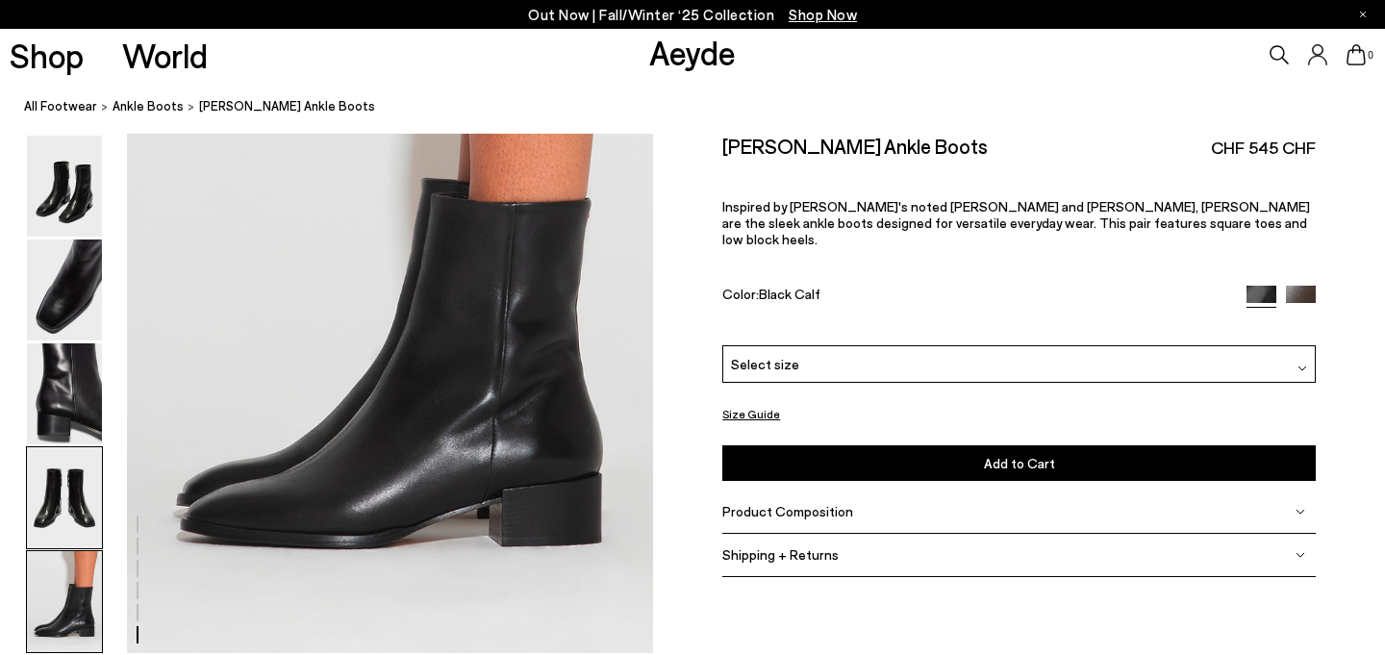
click at [80, 500] on img at bounding box center [64, 497] width 75 height 101
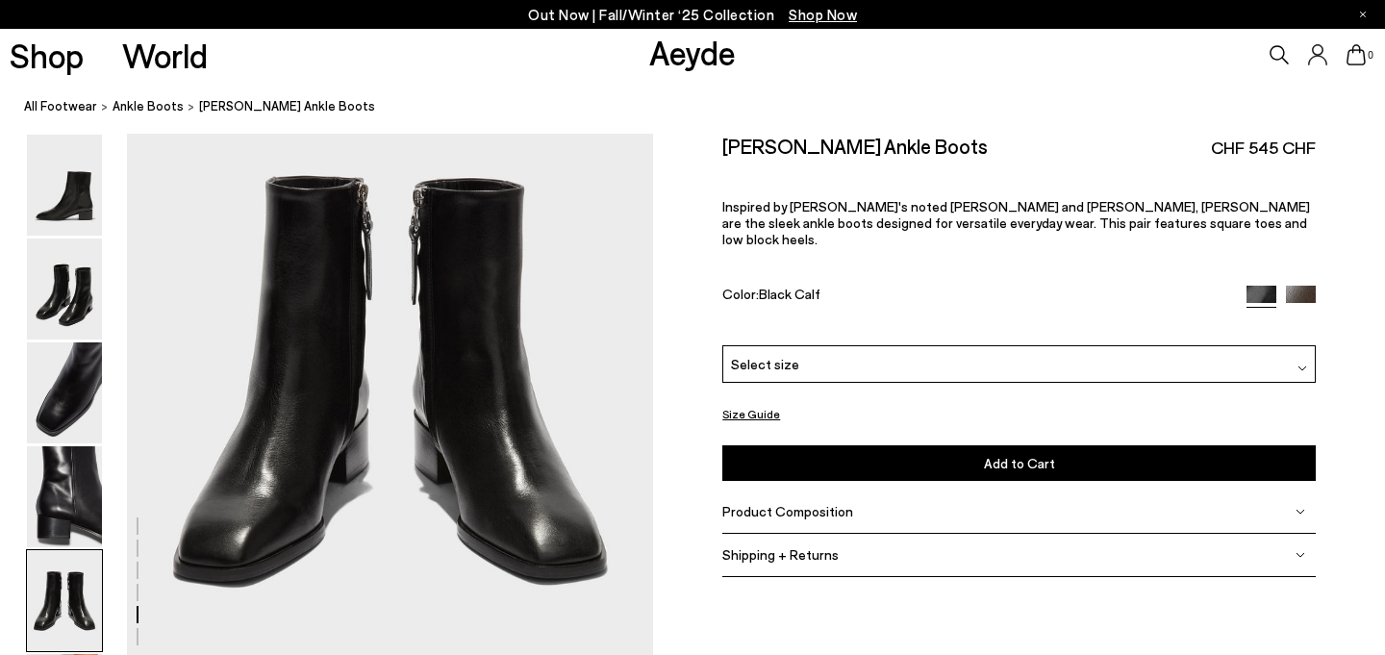
scroll to position [2930, 0]
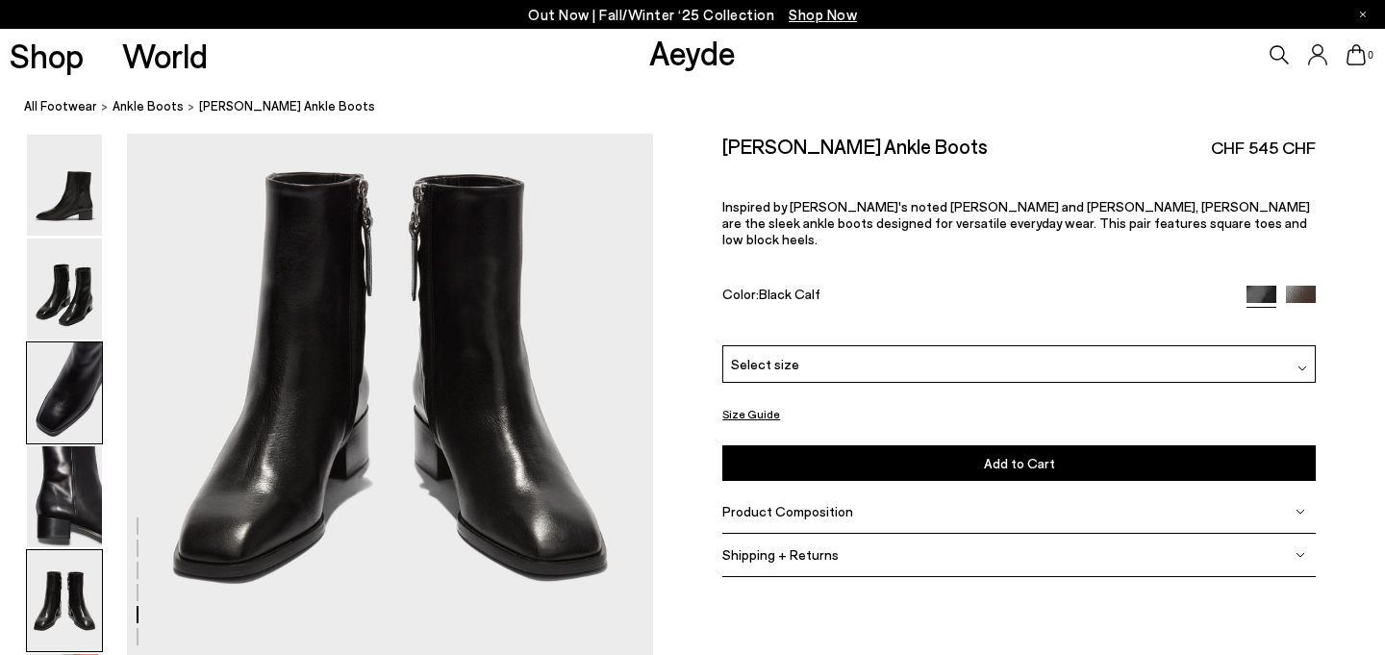
click at [70, 376] on img at bounding box center [64, 393] width 75 height 101
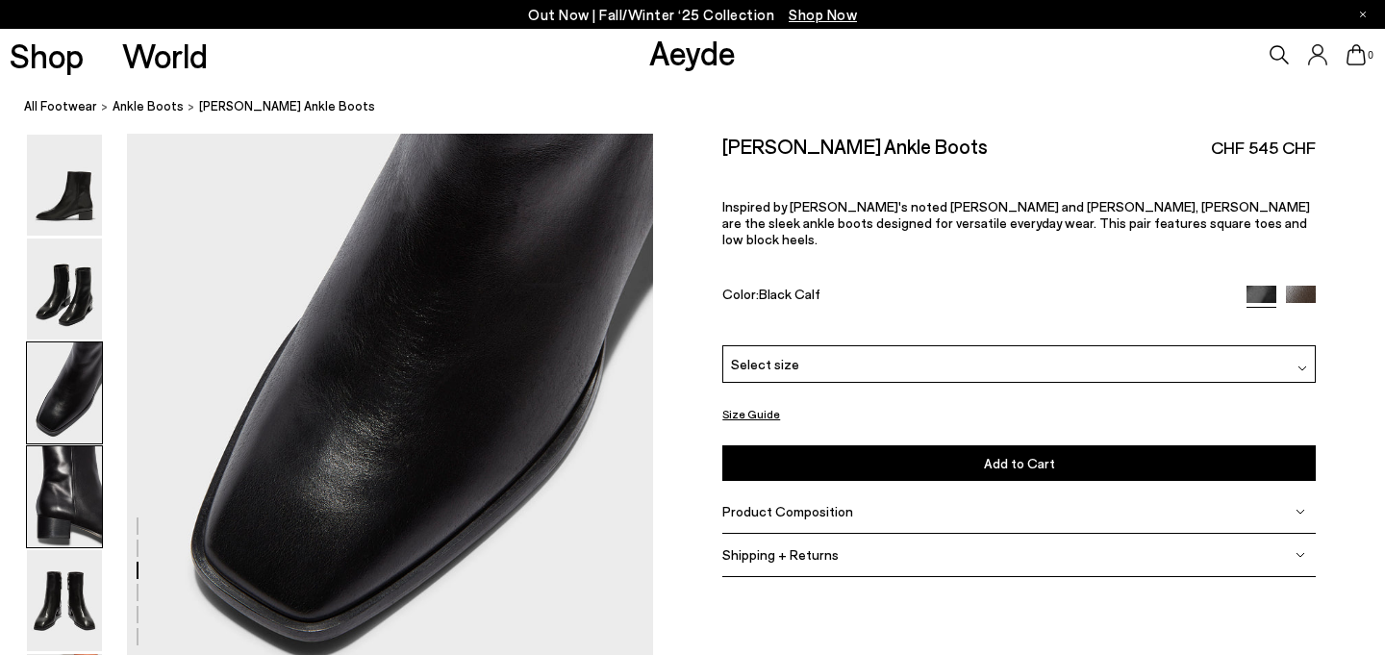
scroll to position [1921, 0]
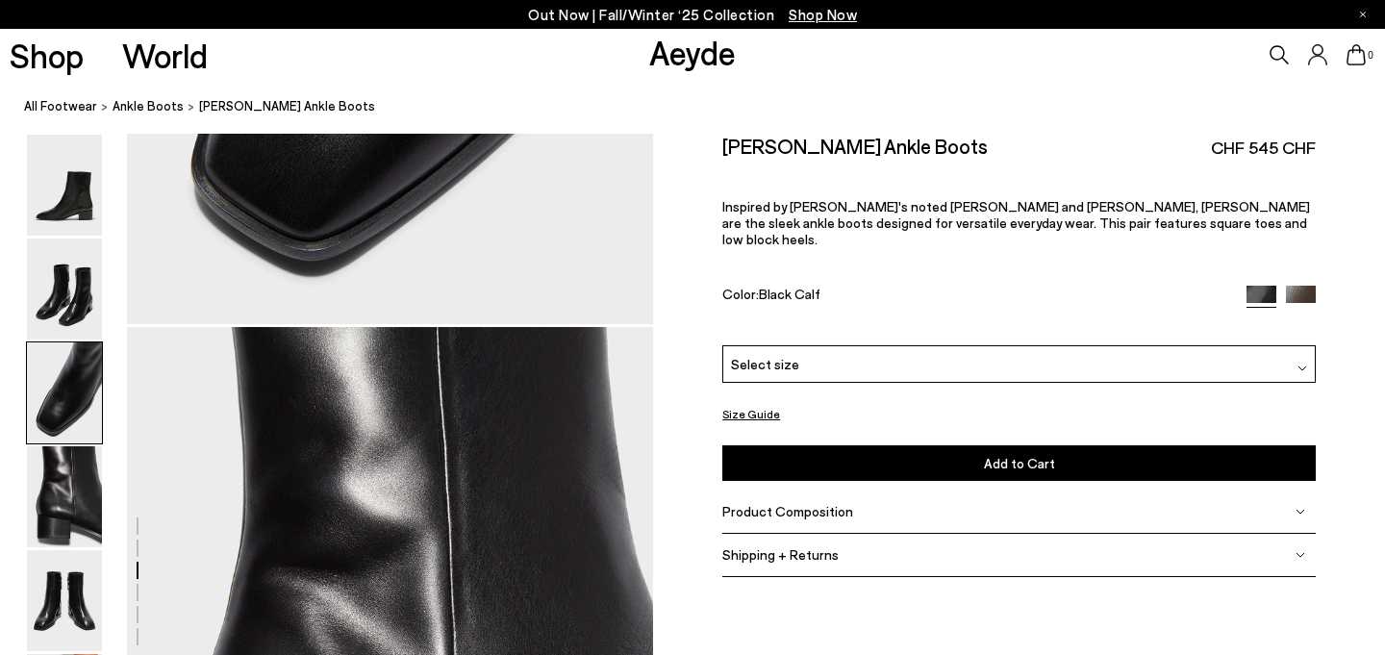
click at [73, 402] on img at bounding box center [64, 393] width 75 height 101
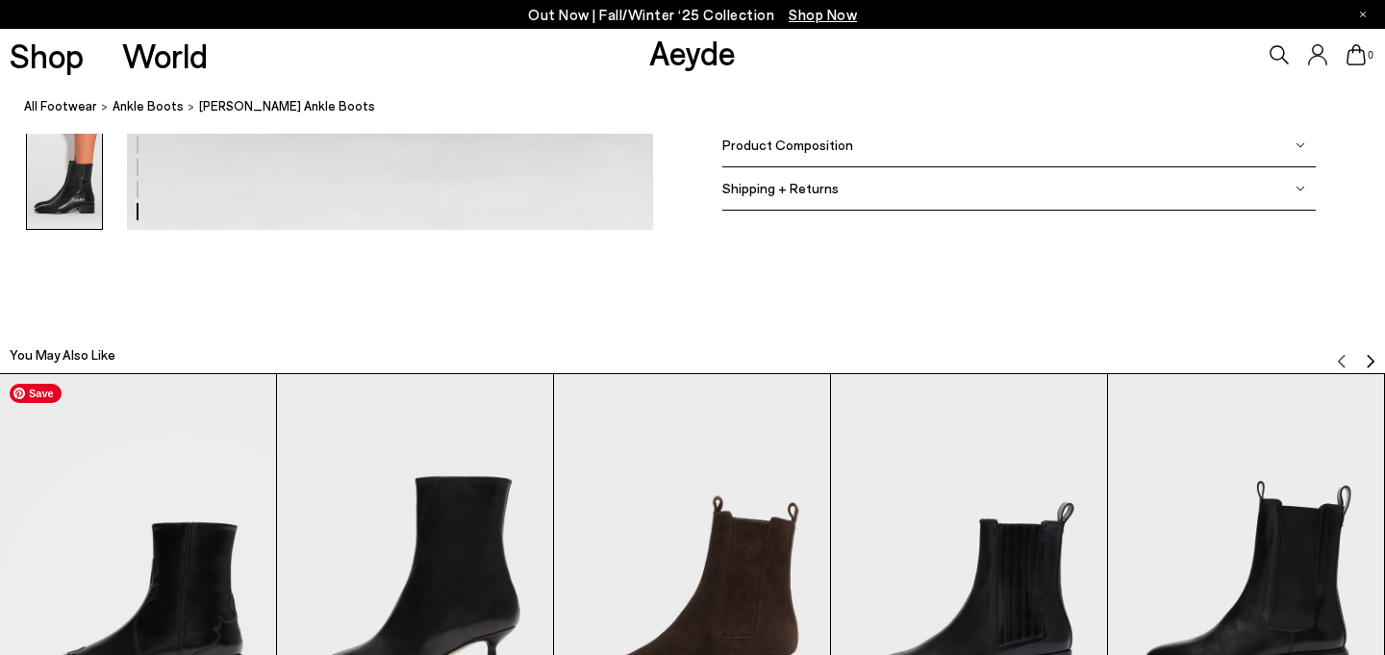
scroll to position [4436, 0]
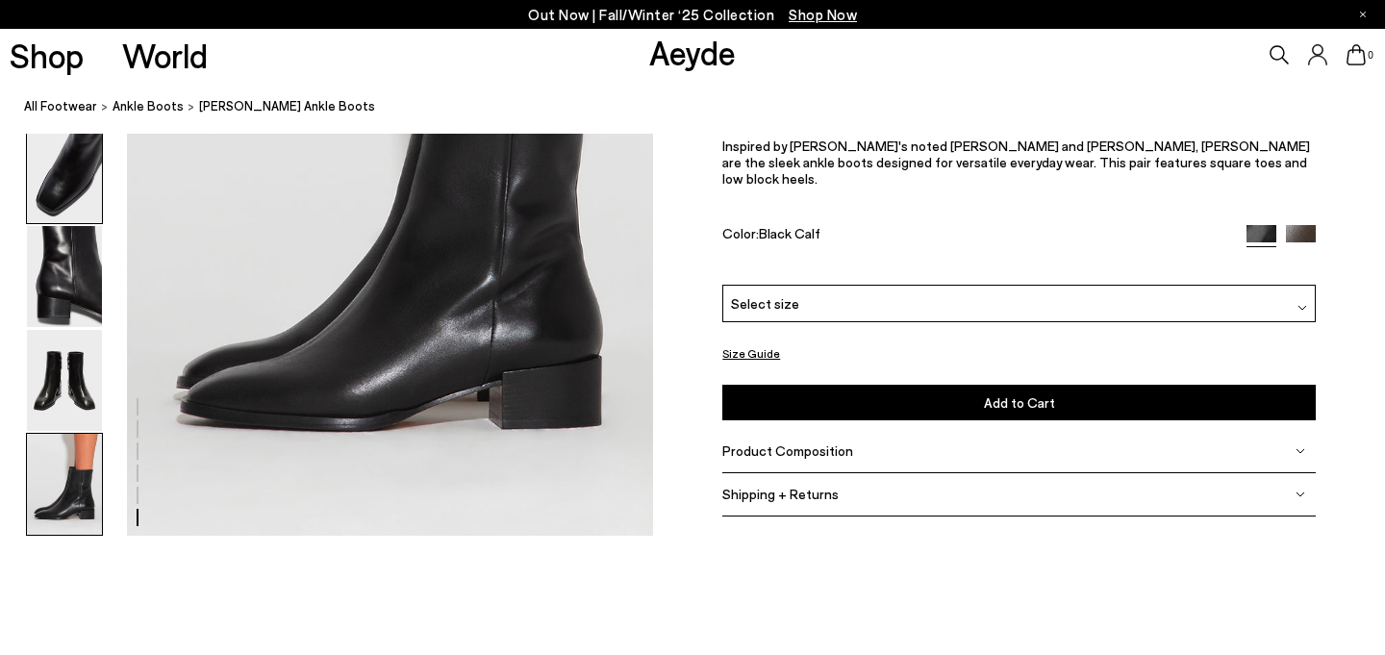
click at [73, 402] on img at bounding box center [64, 380] width 75 height 101
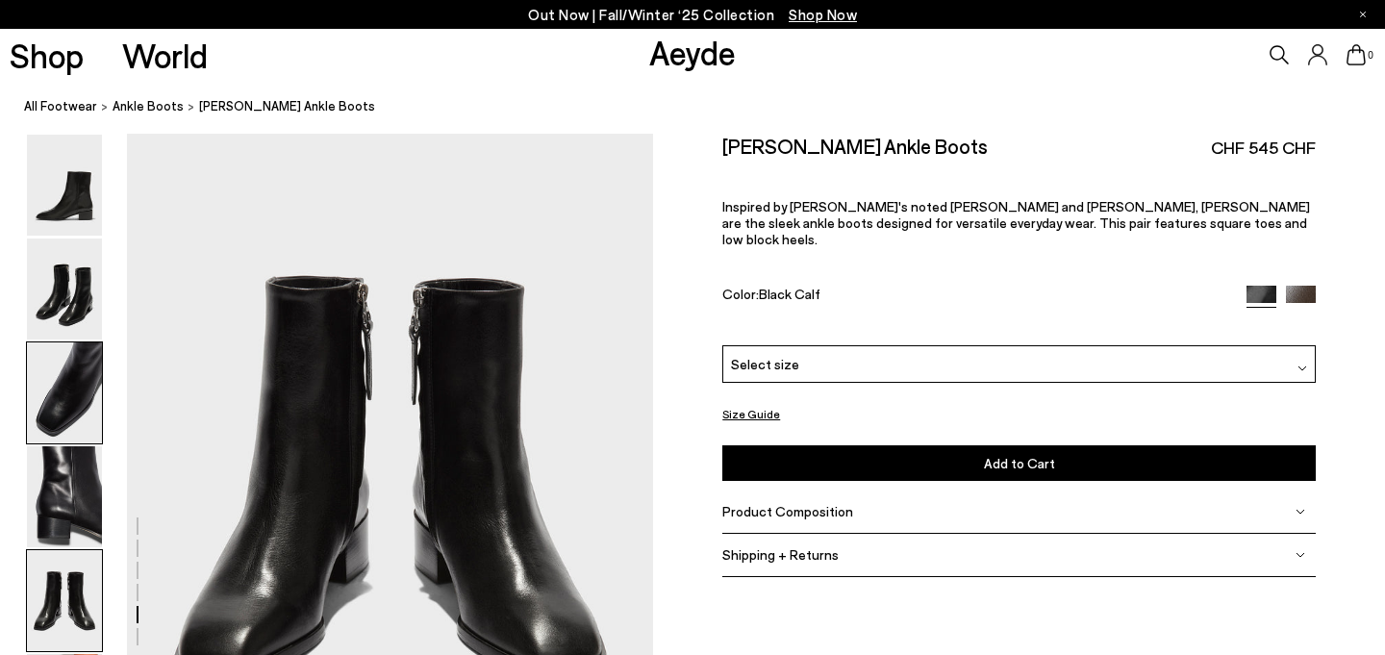
scroll to position [2821, 0]
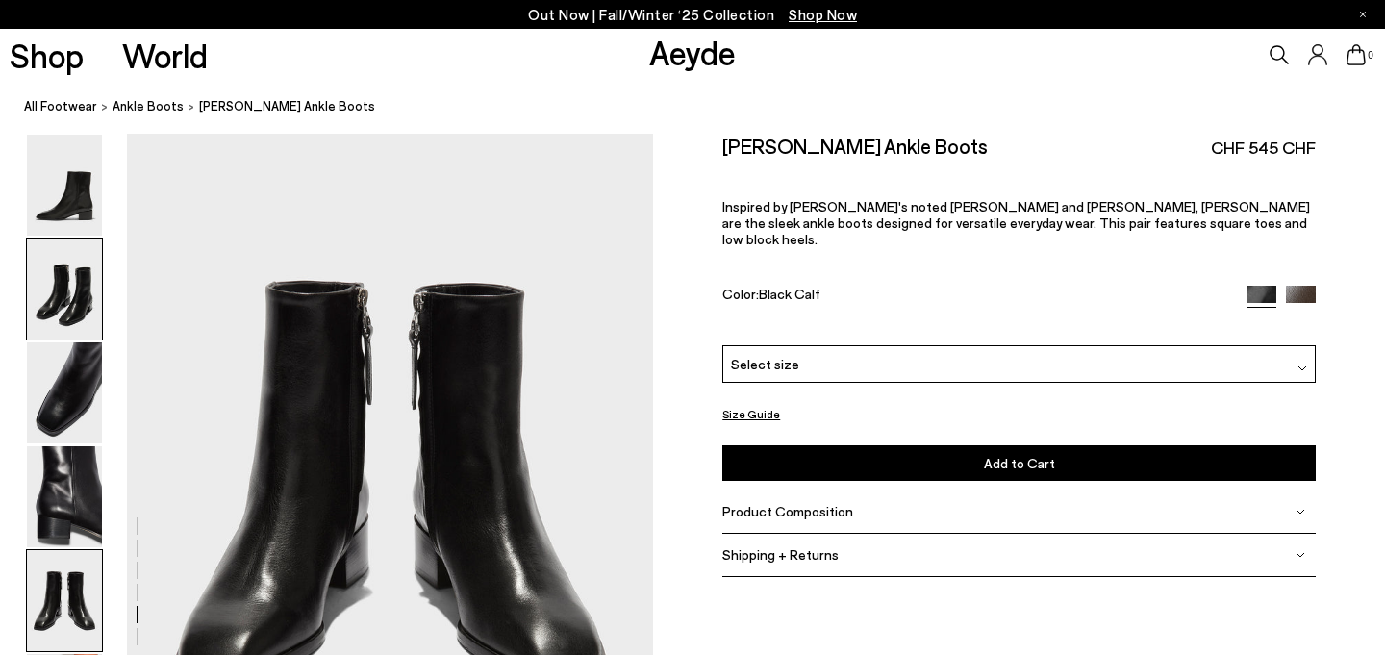
click at [60, 297] on img at bounding box center [64, 289] width 75 height 101
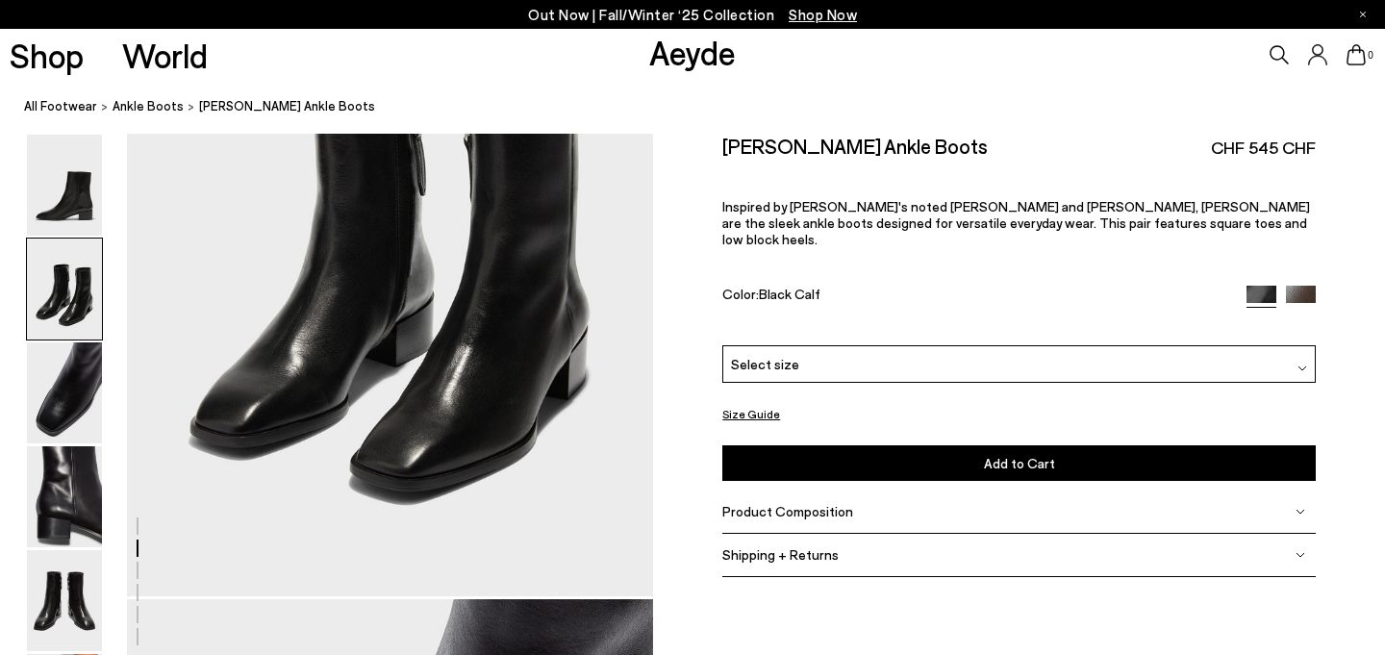
scroll to position [952, 0]
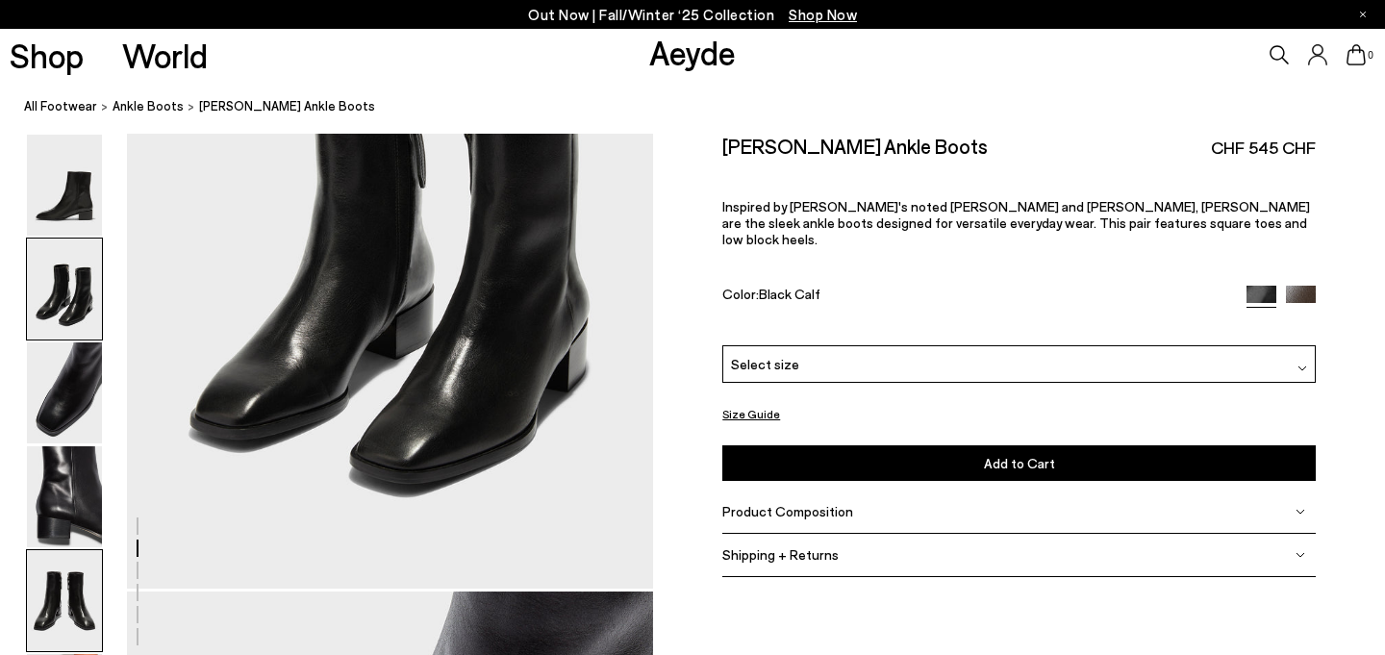
click at [38, 587] on img at bounding box center [64, 600] width 75 height 101
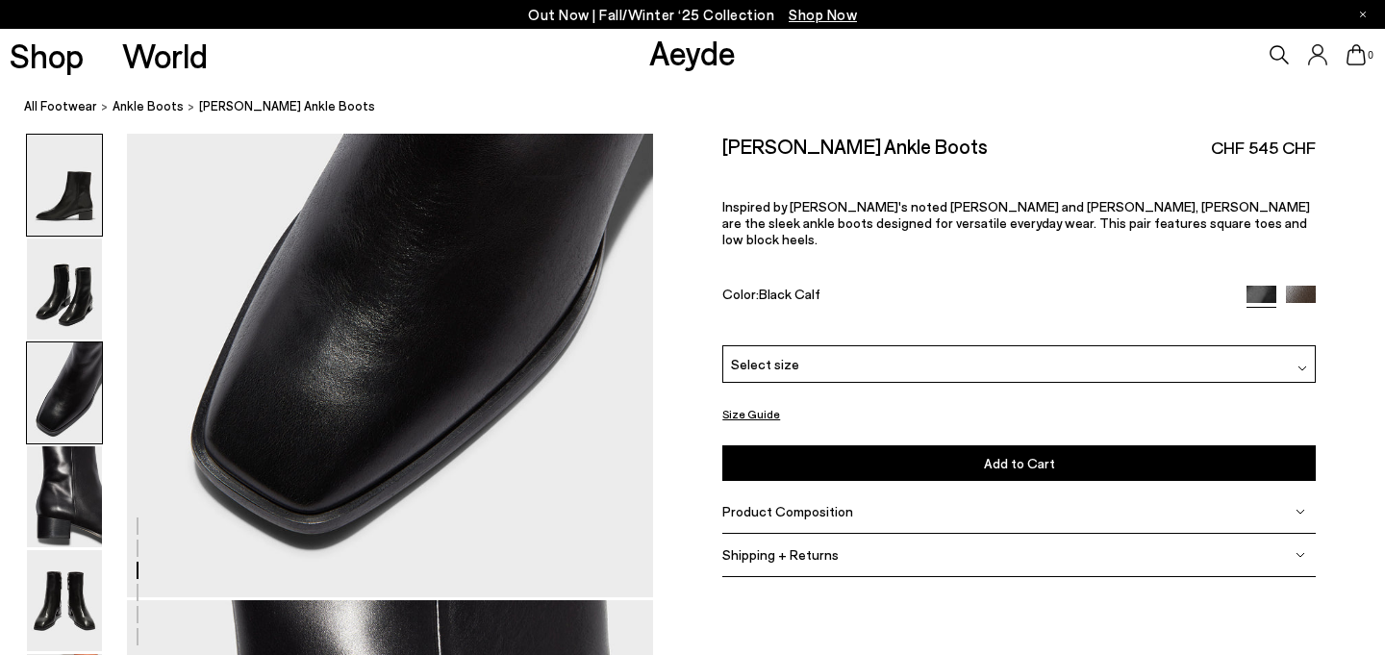
click at [92, 203] on img at bounding box center [64, 185] width 75 height 101
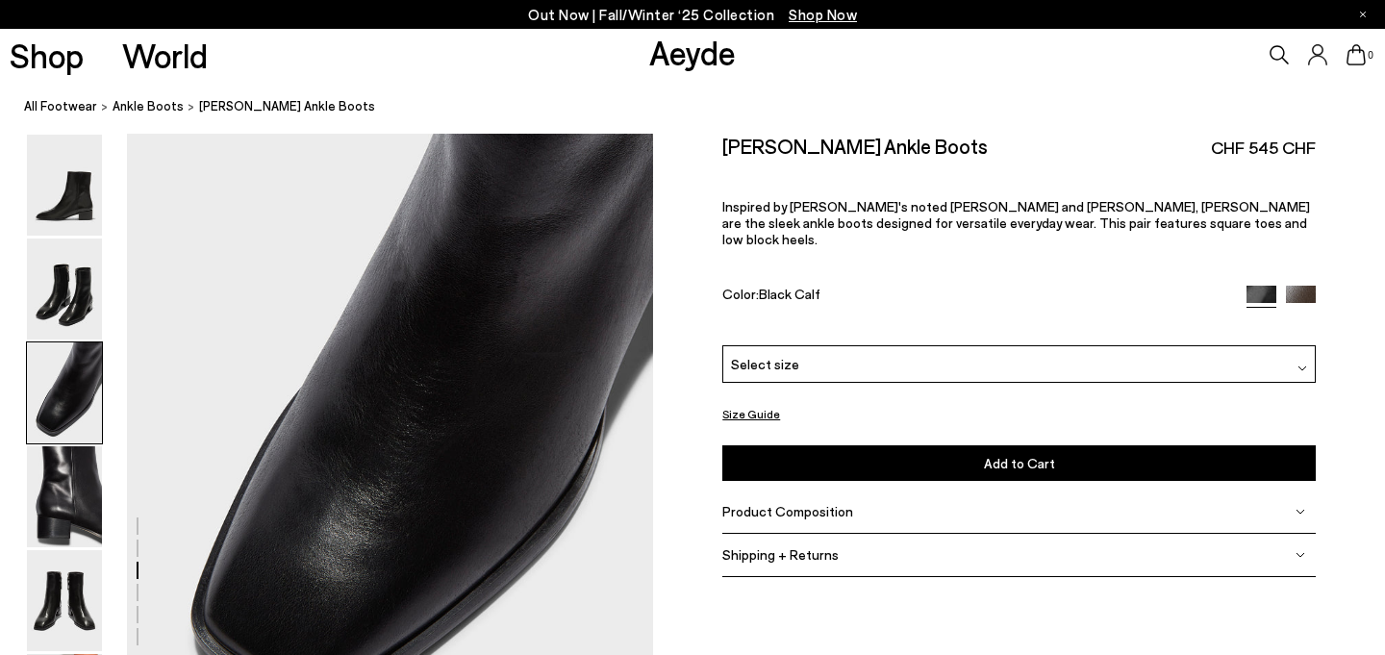
scroll to position [1476, 0]
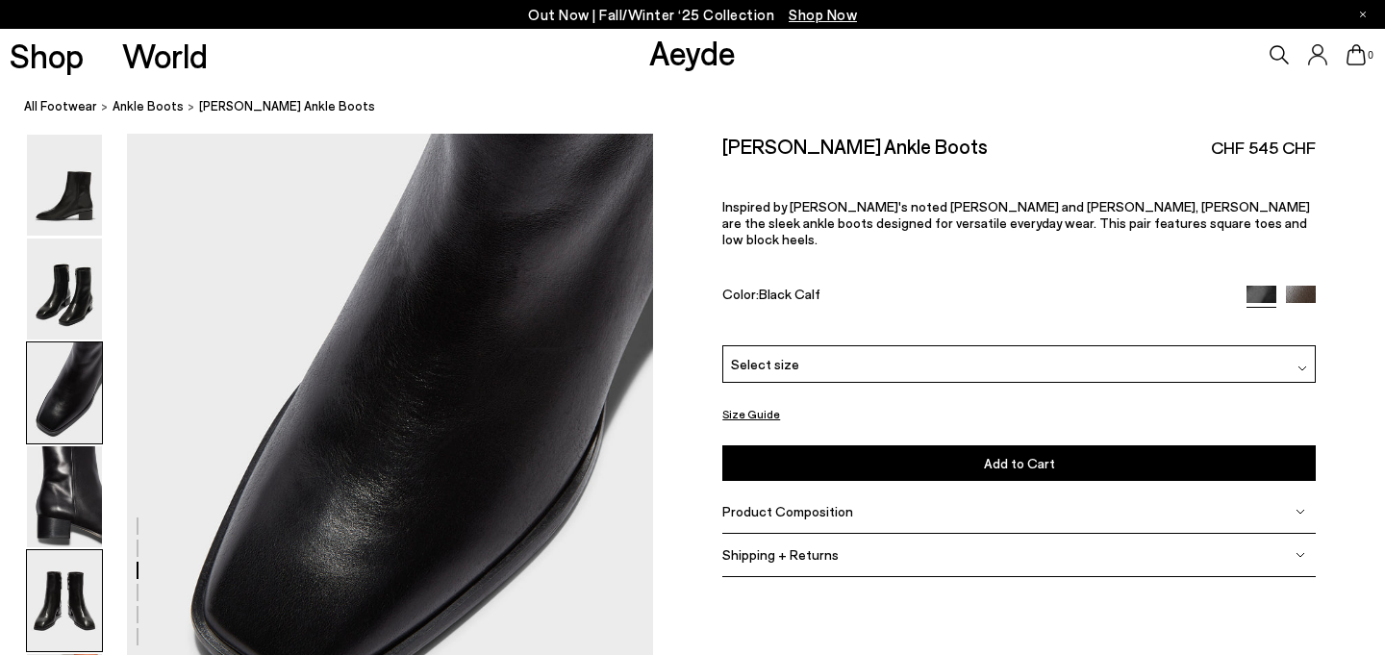
click at [53, 625] on img at bounding box center [64, 600] width 75 height 101
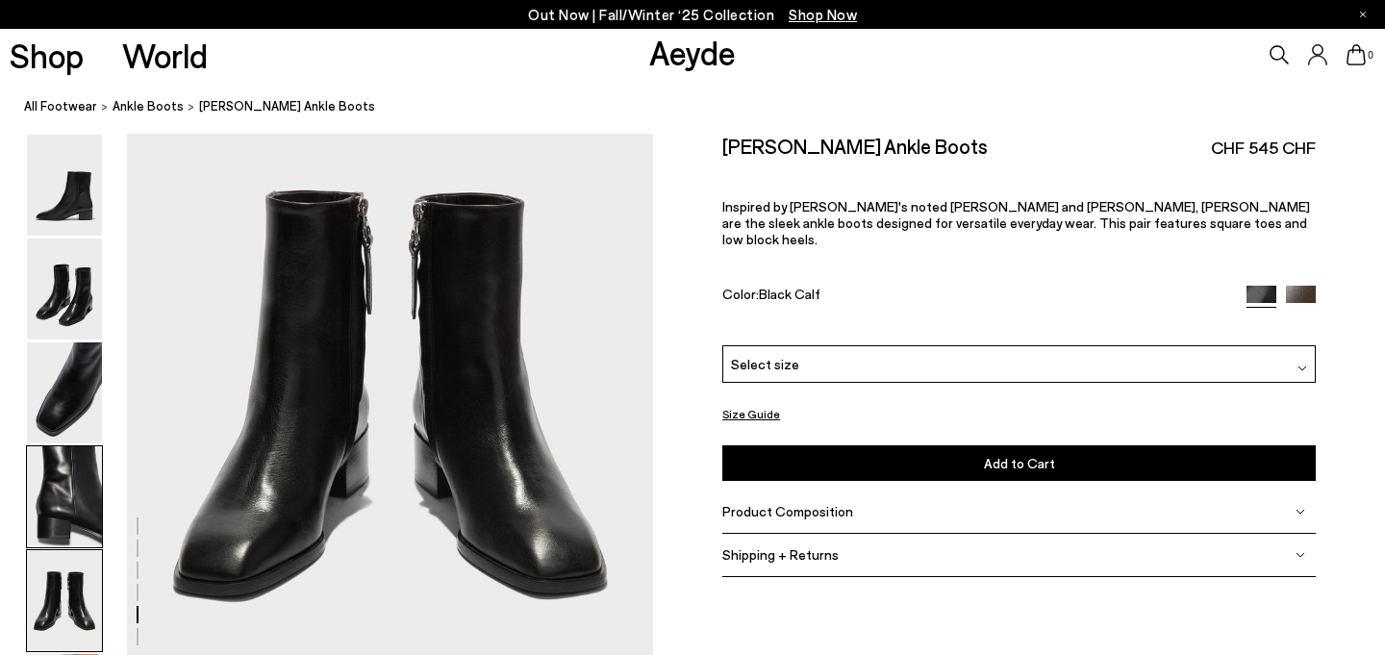
click at [62, 487] on img at bounding box center [64, 496] width 75 height 101
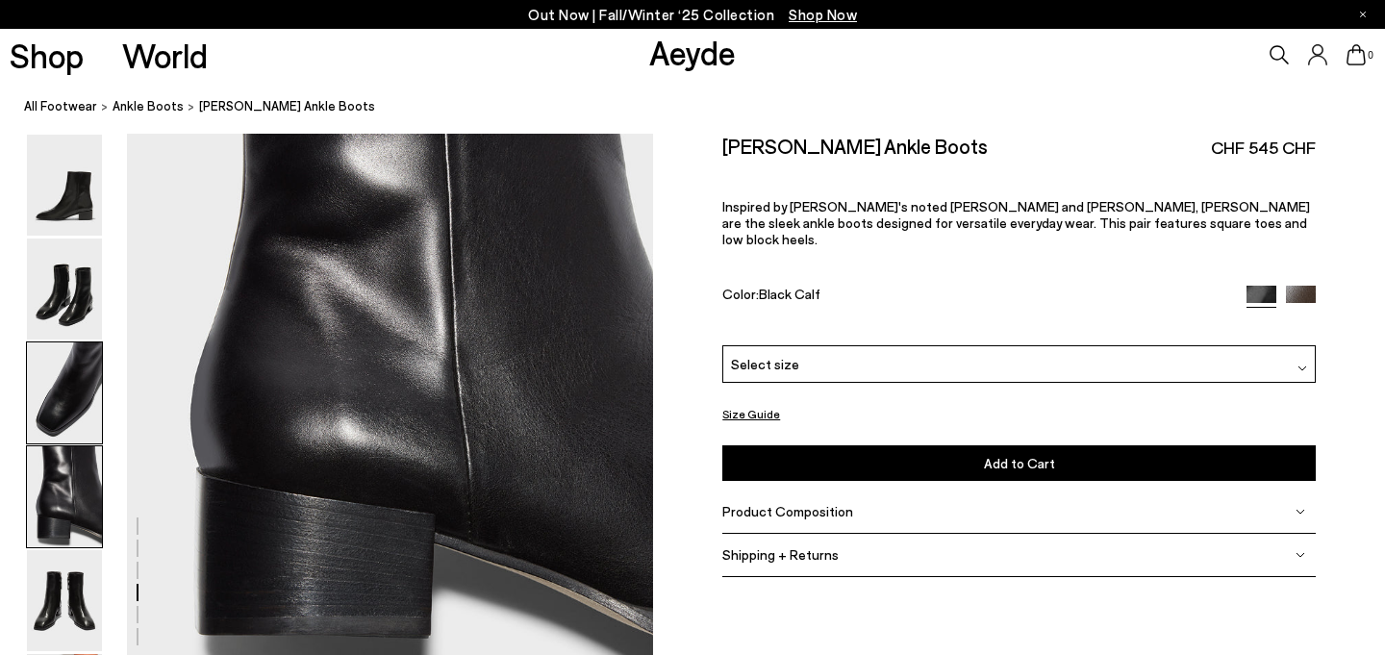
click at [68, 398] on img at bounding box center [64, 393] width 75 height 101
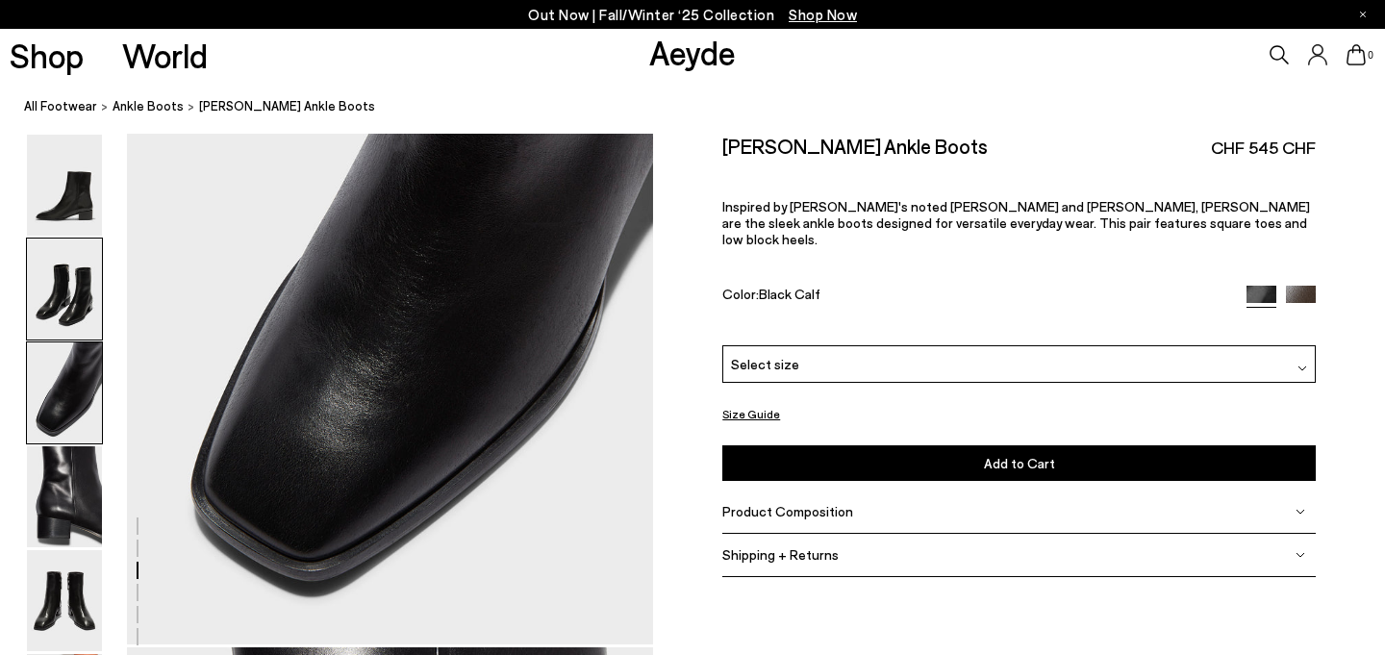
click at [62, 281] on img at bounding box center [64, 289] width 75 height 101
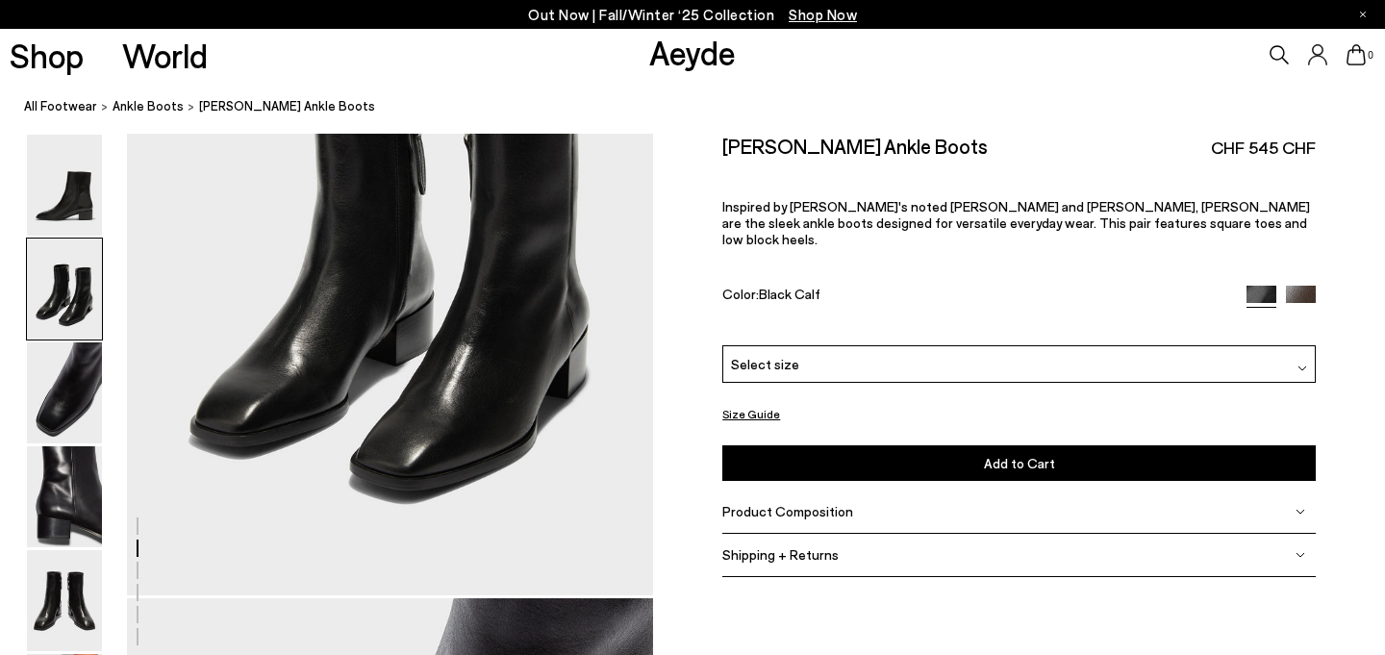
scroll to position [956, 0]
